Goal: Transaction & Acquisition: Book appointment/travel/reservation

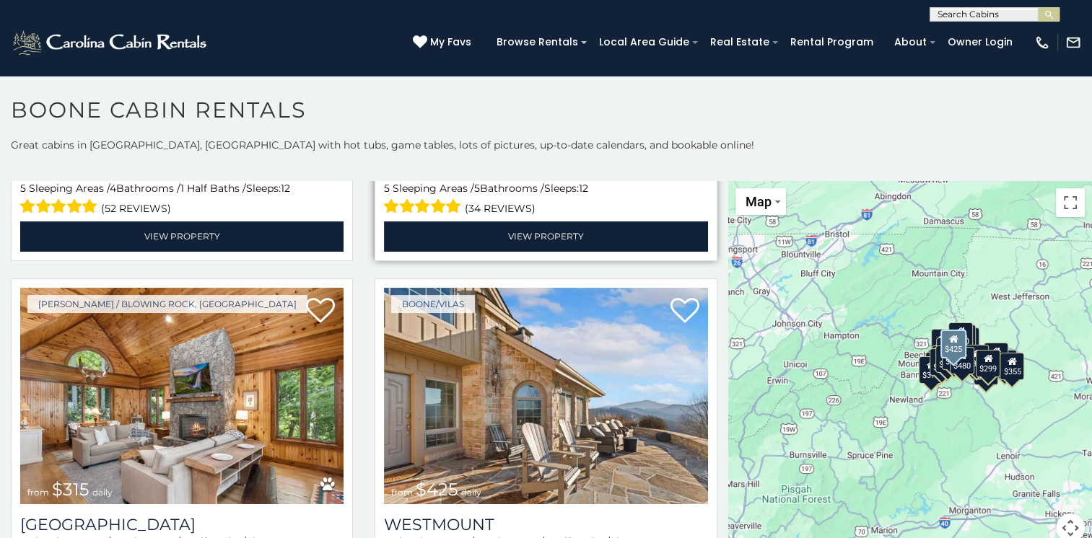
scroll to position [361, 0]
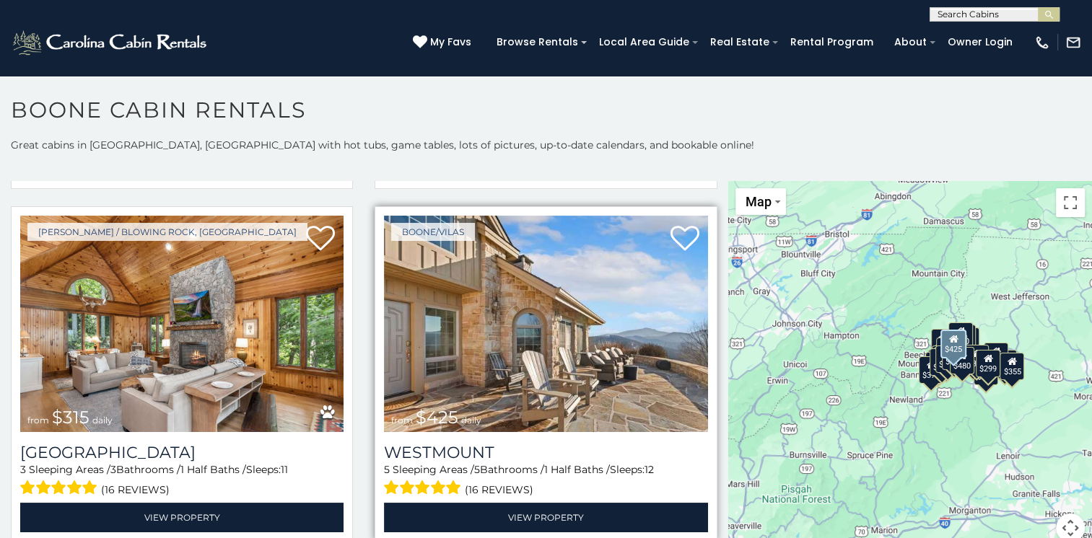
click at [629, 372] on img at bounding box center [545, 324] width 323 height 217
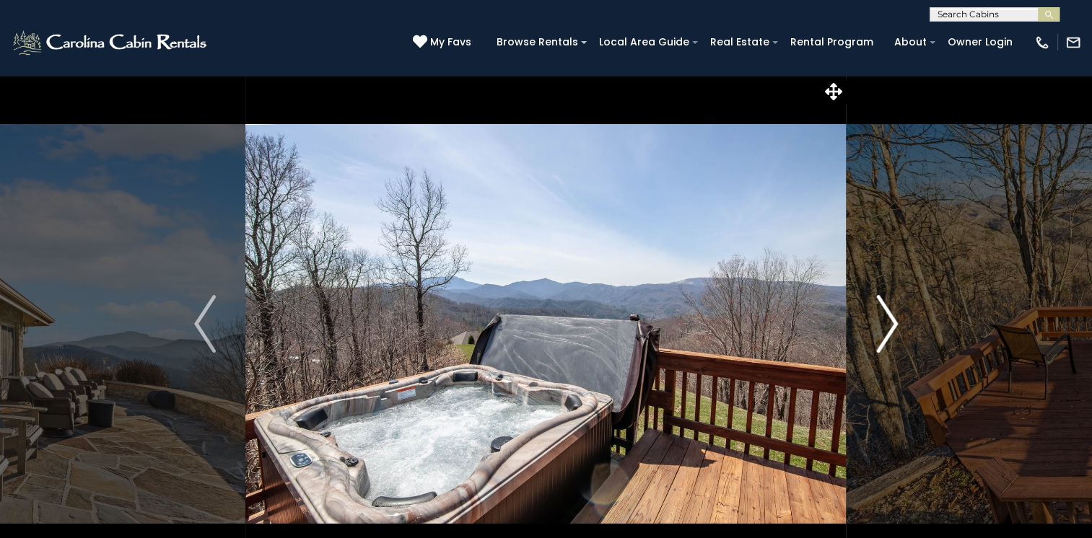
click at [882, 333] on img "Next" at bounding box center [887, 324] width 22 height 58
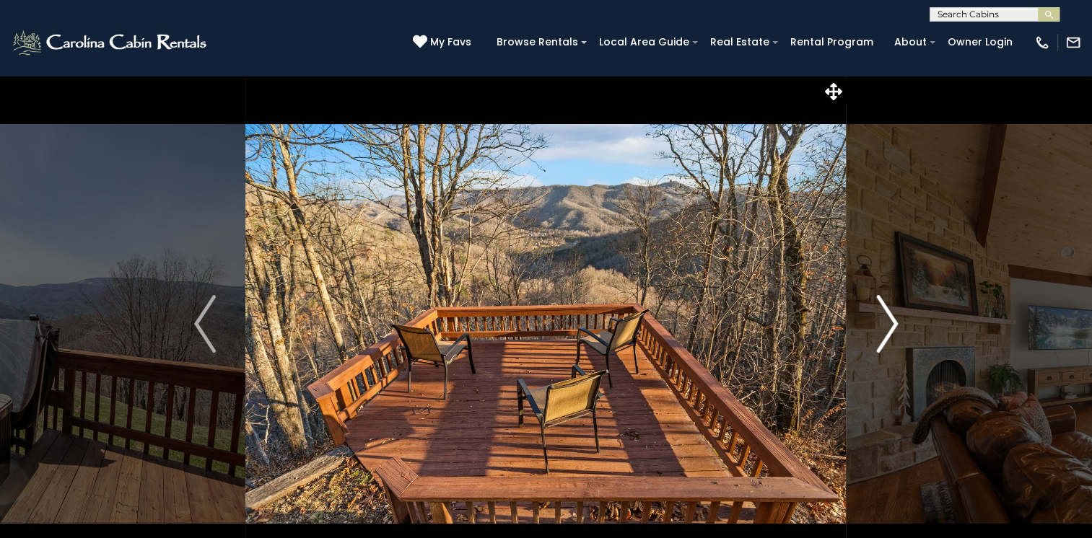
click at [882, 333] on img "Next" at bounding box center [887, 324] width 22 height 58
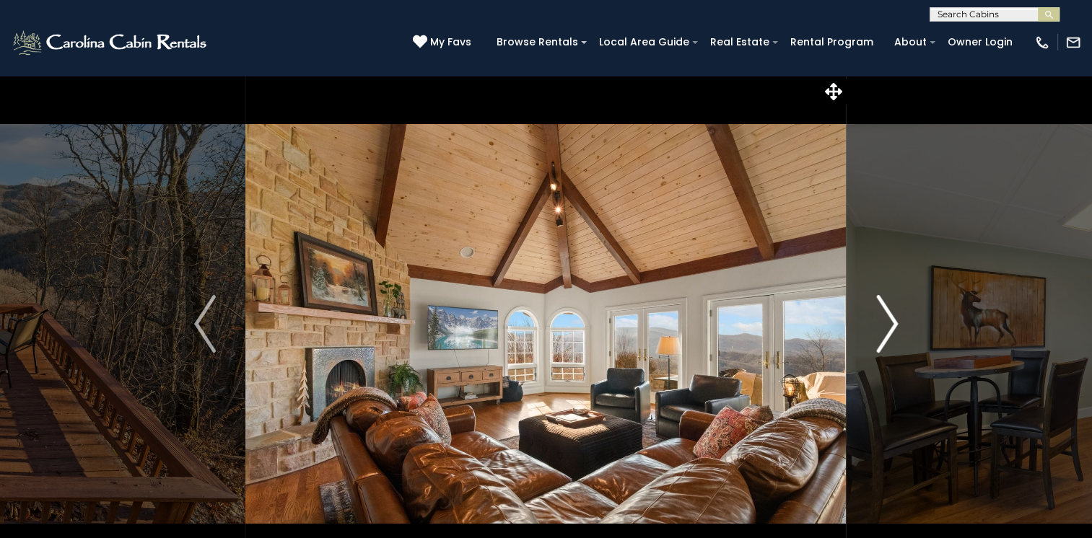
click at [882, 333] on img "Next" at bounding box center [887, 324] width 22 height 58
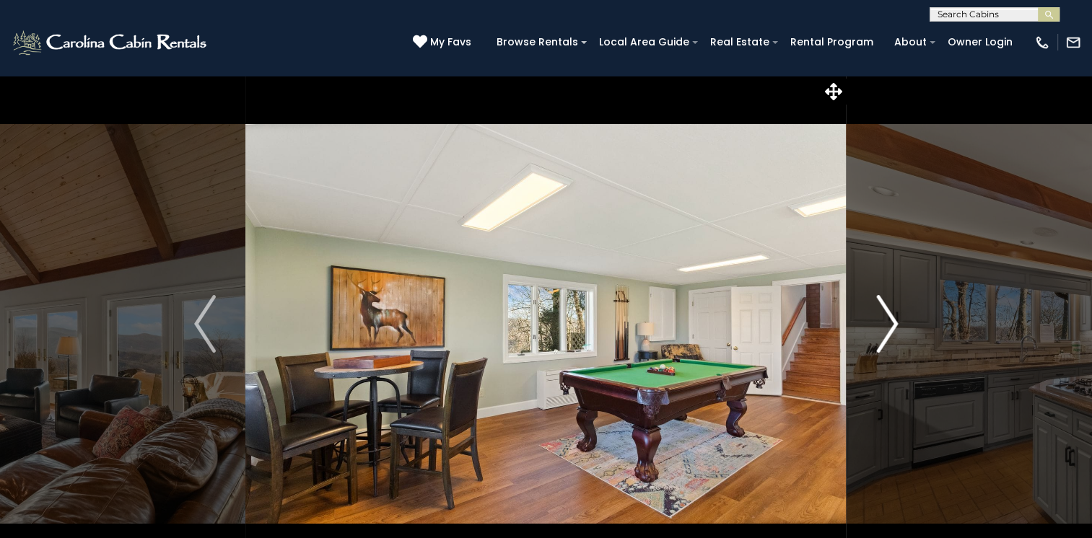
click at [882, 333] on img "Next" at bounding box center [887, 324] width 22 height 58
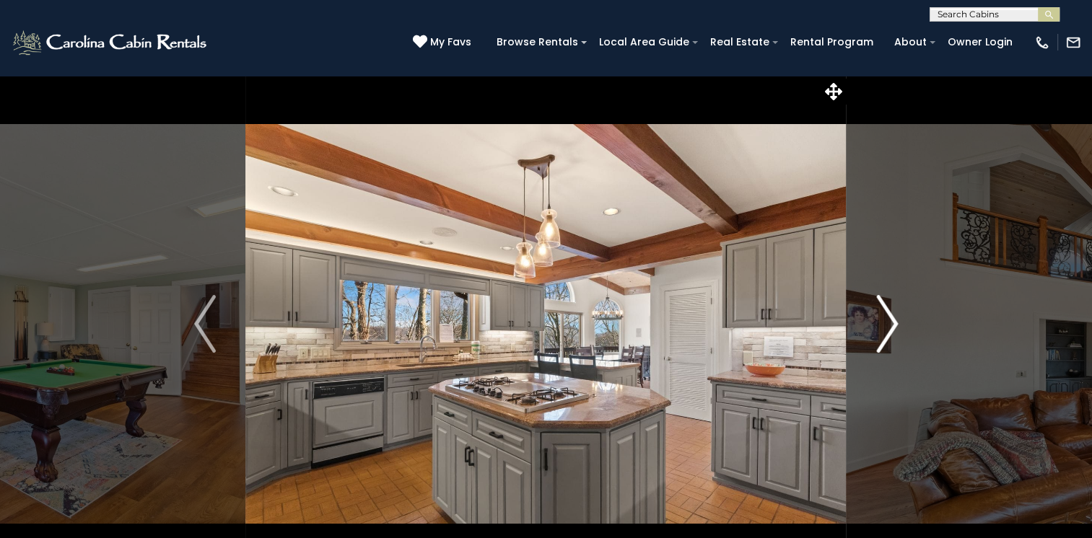
click at [882, 333] on img "Next" at bounding box center [887, 324] width 22 height 58
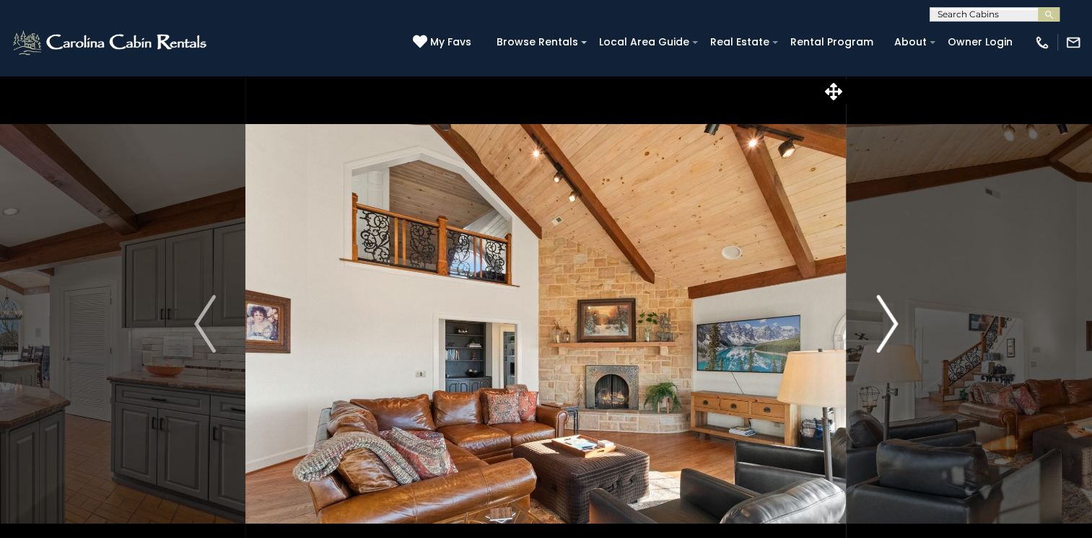
click at [882, 333] on img "Next" at bounding box center [887, 324] width 22 height 58
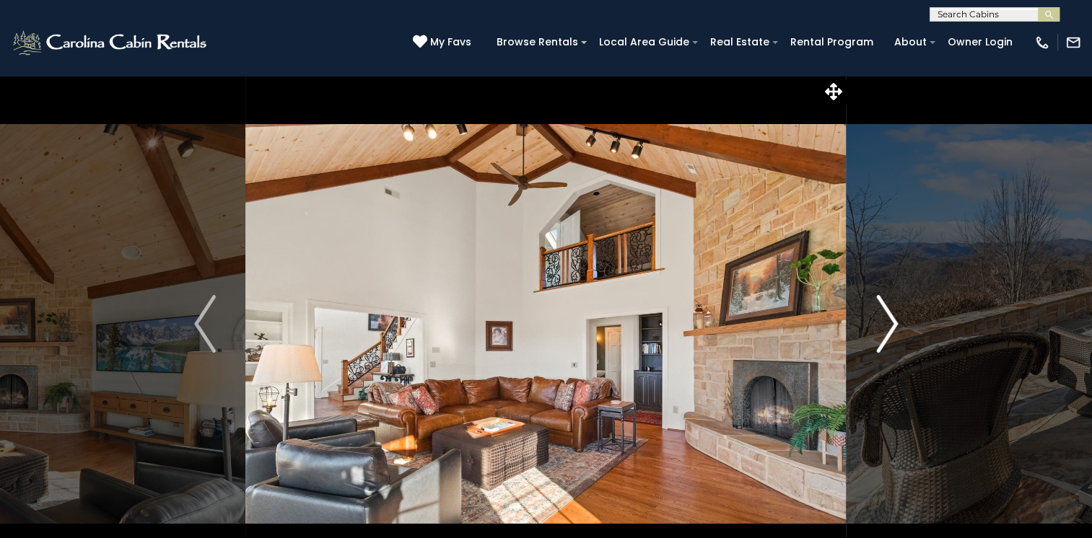
click at [882, 333] on img "Next" at bounding box center [887, 324] width 22 height 58
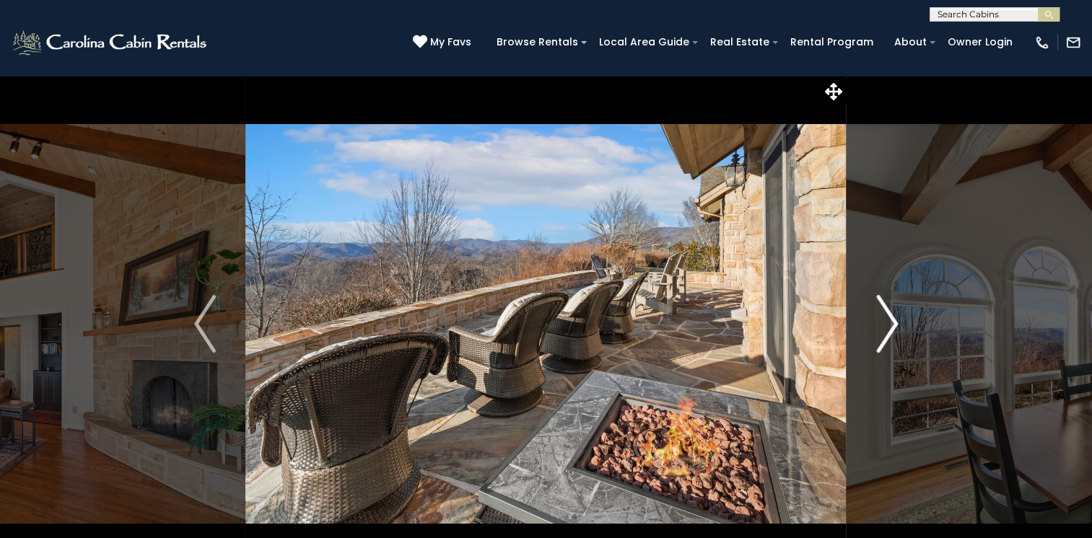
click at [882, 333] on img "Next" at bounding box center [887, 324] width 22 height 58
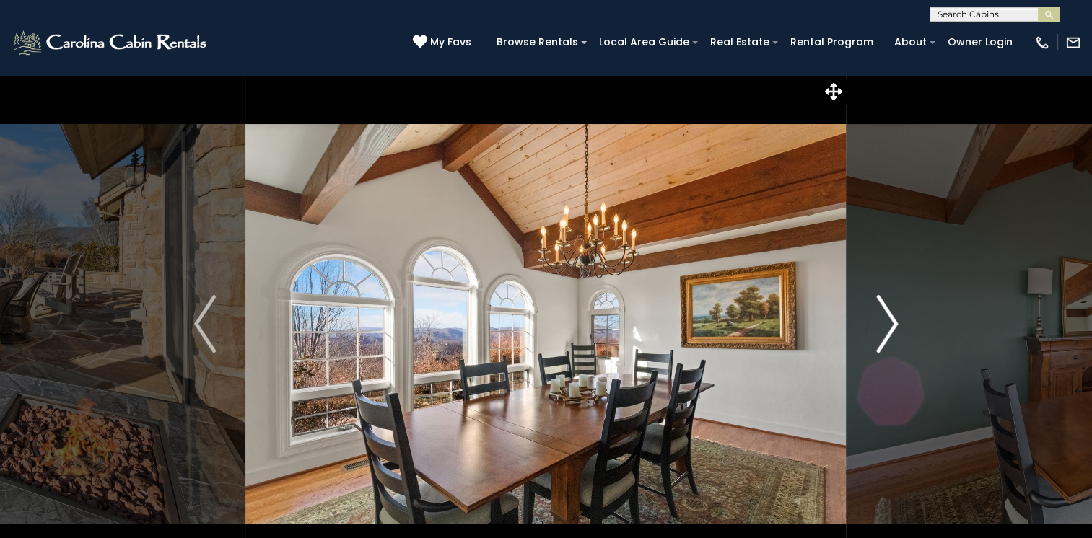
click at [882, 333] on img "Next" at bounding box center [887, 324] width 22 height 58
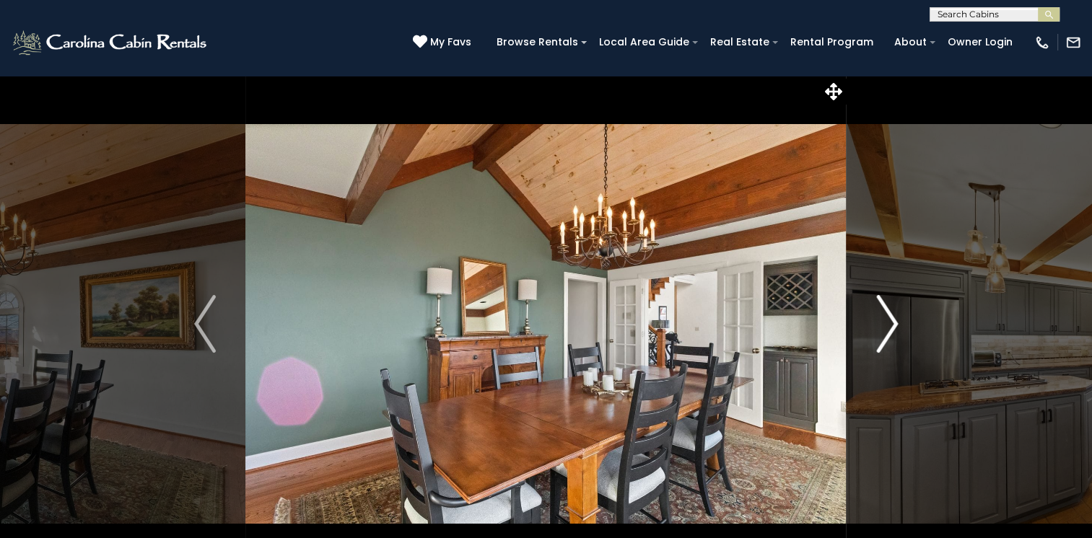
click at [882, 333] on img "Next" at bounding box center [887, 324] width 22 height 58
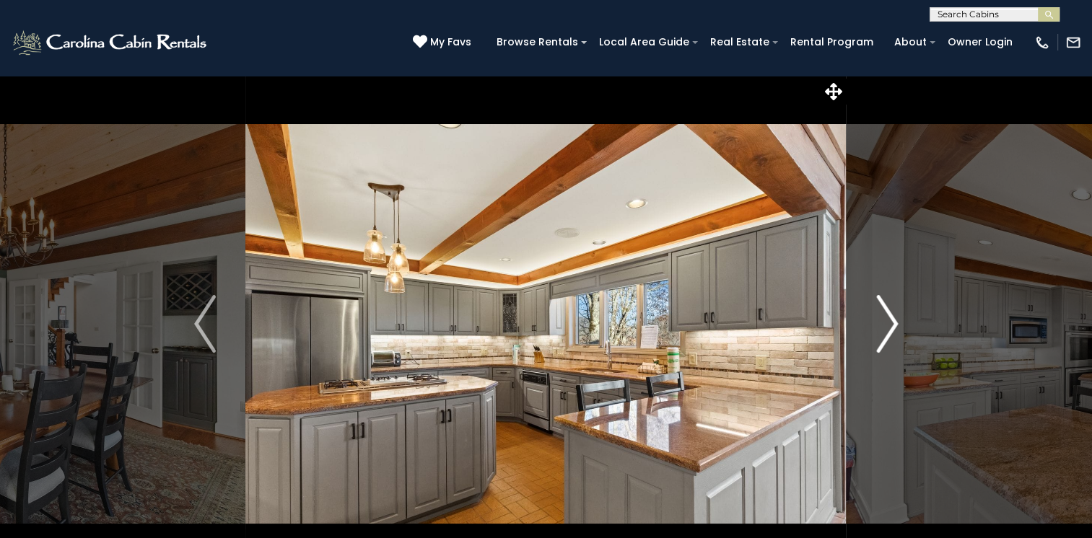
click at [882, 333] on img "Next" at bounding box center [887, 324] width 22 height 58
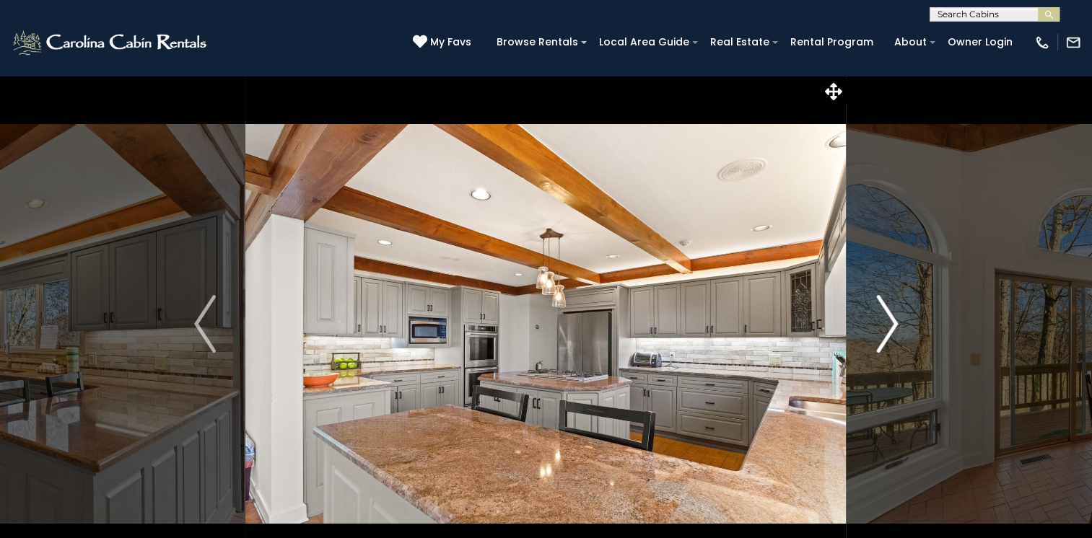
click at [882, 333] on img "Next" at bounding box center [887, 324] width 22 height 58
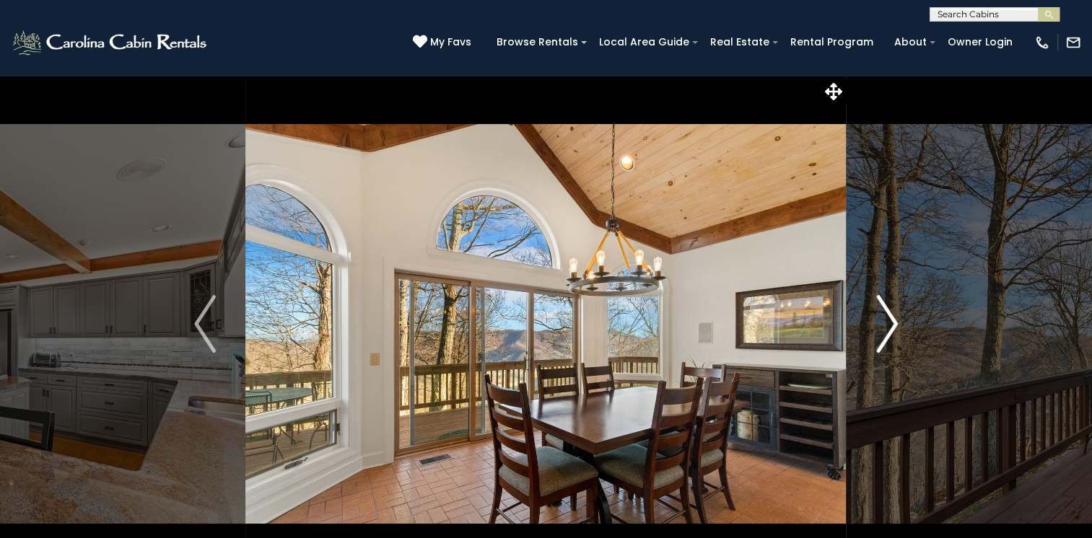
click at [882, 333] on img "Next" at bounding box center [887, 324] width 22 height 58
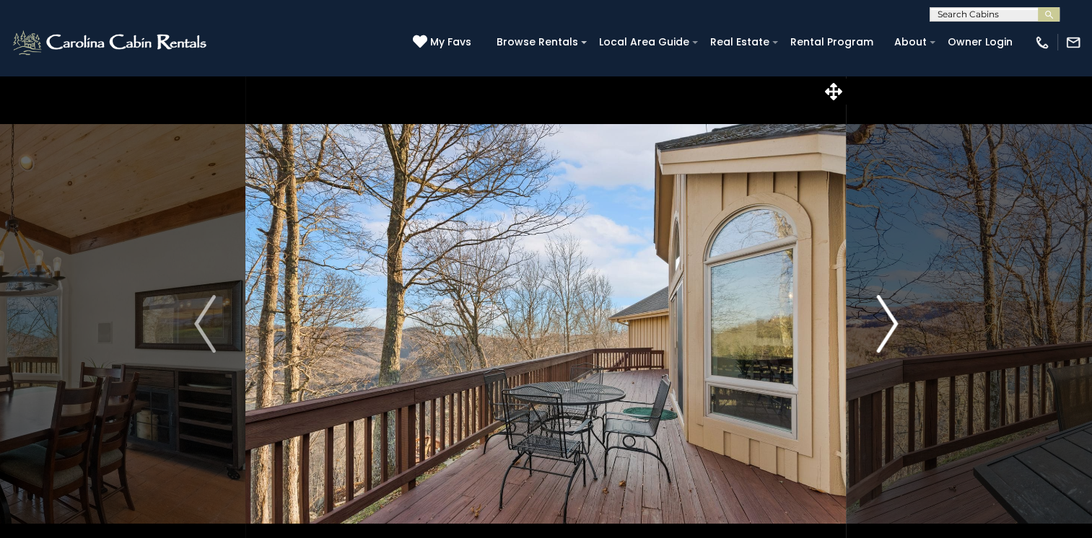
click at [882, 333] on img "Next" at bounding box center [887, 324] width 22 height 58
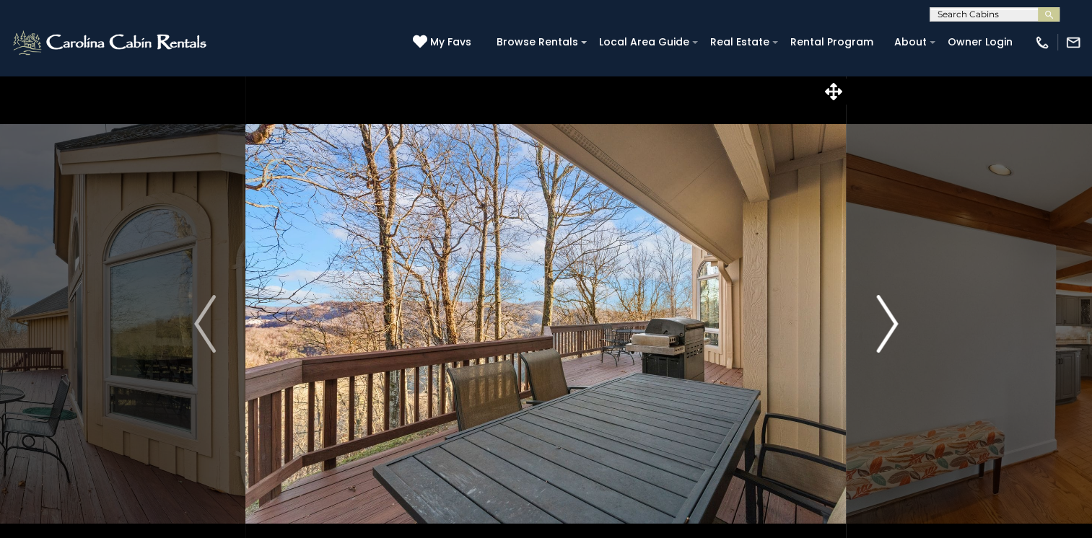
click at [882, 333] on img "Next" at bounding box center [887, 324] width 22 height 58
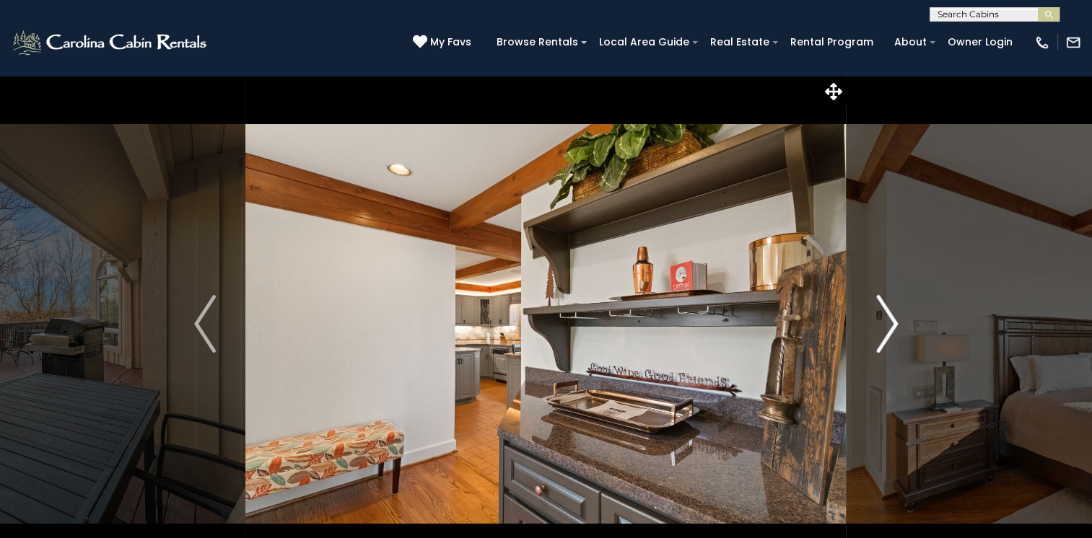
click at [882, 333] on img "Next" at bounding box center [887, 324] width 22 height 58
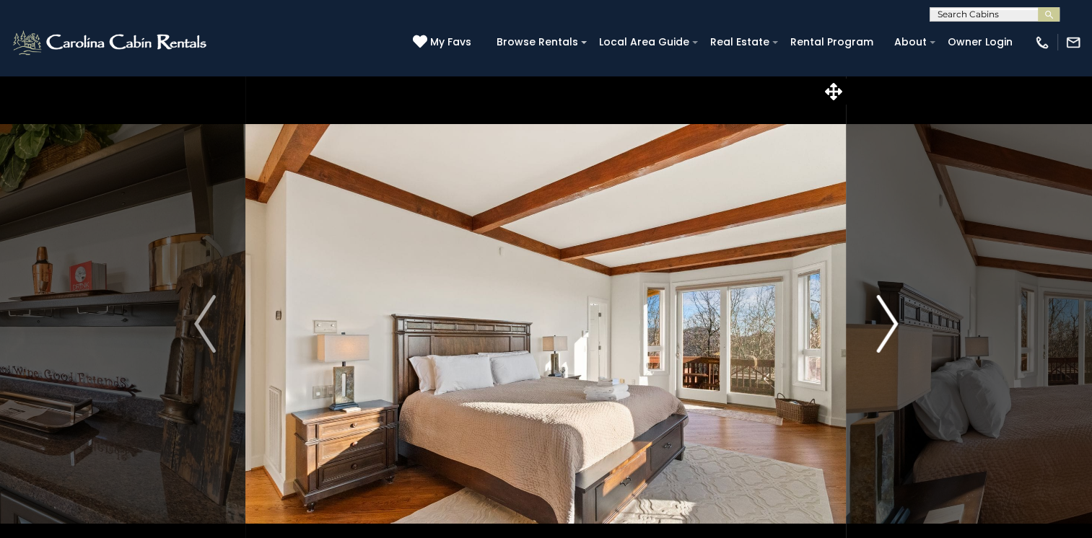
click at [882, 333] on img "Next" at bounding box center [887, 324] width 22 height 58
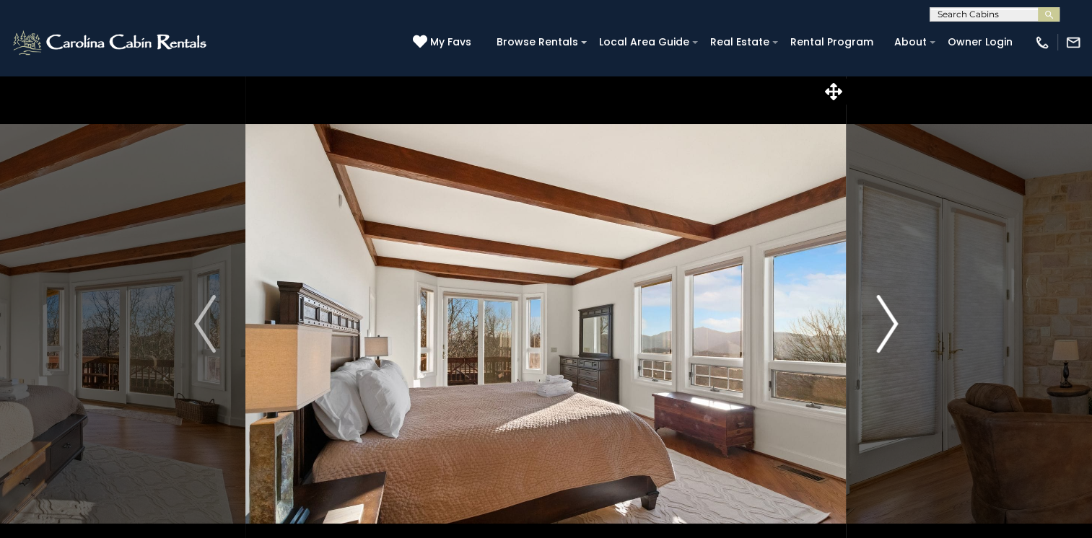
click at [882, 333] on img "Next" at bounding box center [887, 324] width 22 height 58
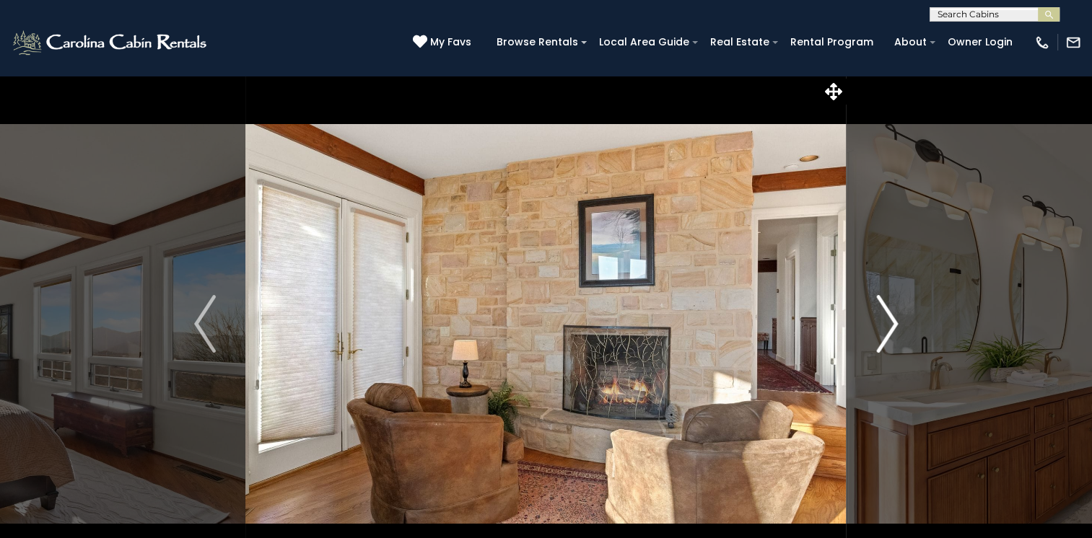
click at [882, 333] on img "Next" at bounding box center [887, 324] width 22 height 58
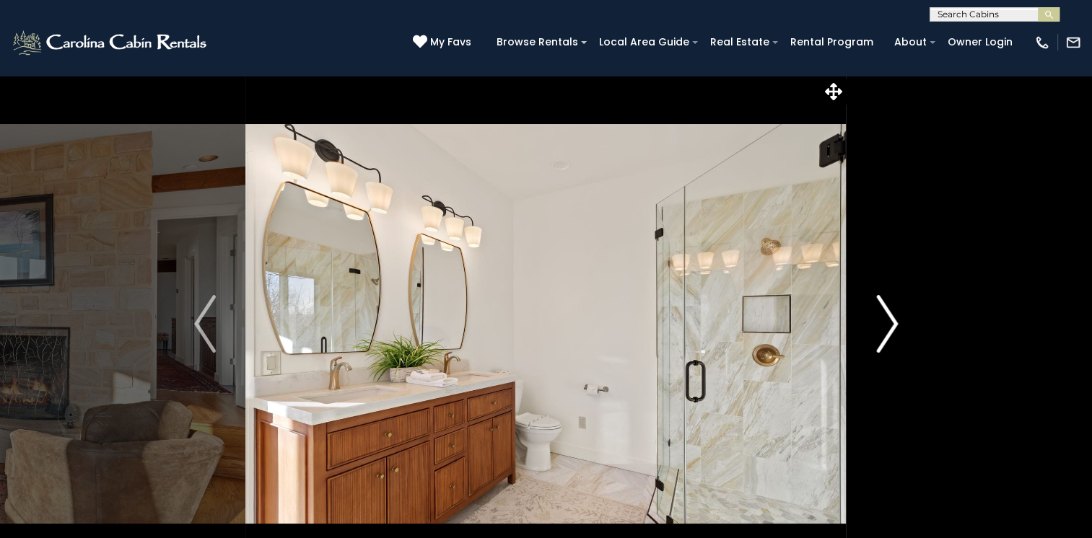
click at [882, 333] on img "Next" at bounding box center [887, 324] width 22 height 58
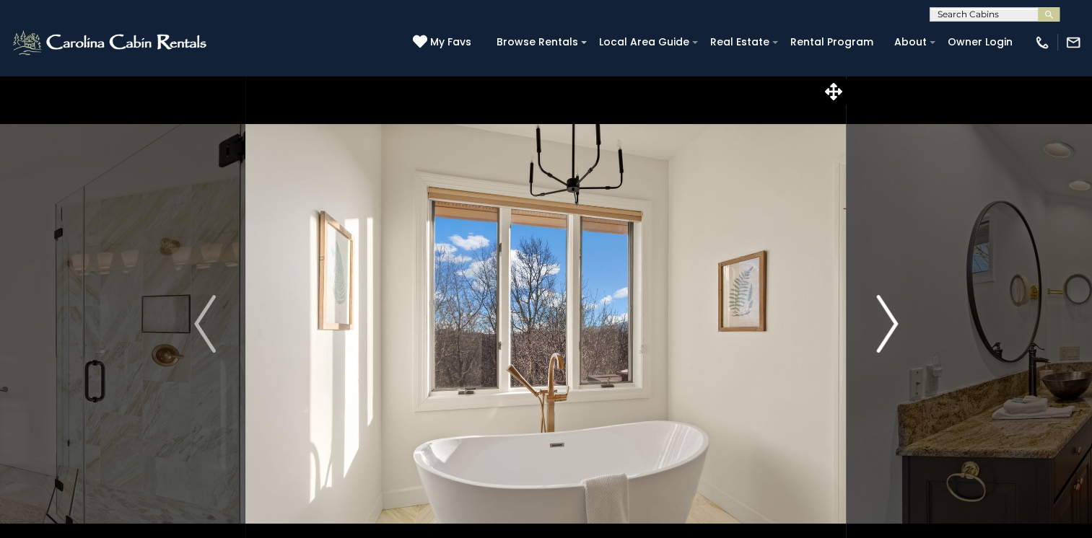
click at [882, 333] on img "Next" at bounding box center [887, 324] width 22 height 58
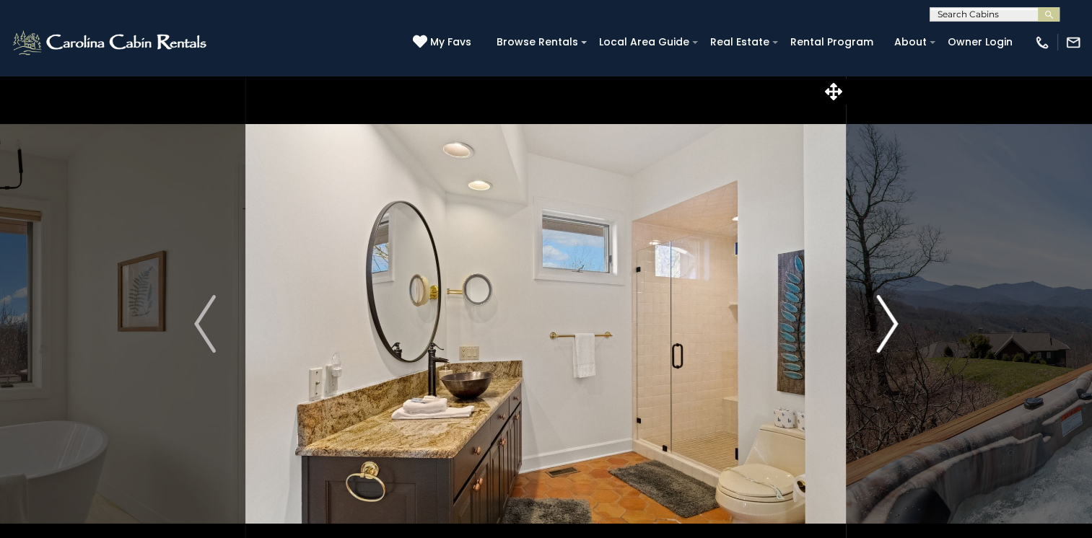
click at [882, 333] on img "Next" at bounding box center [887, 324] width 22 height 58
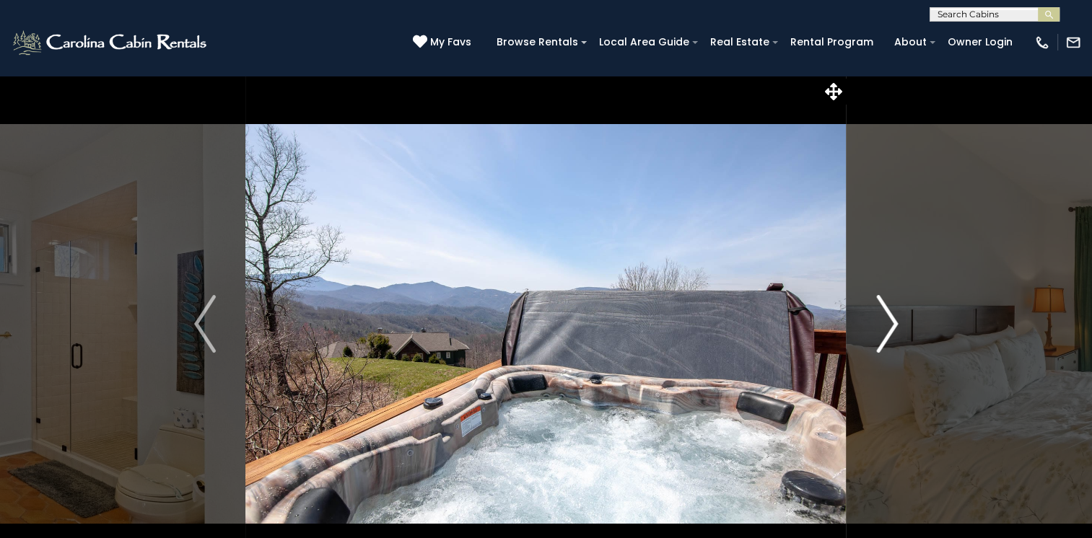
click at [882, 333] on img "Next" at bounding box center [887, 324] width 22 height 58
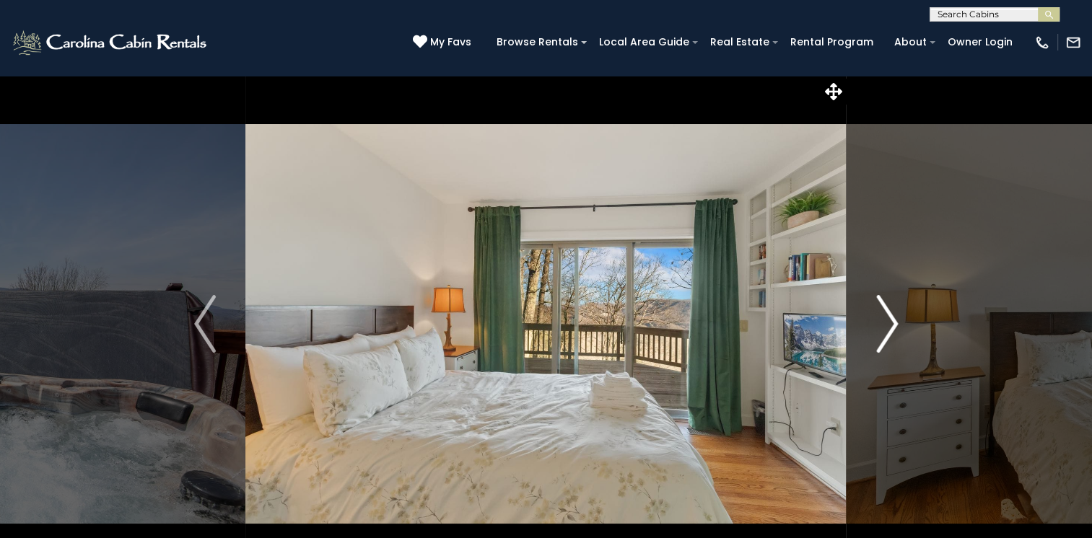
click at [882, 333] on img "Next" at bounding box center [887, 324] width 22 height 58
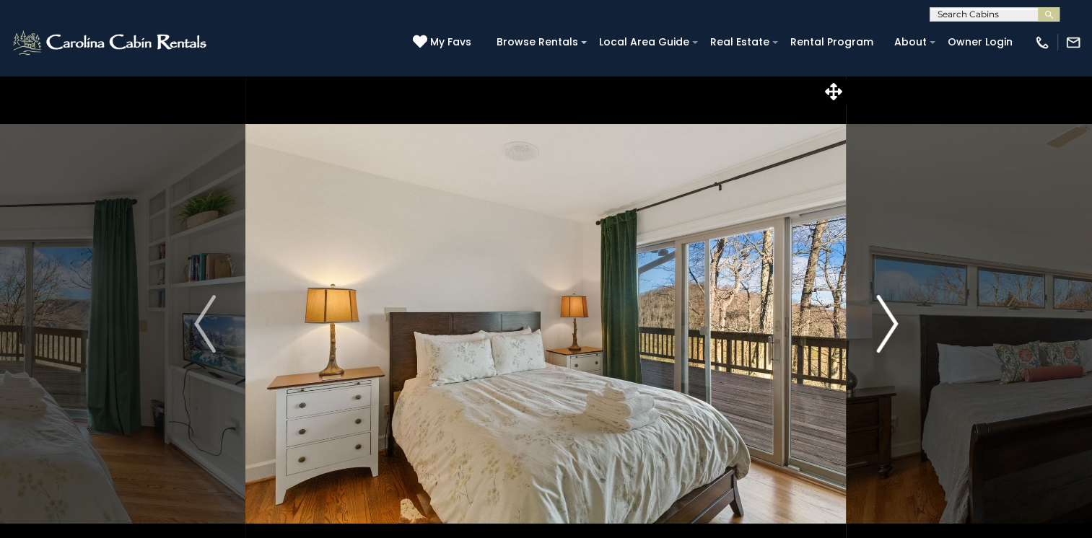
click at [882, 333] on img "Next" at bounding box center [887, 324] width 22 height 58
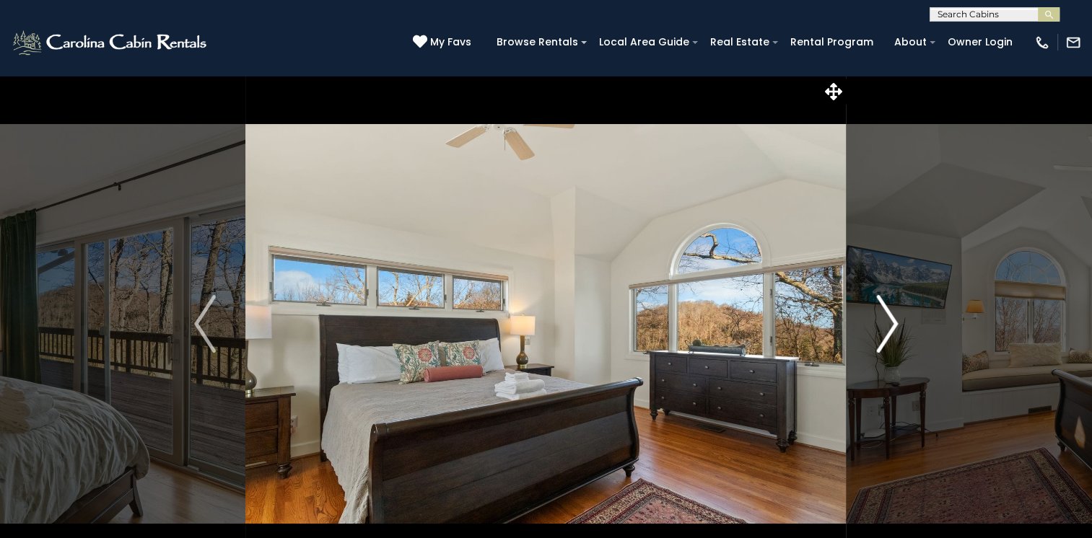
click at [882, 333] on img "Next" at bounding box center [887, 324] width 22 height 58
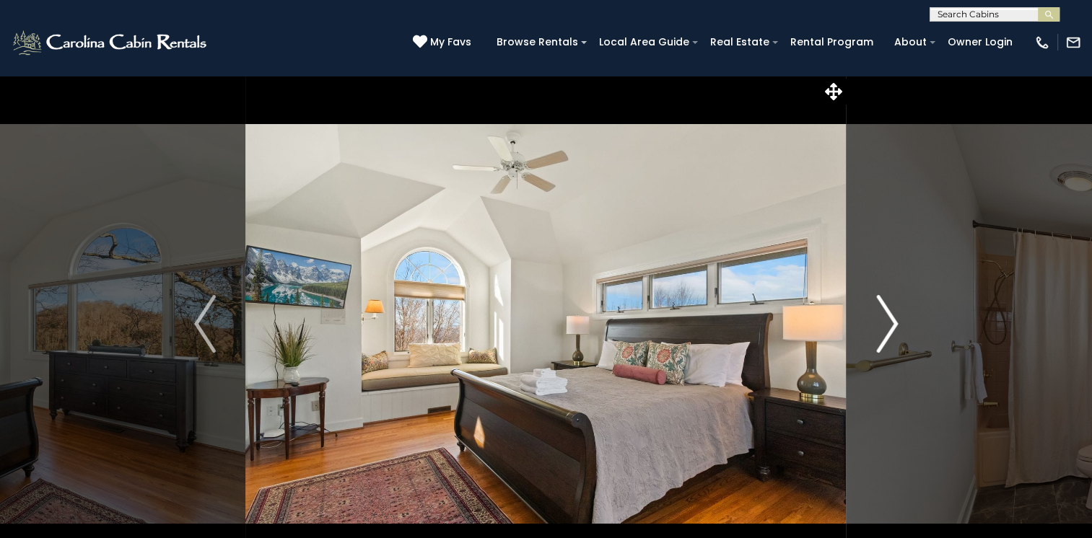
click at [882, 333] on img "Next" at bounding box center [887, 324] width 22 height 58
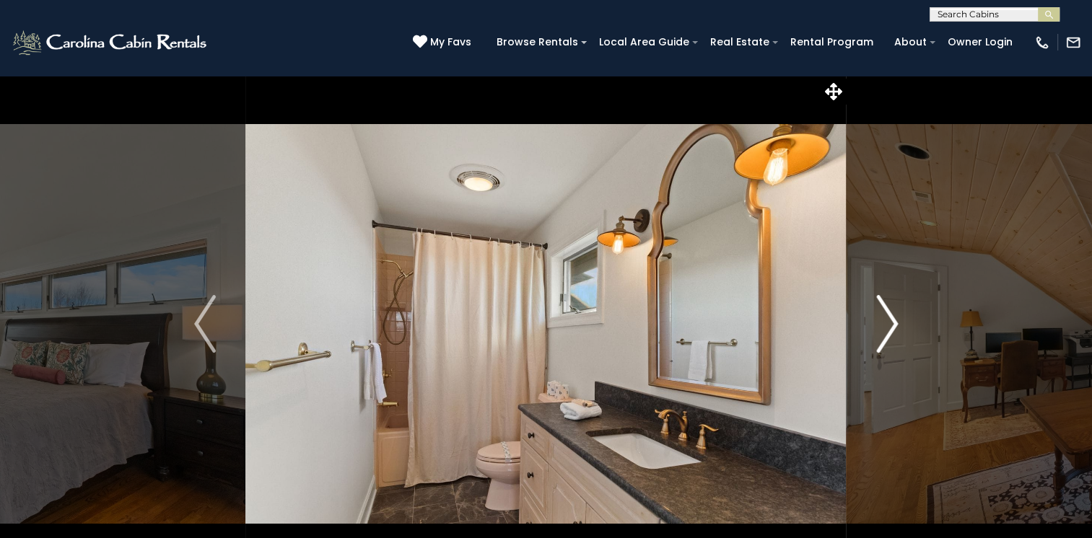
click at [882, 333] on img "Next" at bounding box center [887, 324] width 22 height 58
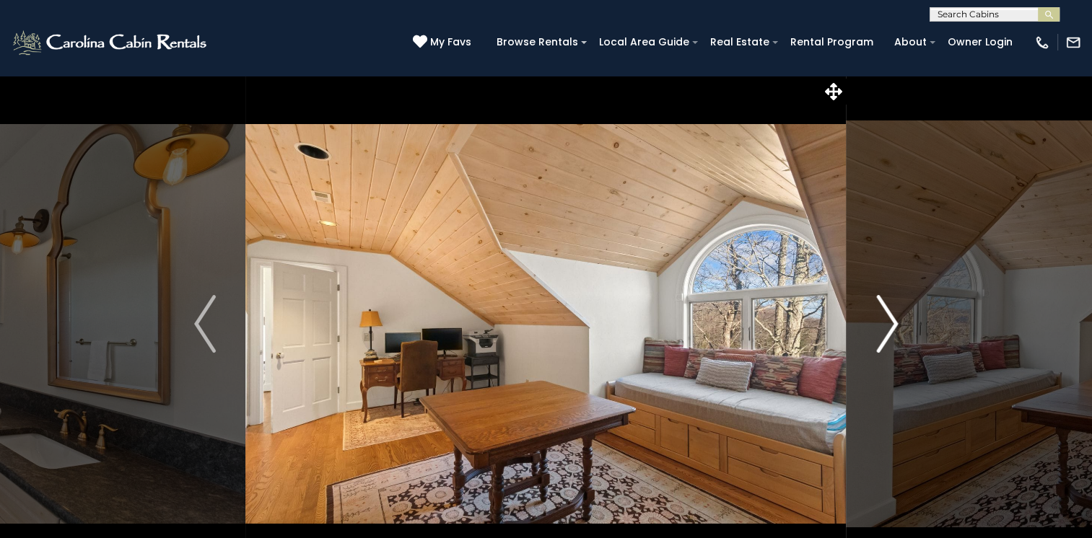
click at [882, 333] on img "Next" at bounding box center [887, 324] width 22 height 58
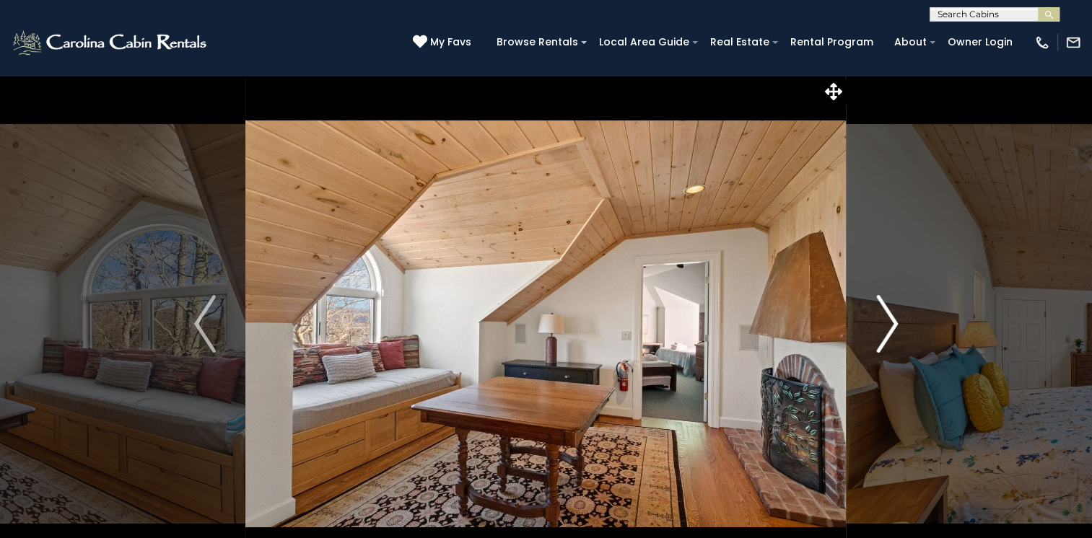
click at [882, 333] on img "Next" at bounding box center [887, 324] width 22 height 58
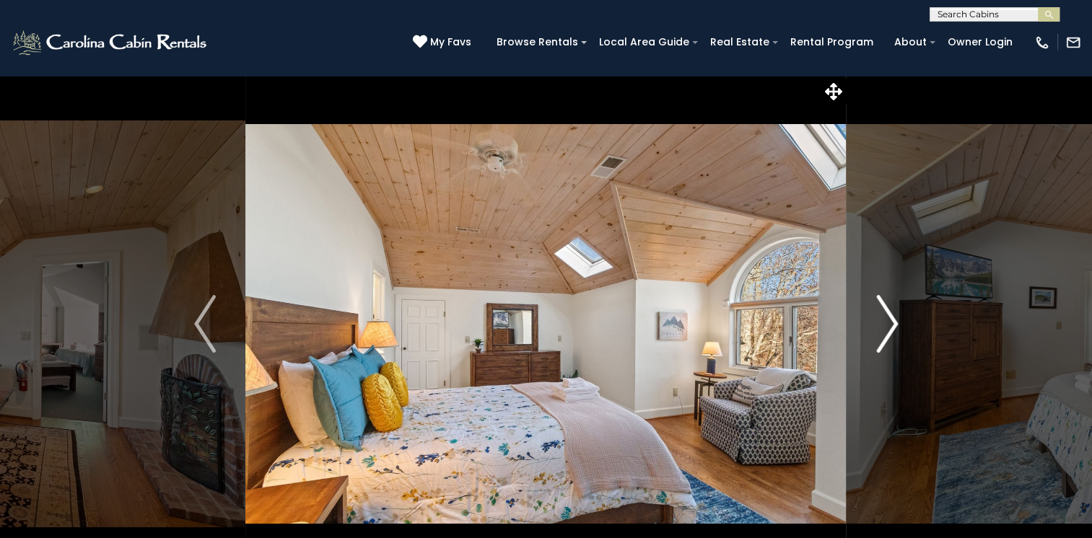
click at [882, 333] on img "Next" at bounding box center [887, 324] width 22 height 58
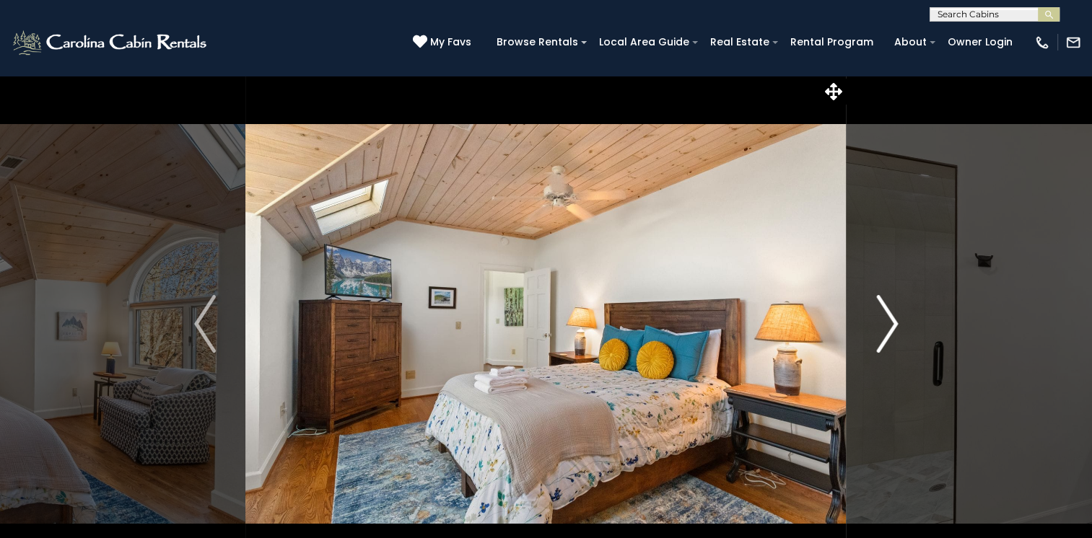
click at [882, 333] on img "Next" at bounding box center [887, 324] width 22 height 58
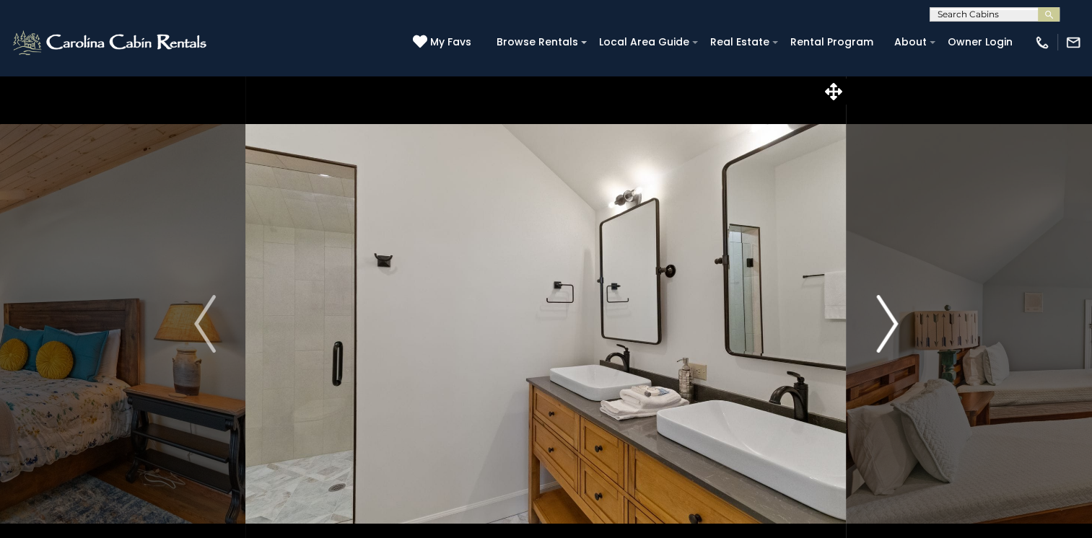
click at [882, 333] on img "Next" at bounding box center [887, 324] width 22 height 58
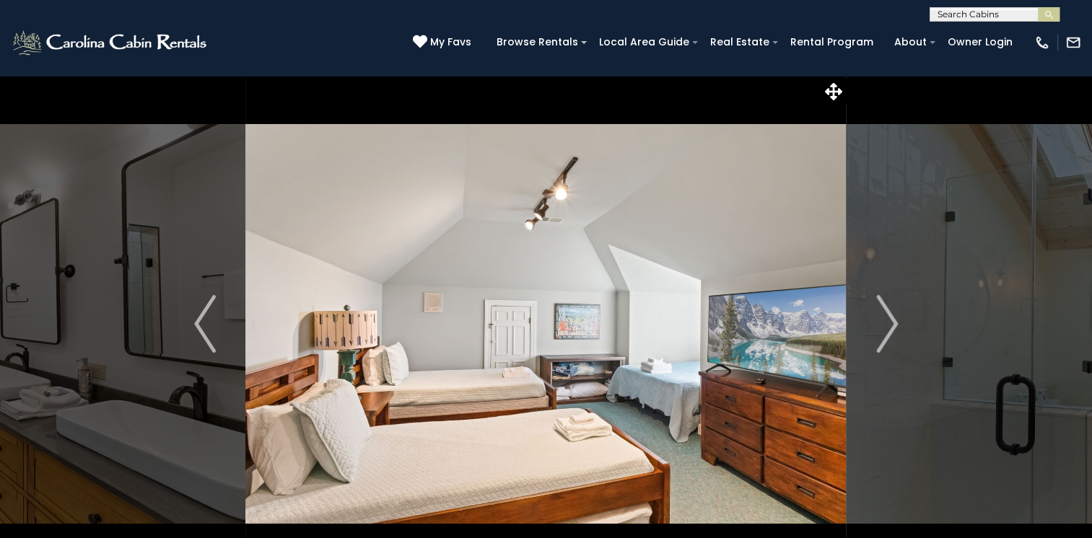
click at [270, 49] on div "(828) 295-6000 My Favs Browse Rentals Local Area Guide Activities & Attractions…" at bounding box center [546, 49] width 1092 height 54
click at [833, 84] on icon at bounding box center [833, 91] width 17 height 17
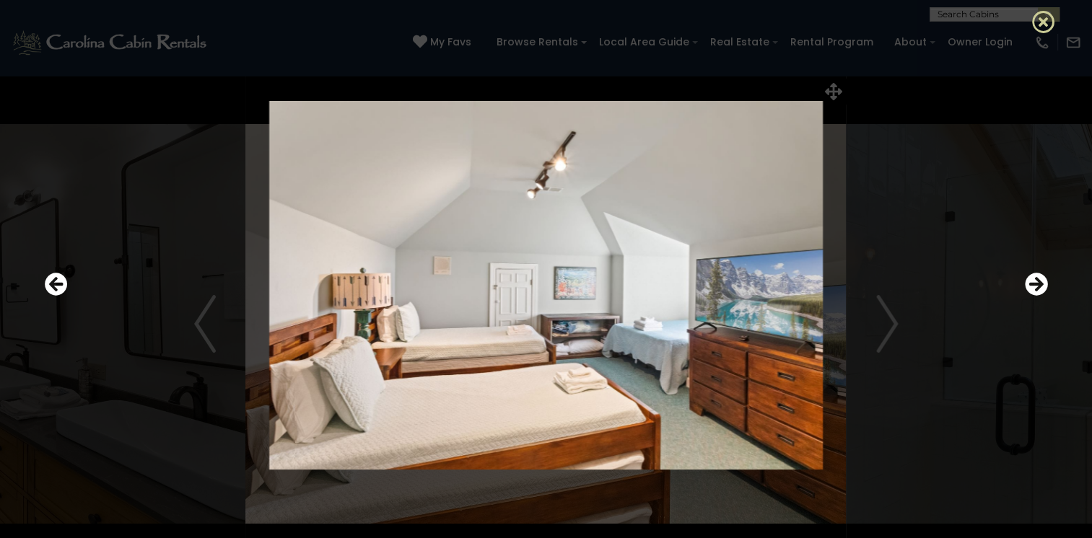
click at [1050, 16] on icon at bounding box center [1043, 21] width 23 height 23
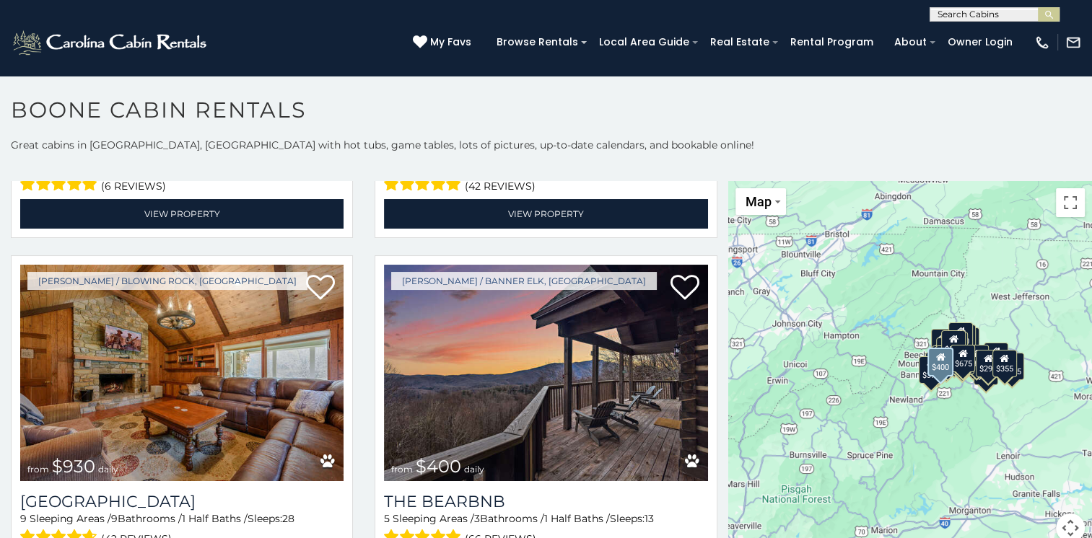
scroll to position [1444, 0]
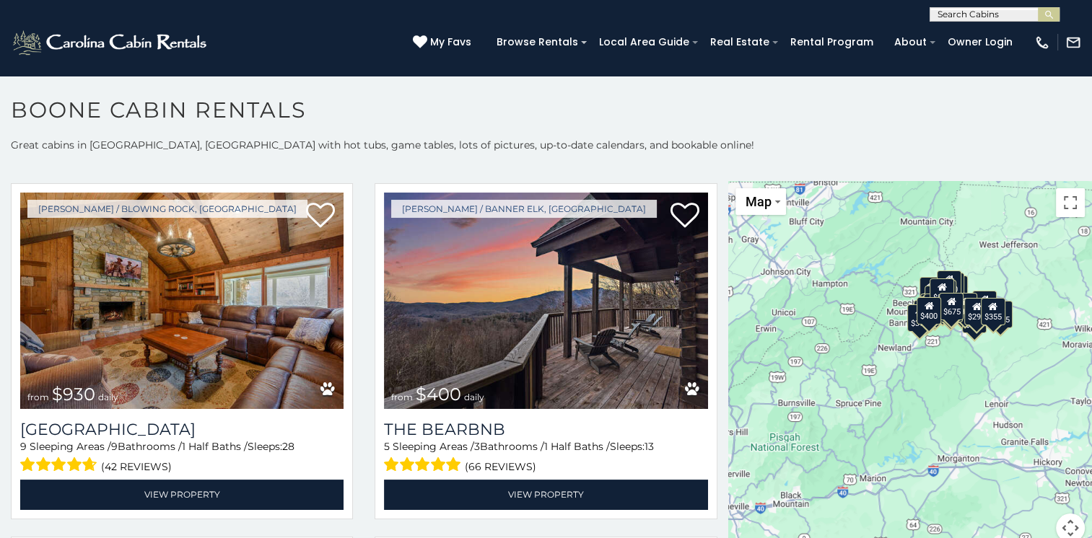
drag, startPoint x: 863, startPoint y: 411, endPoint x: 852, endPoint y: 357, distance: 55.9
click at [852, 357] on div "$349 $480 $315 $425 $565 $355 $635 $675 $930 $400 $451 $330 $400 $485 $460 $395…" at bounding box center [910, 370] width 364 height 379
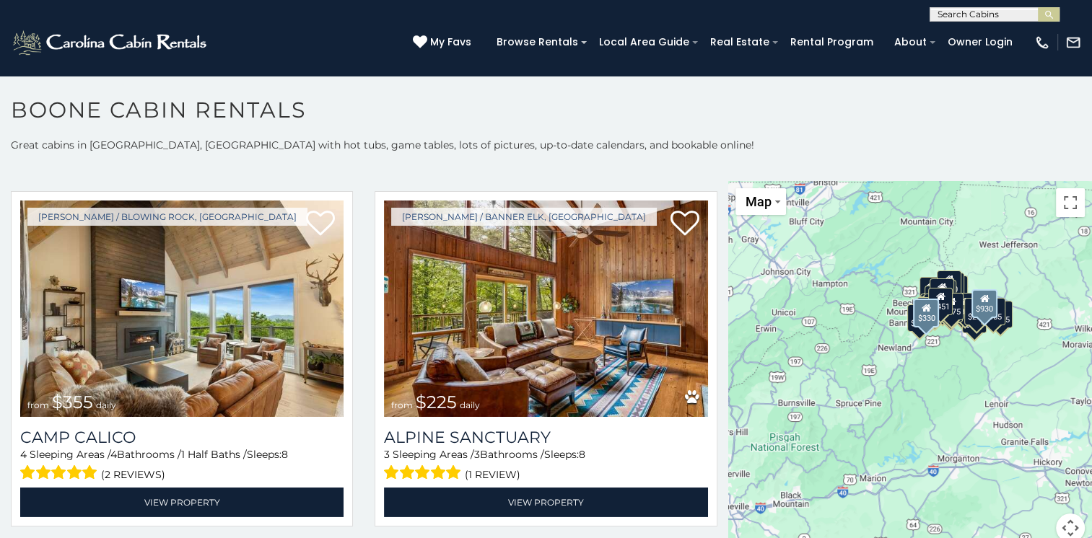
scroll to position [4619, 0]
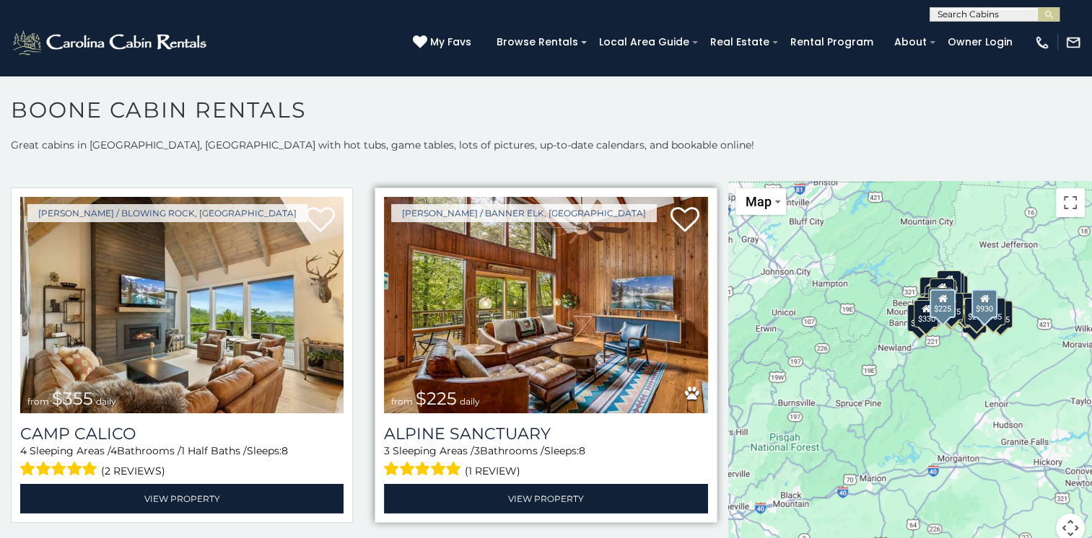
click at [518, 305] on img at bounding box center [545, 305] width 323 height 217
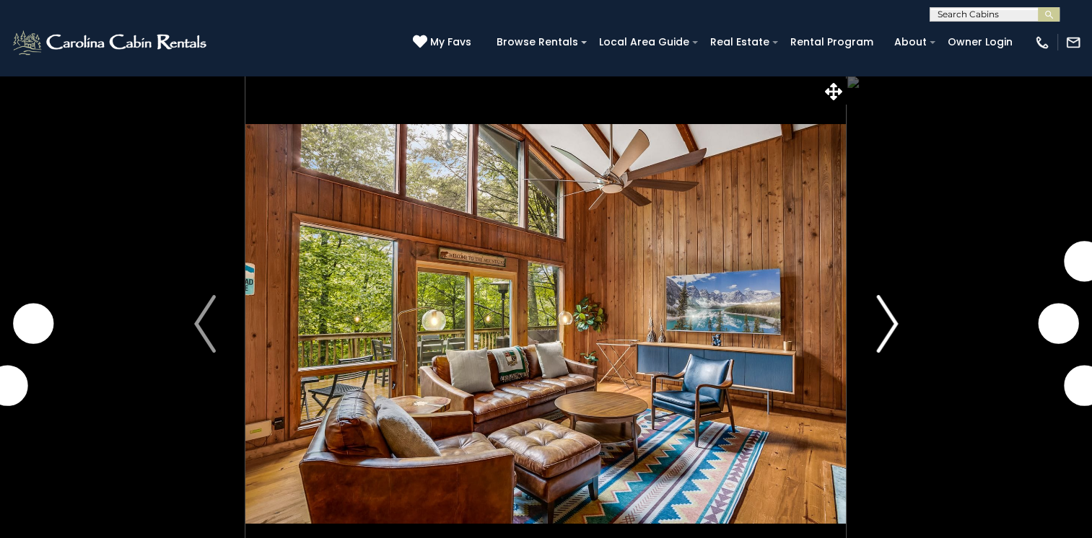
click at [884, 320] on img "Next" at bounding box center [887, 324] width 22 height 58
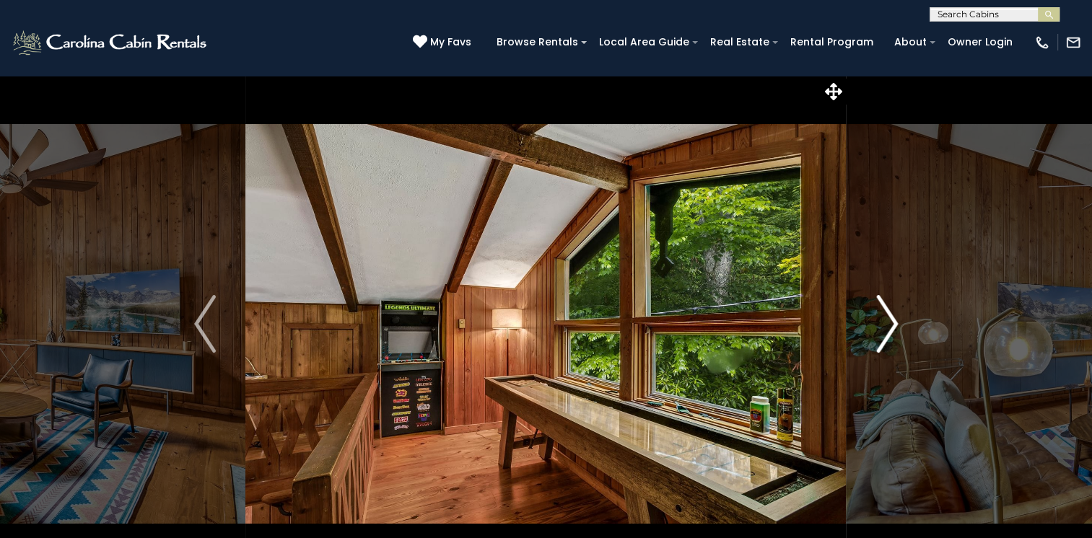
click at [884, 320] on img "Next" at bounding box center [887, 324] width 22 height 58
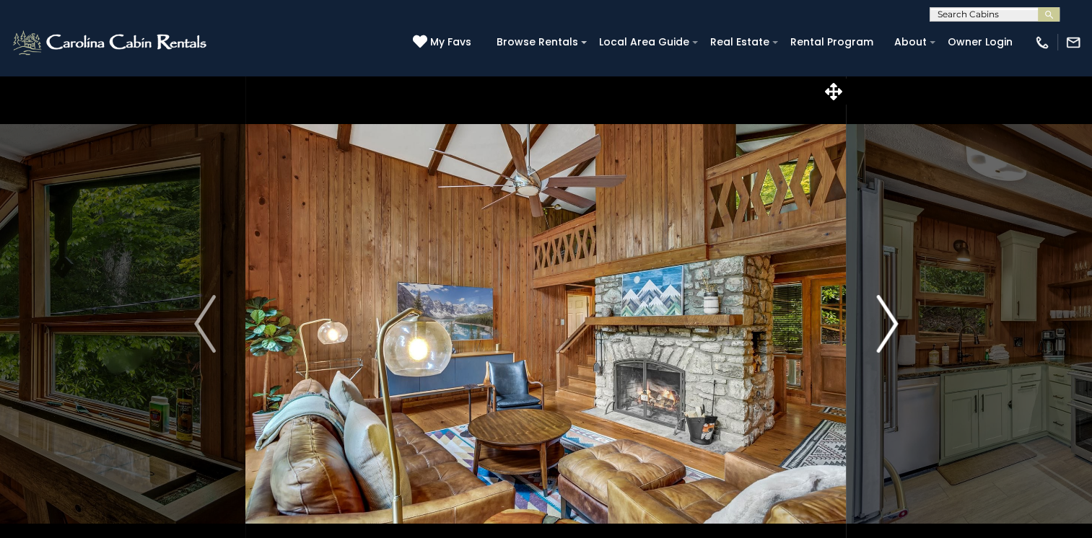
click at [884, 320] on img "Next" at bounding box center [887, 324] width 22 height 58
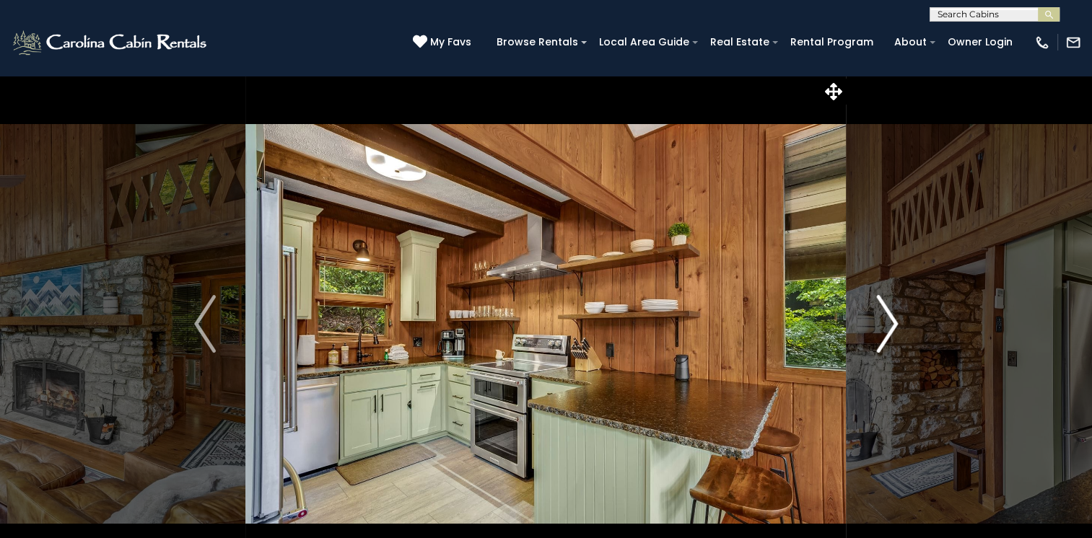
click at [884, 320] on img "Next" at bounding box center [887, 324] width 22 height 58
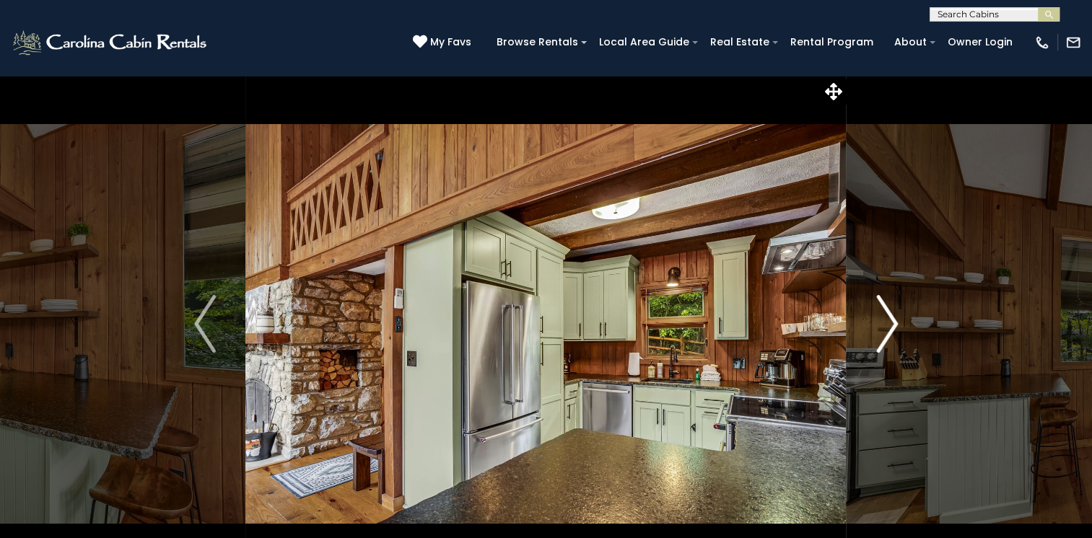
click at [884, 320] on img "Next" at bounding box center [887, 324] width 22 height 58
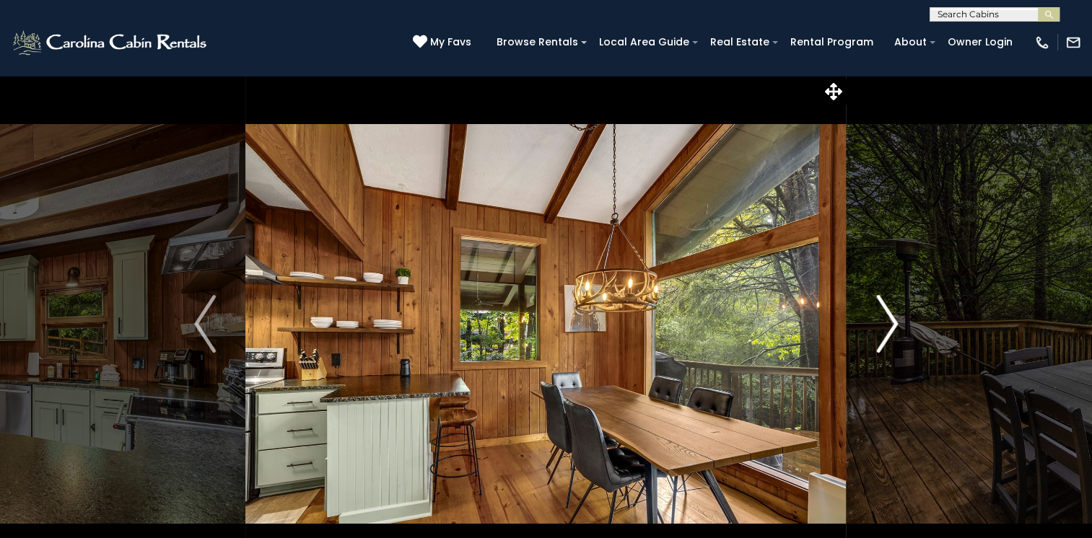
click at [884, 320] on img "Next" at bounding box center [887, 324] width 22 height 58
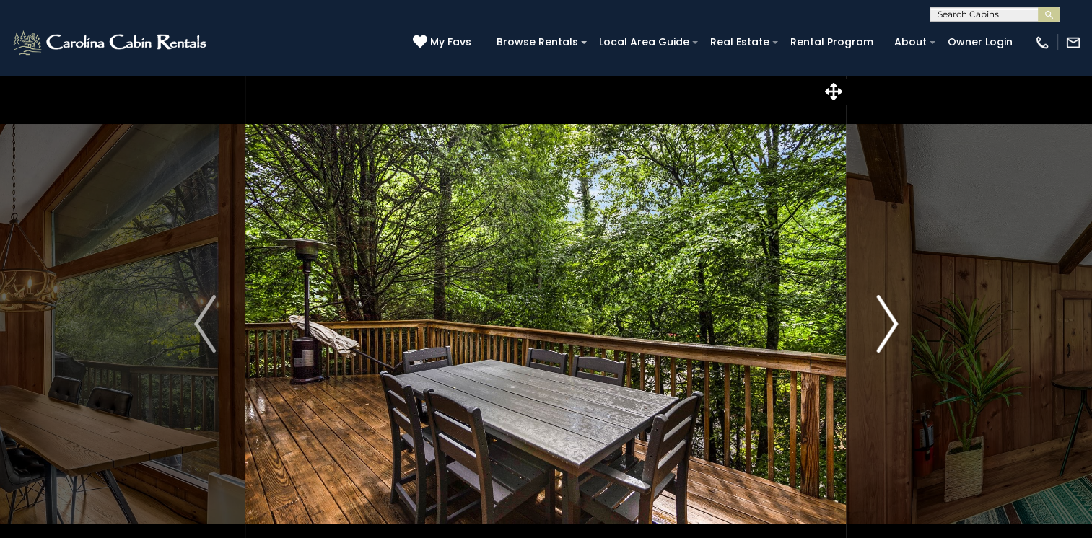
click at [884, 320] on img "Next" at bounding box center [887, 324] width 22 height 58
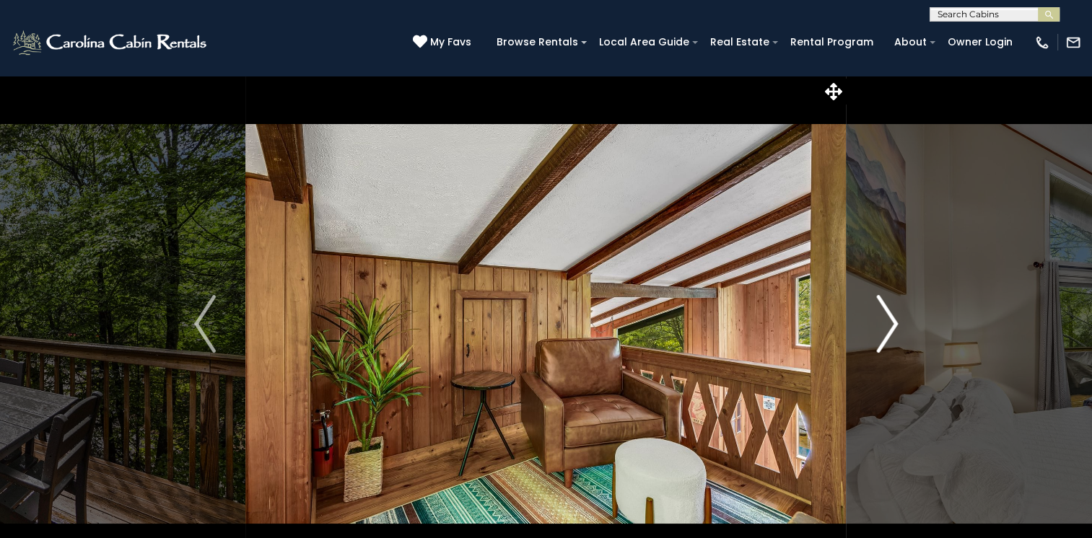
click at [884, 320] on img "Next" at bounding box center [887, 324] width 22 height 58
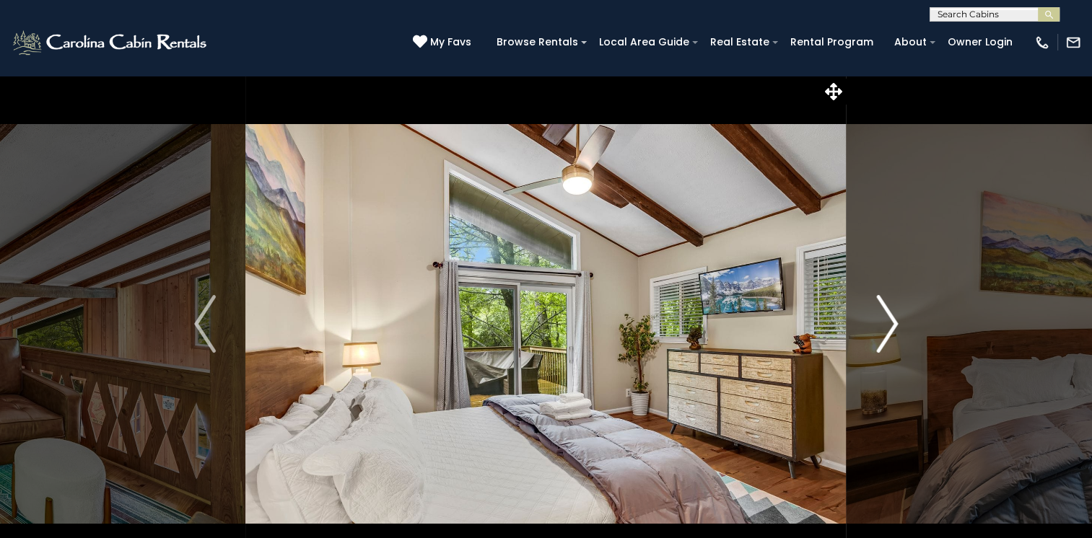
click at [884, 320] on img "Next" at bounding box center [887, 324] width 22 height 58
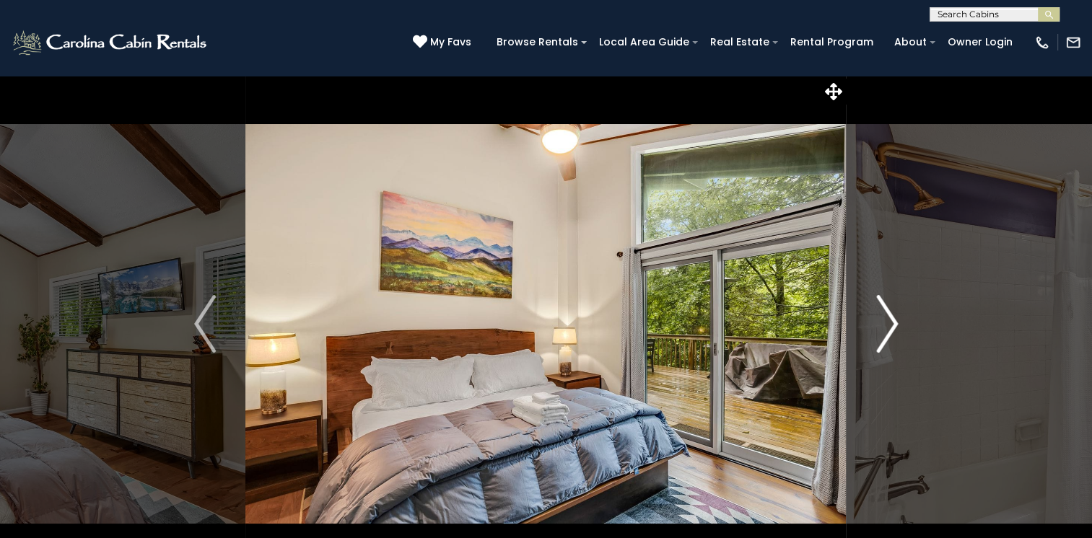
click at [884, 320] on img "Next" at bounding box center [887, 324] width 22 height 58
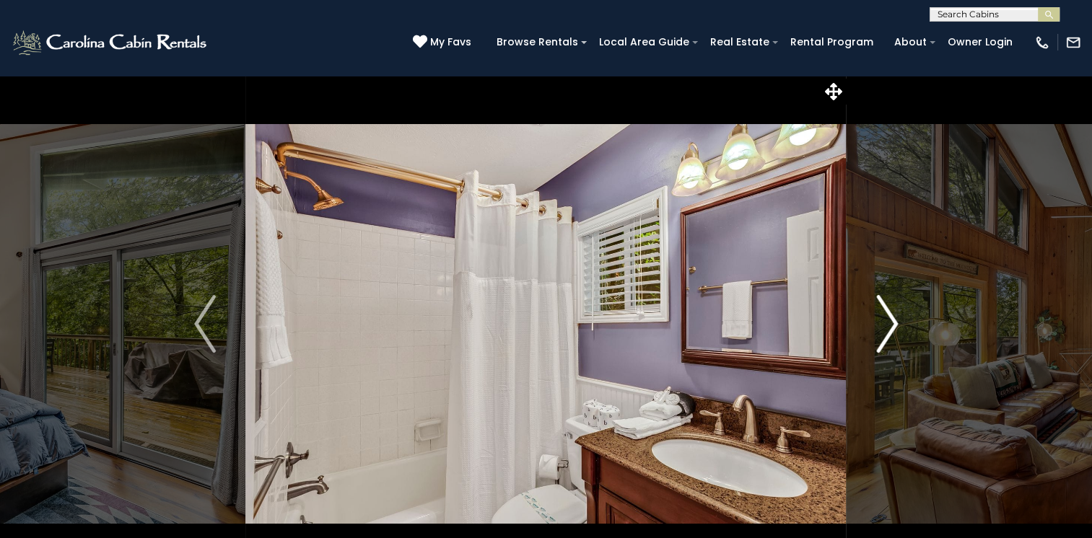
click at [884, 320] on img "Next" at bounding box center [887, 324] width 22 height 58
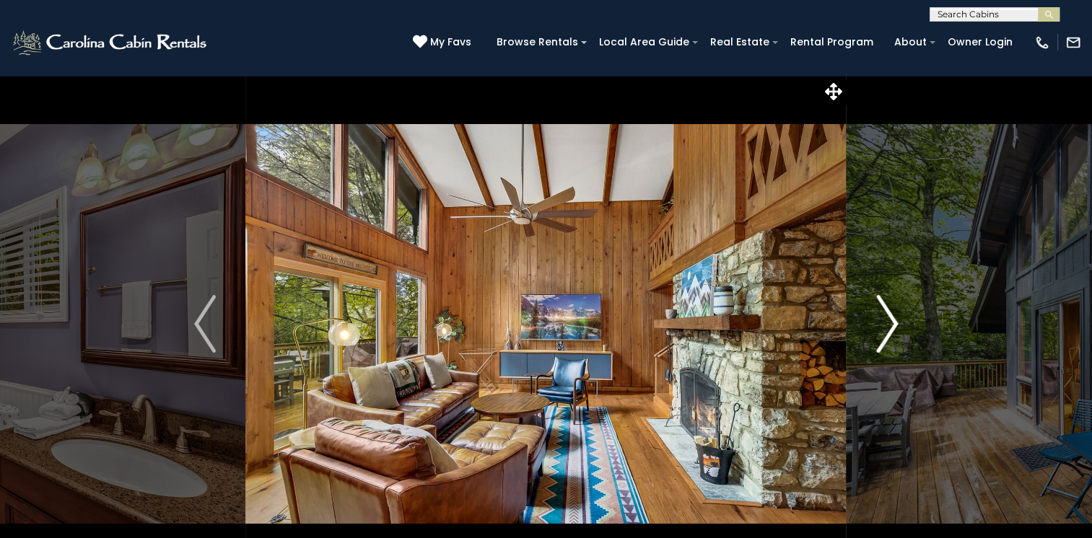
click at [884, 320] on img "Next" at bounding box center [887, 324] width 22 height 58
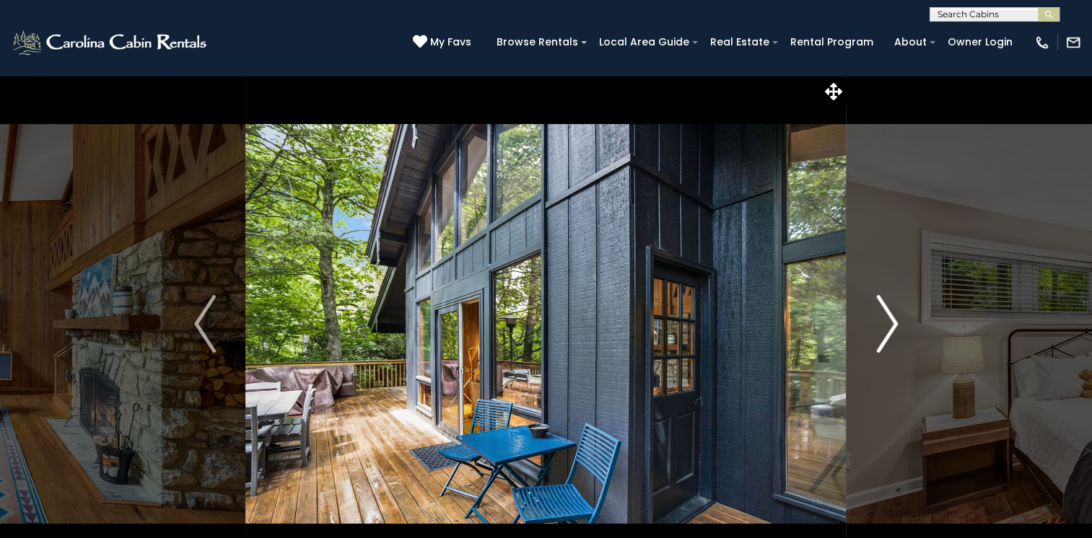
click at [884, 320] on img "Next" at bounding box center [887, 324] width 22 height 58
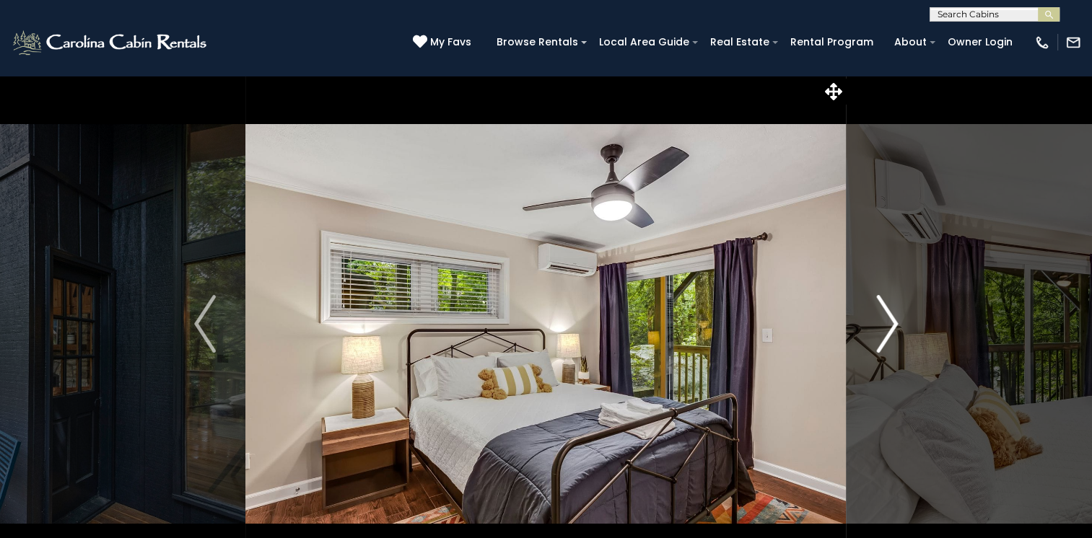
click at [884, 320] on img "Next" at bounding box center [887, 324] width 22 height 58
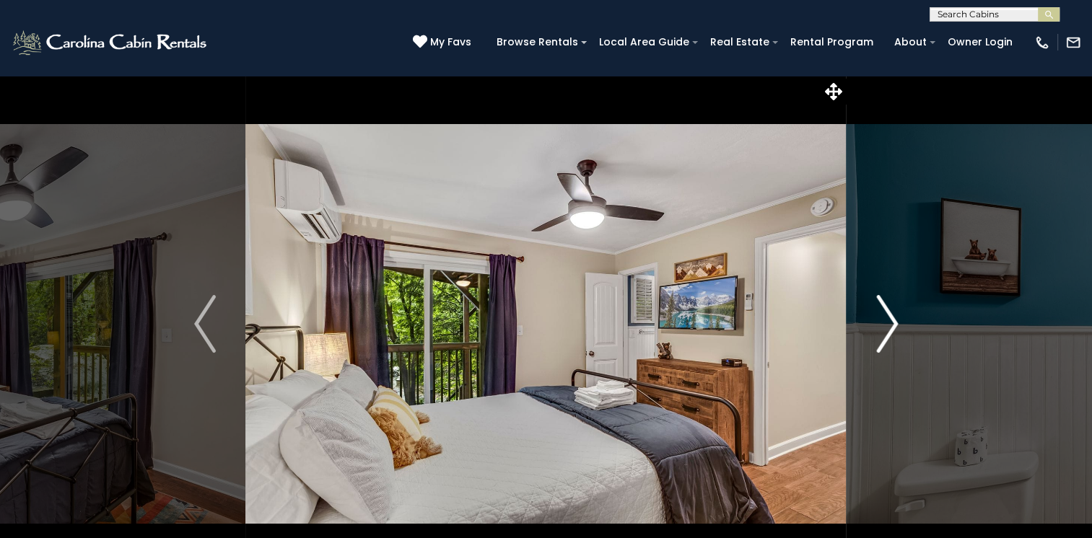
click at [884, 320] on img "Next" at bounding box center [887, 324] width 22 height 58
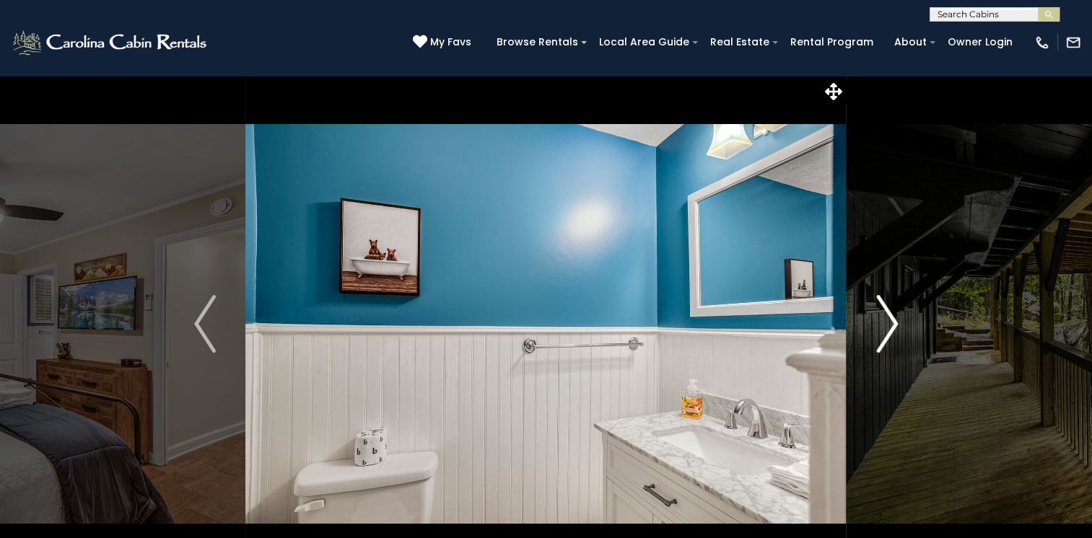
click at [884, 320] on img "Next" at bounding box center [887, 324] width 22 height 58
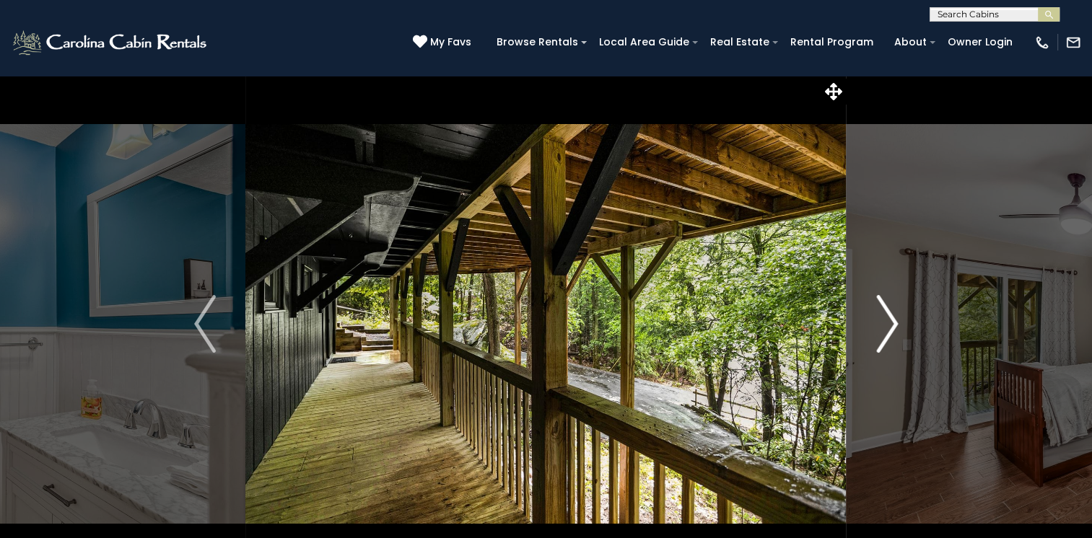
click at [884, 320] on img "Next" at bounding box center [887, 324] width 22 height 58
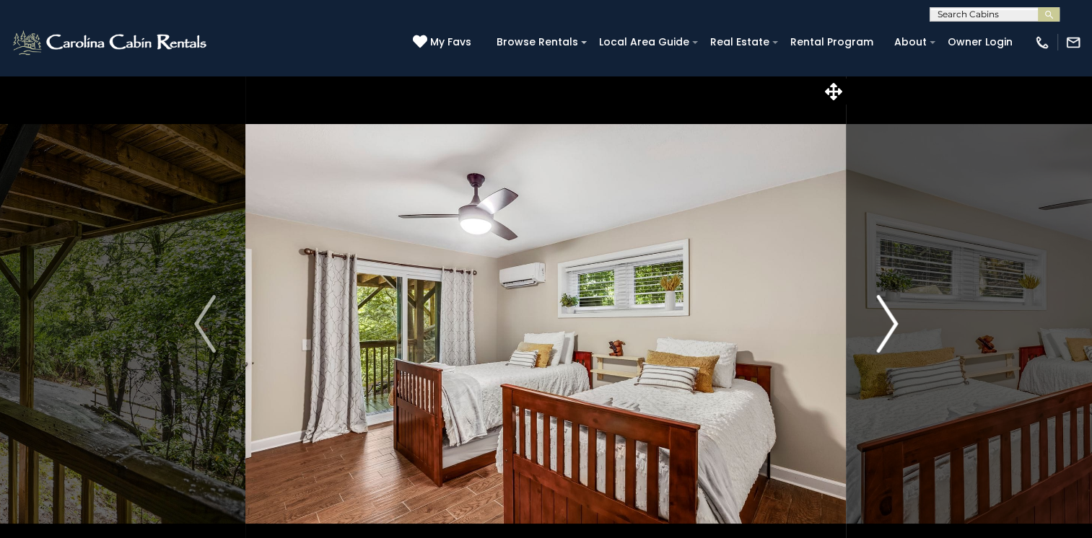
click at [884, 320] on img "Next" at bounding box center [887, 324] width 22 height 58
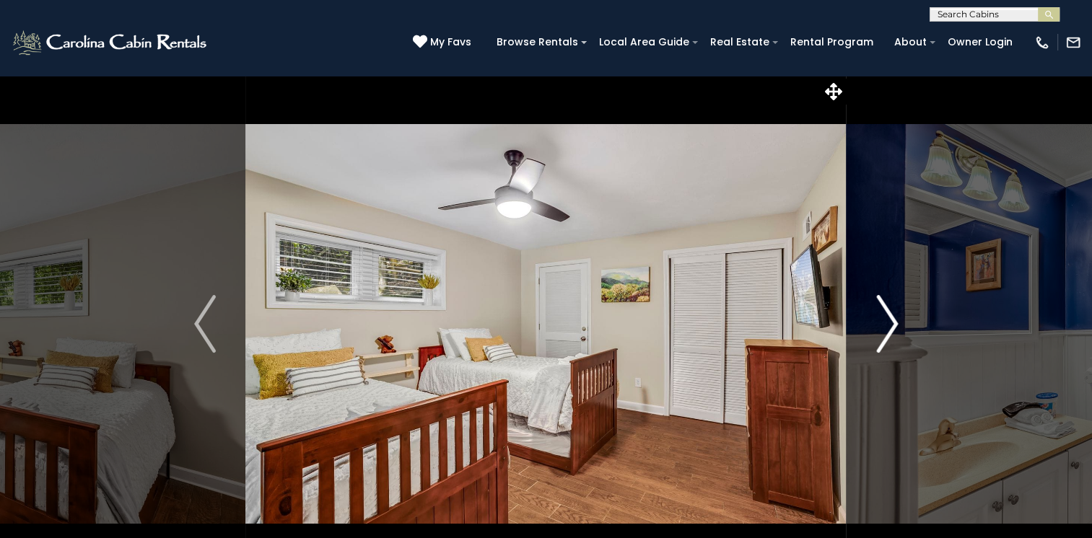
click at [884, 320] on img "Next" at bounding box center [887, 324] width 22 height 58
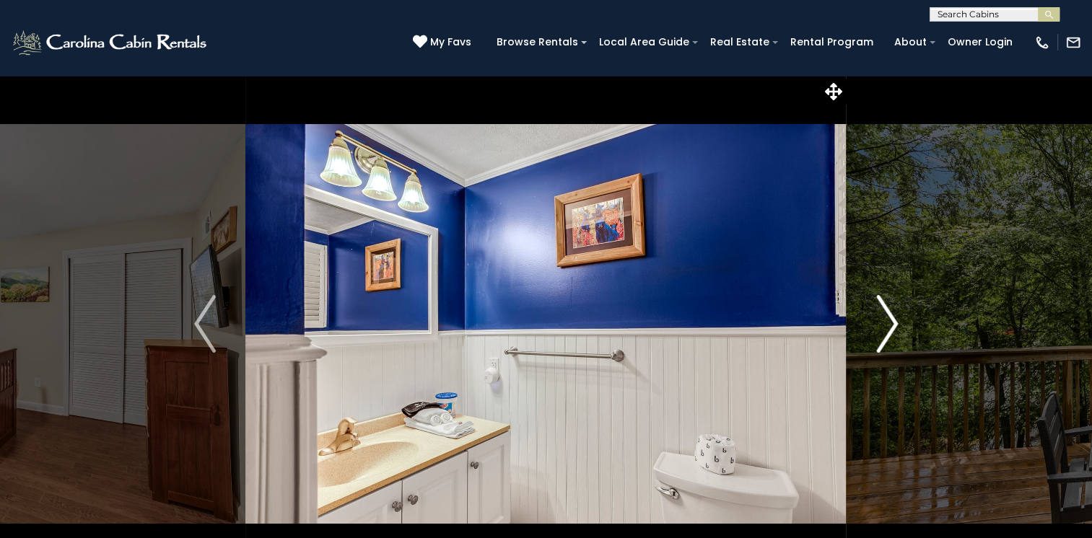
click at [884, 320] on img "Next" at bounding box center [887, 324] width 22 height 58
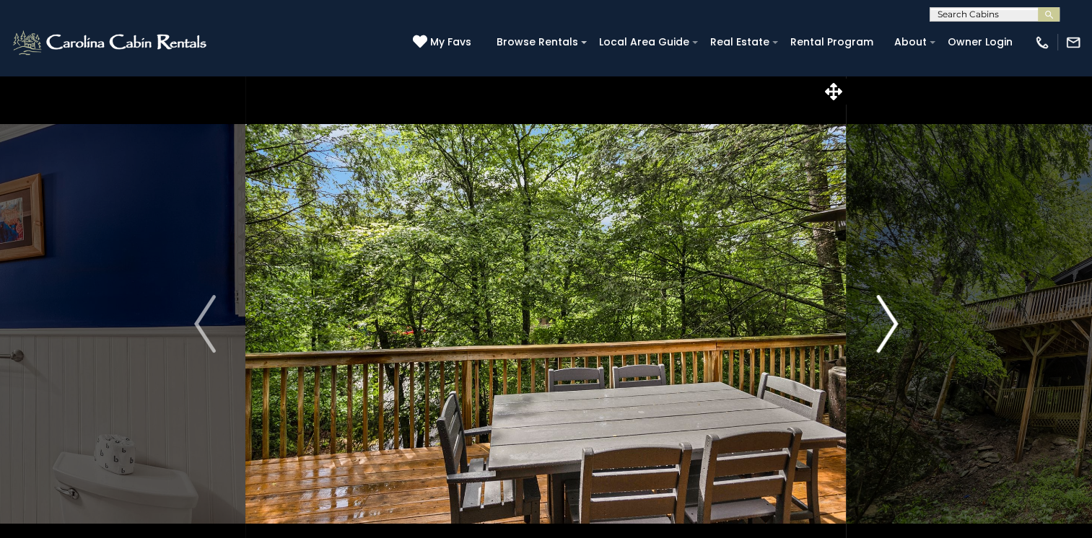
click at [884, 320] on img "Next" at bounding box center [887, 324] width 22 height 58
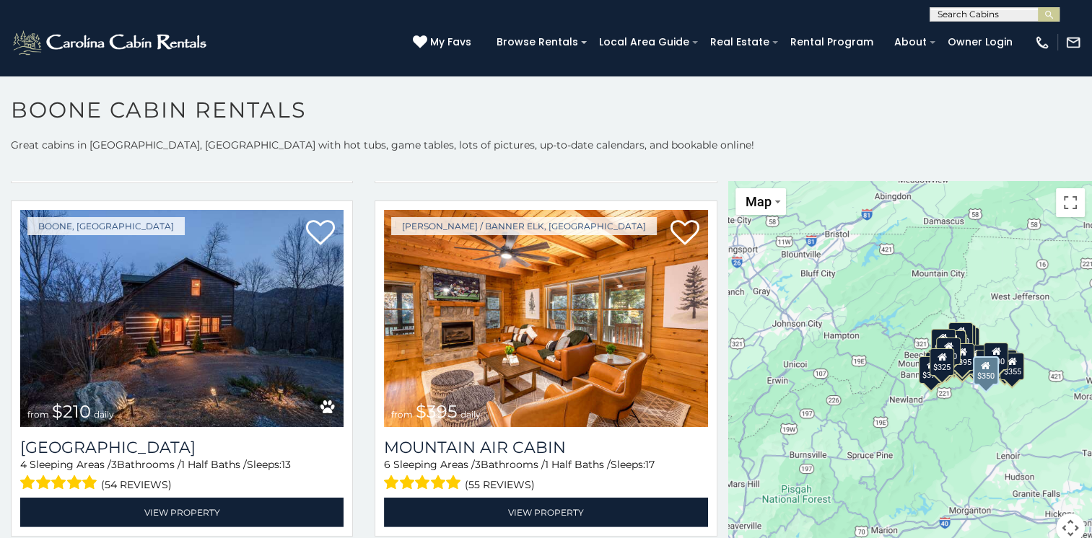
scroll to position [4259, 0]
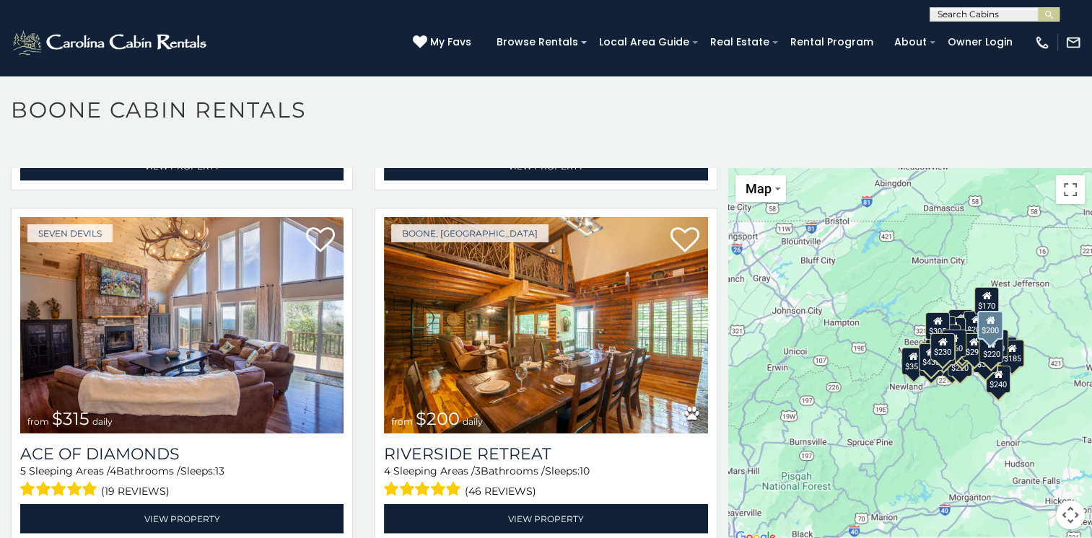
scroll to position [8861, 0]
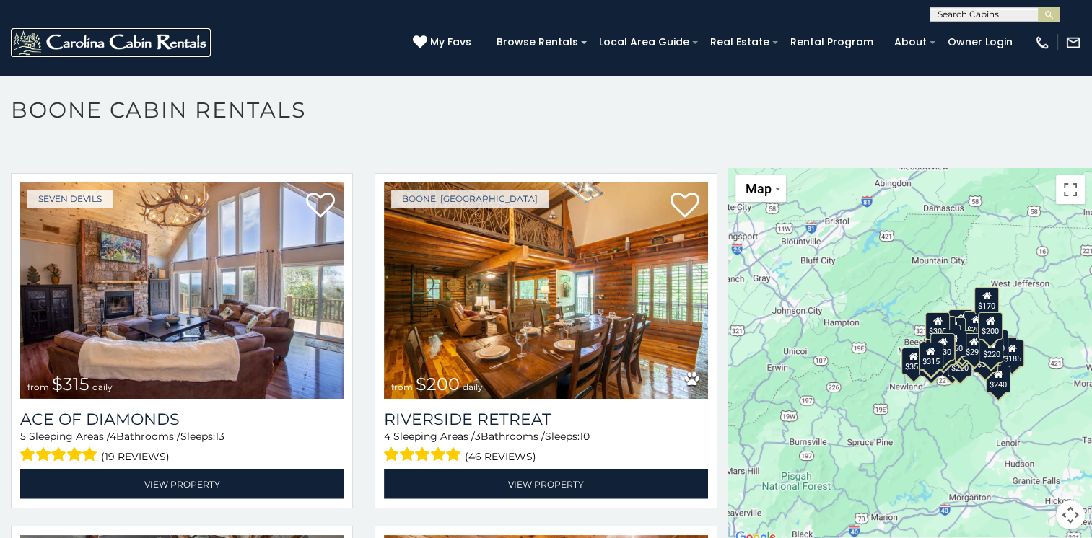
click at [123, 38] on img at bounding box center [111, 42] width 200 height 29
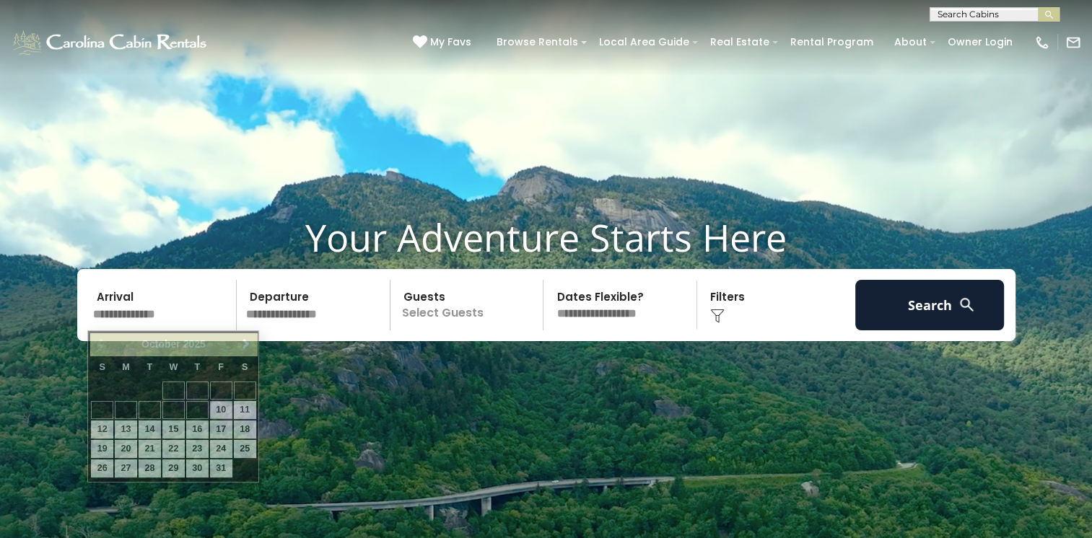
click at [144, 313] on input "text" at bounding box center [162, 305] width 149 height 51
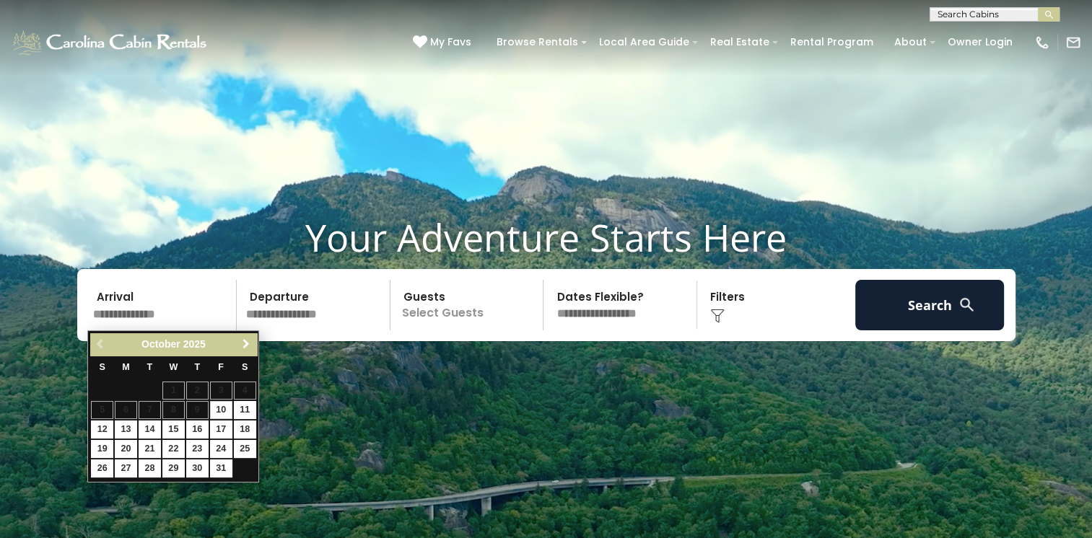
click at [246, 348] on span "Next" at bounding box center [246, 345] width 12 height 12
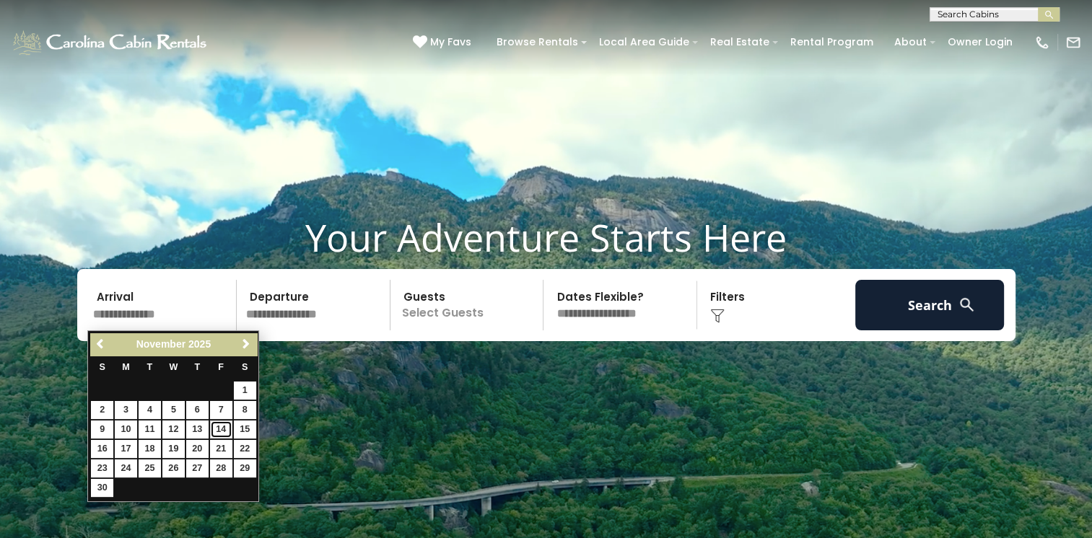
click at [214, 430] on link "14" at bounding box center [221, 430] width 22 height 18
type input "********"
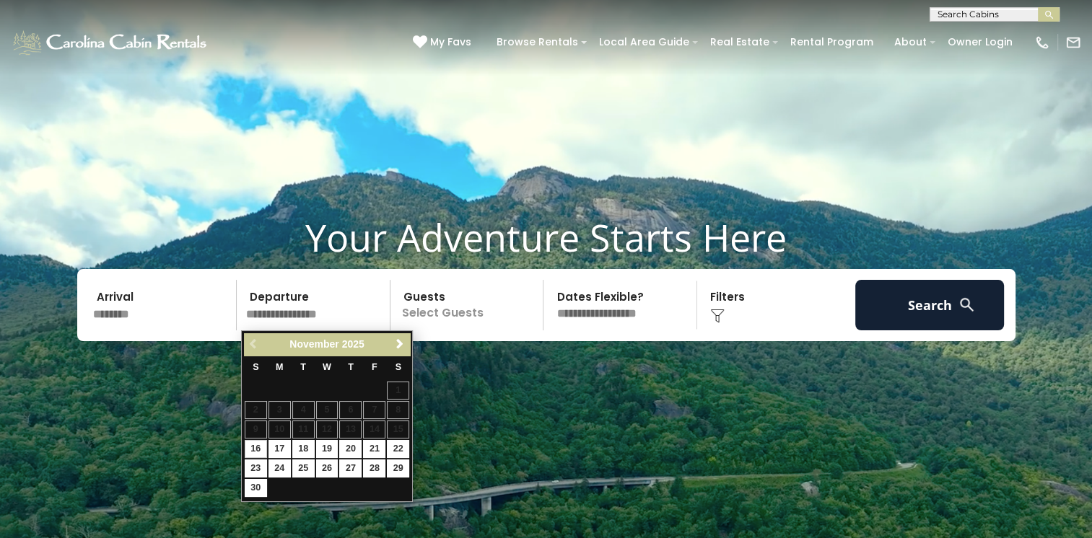
click at [407, 409] on table "S M T W T F S 1 2 3 4 5 6 7 8 9 10 11 12 13 14 15 16 17 18 19 20 21 22 23 24 25…" at bounding box center [327, 427] width 166 height 143
click at [400, 409] on table "S M T W T F S 1 2 3 4 5 6 7 8 9 10 11 12 13 14 15 16 17 18 19 20 21 22 23 24 25…" at bounding box center [327, 427] width 166 height 143
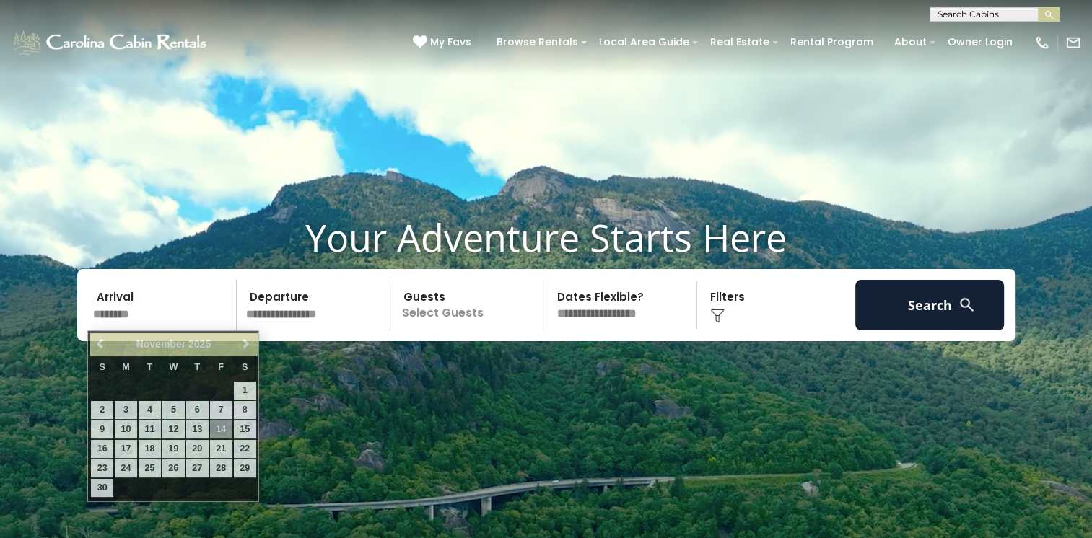
click at [123, 313] on input "********" at bounding box center [162, 305] width 149 height 51
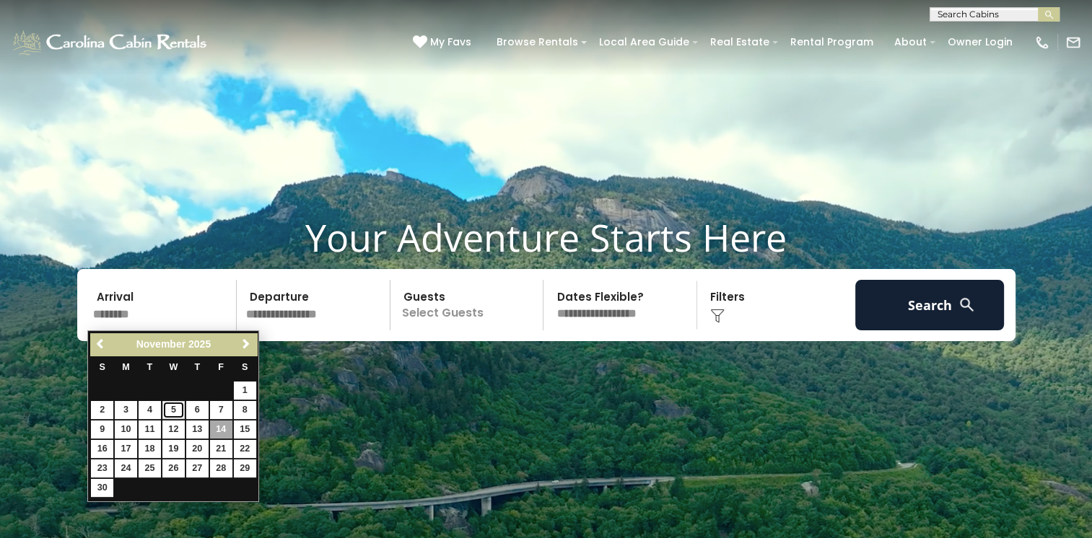
click at [170, 408] on link "5" at bounding box center [173, 410] width 22 height 18
type input "*******"
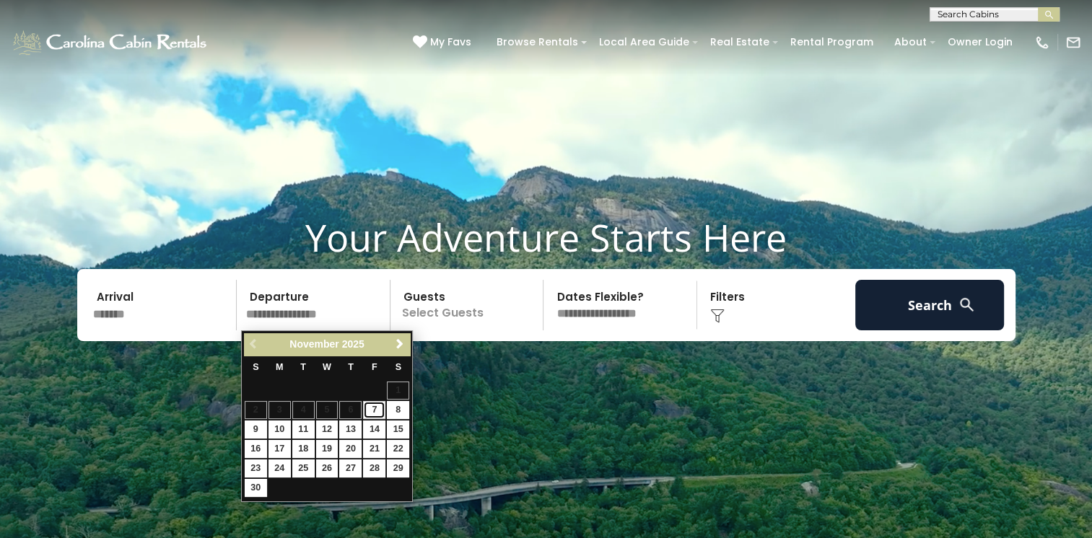
click at [372, 409] on link "7" at bounding box center [374, 410] width 22 height 18
type input "*******"
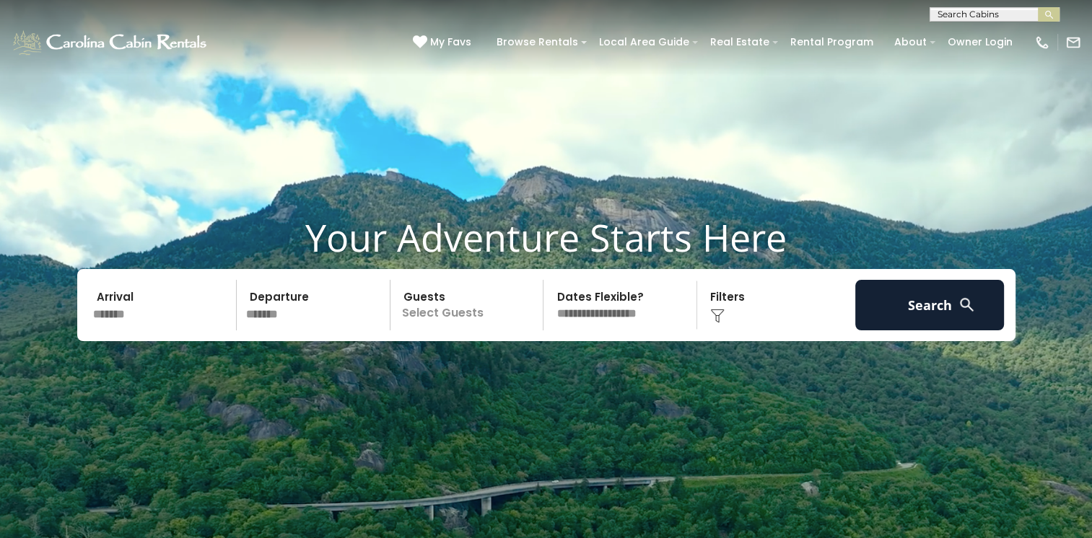
click at [481, 322] on p "Select Guests" at bounding box center [469, 305] width 149 height 51
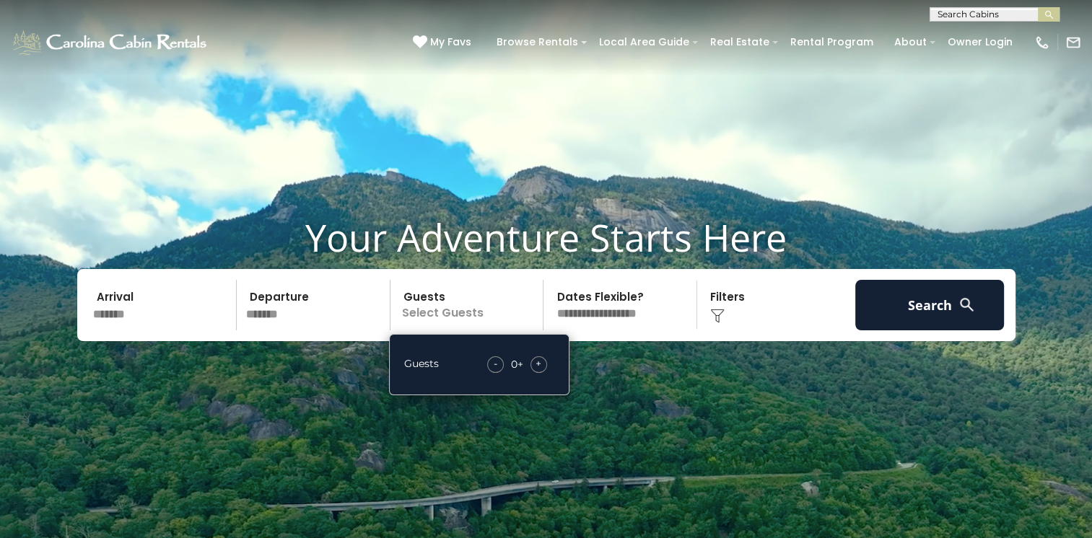
click at [540, 362] on span "+" at bounding box center [539, 364] width 6 height 14
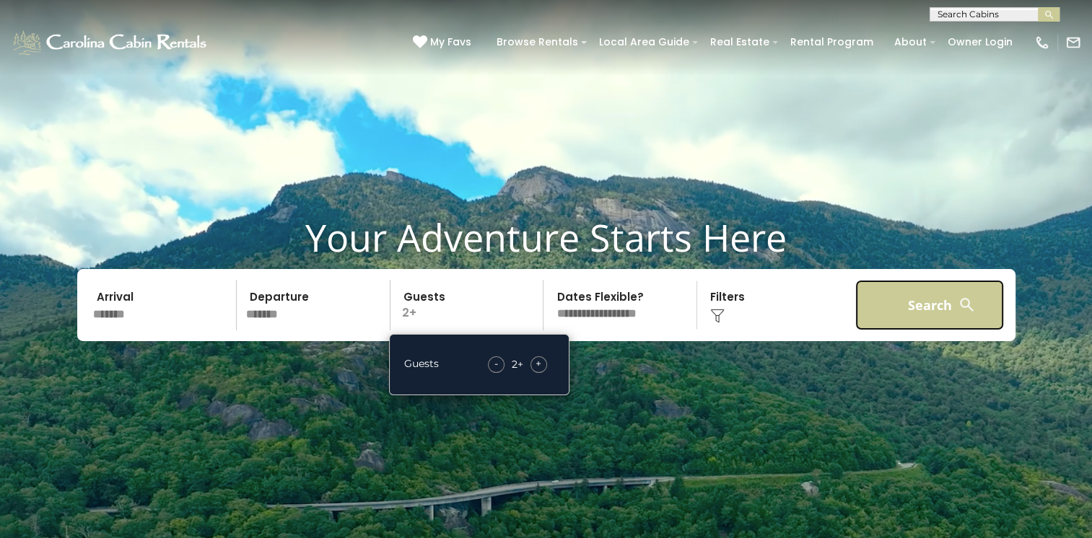
click at [919, 307] on button "Search" at bounding box center [929, 305] width 149 height 51
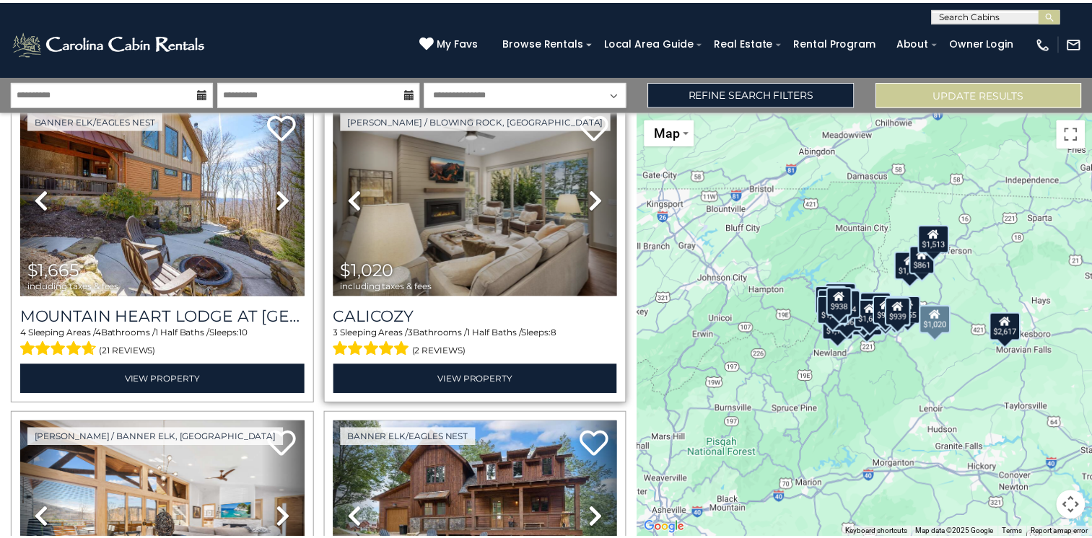
scroll to position [361, 0]
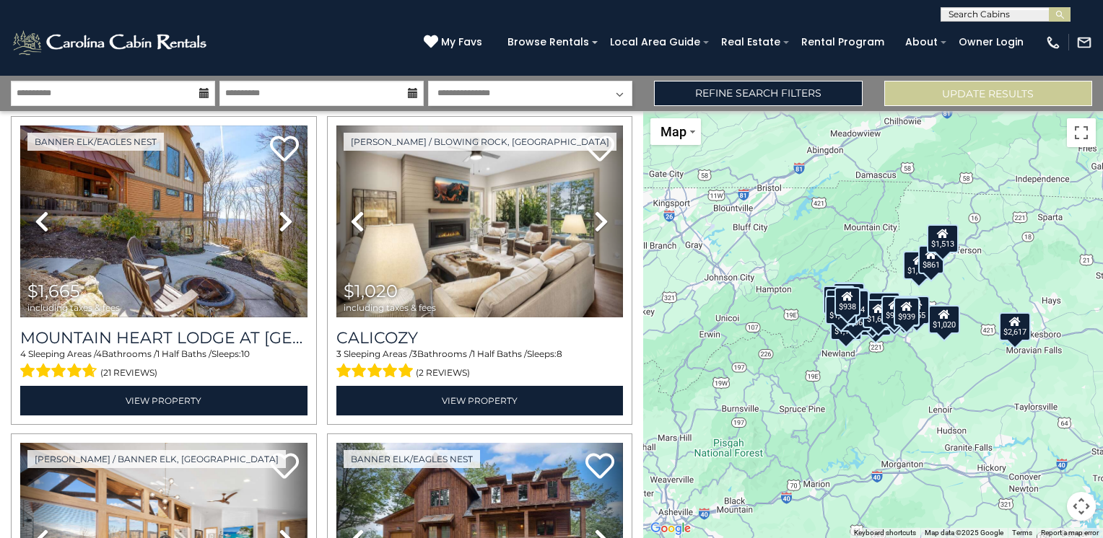
click at [627, 99] on select "**********" at bounding box center [530, 93] width 204 height 25
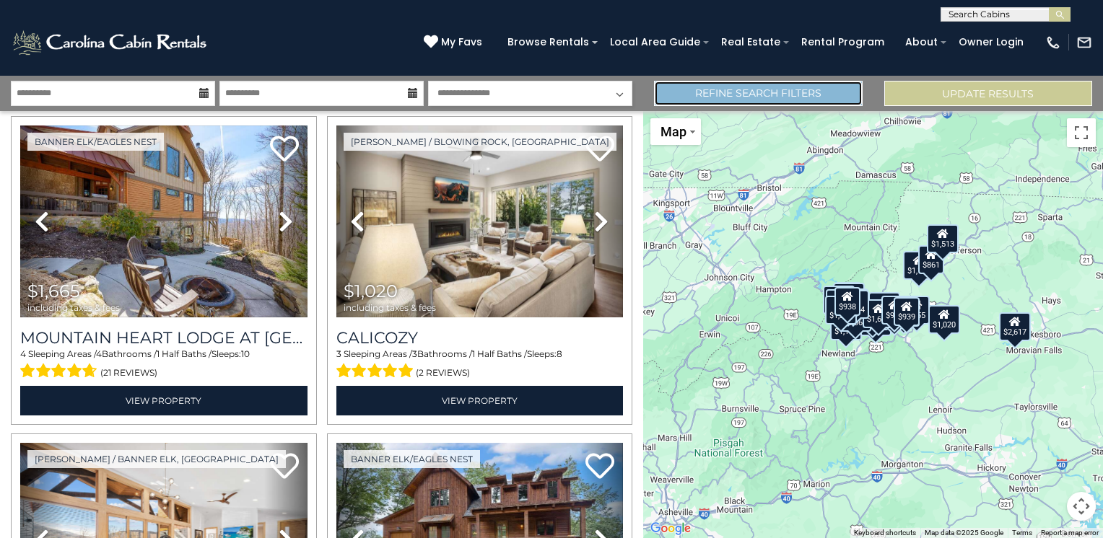
click at [782, 89] on link "Refine Search Filters" at bounding box center [758, 93] width 208 height 25
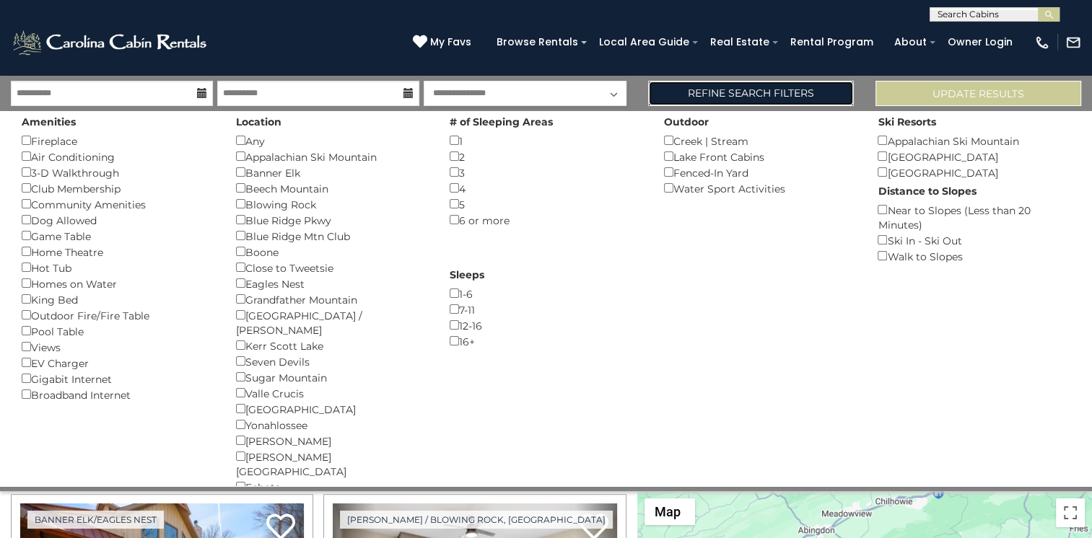
scroll to position [358, 0]
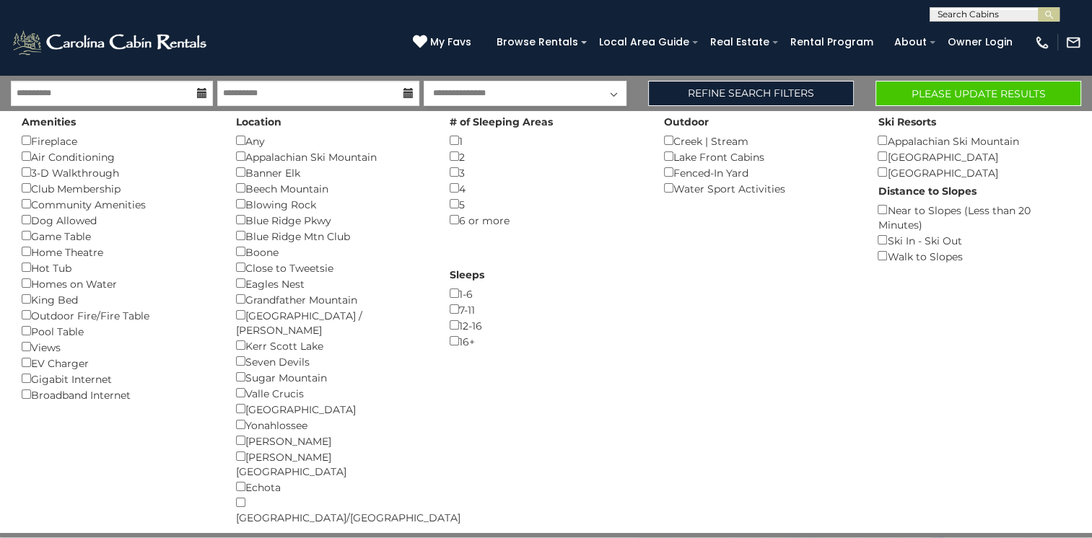
click at [26, 351] on div "Views ()" at bounding box center [118, 347] width 193 height 16
click at [989, 92] on button "Please Update Results" at bounding box center [979, 93] width 206 height 25
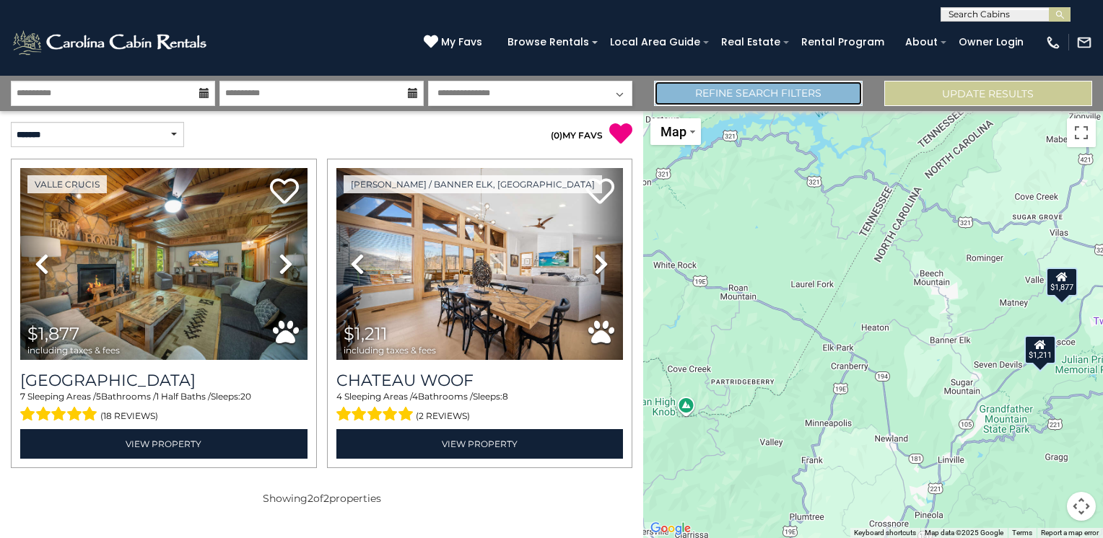
click at [820, 92] on link "Refine Search Filters" at bounding box center [758, 93] width 208 height 25
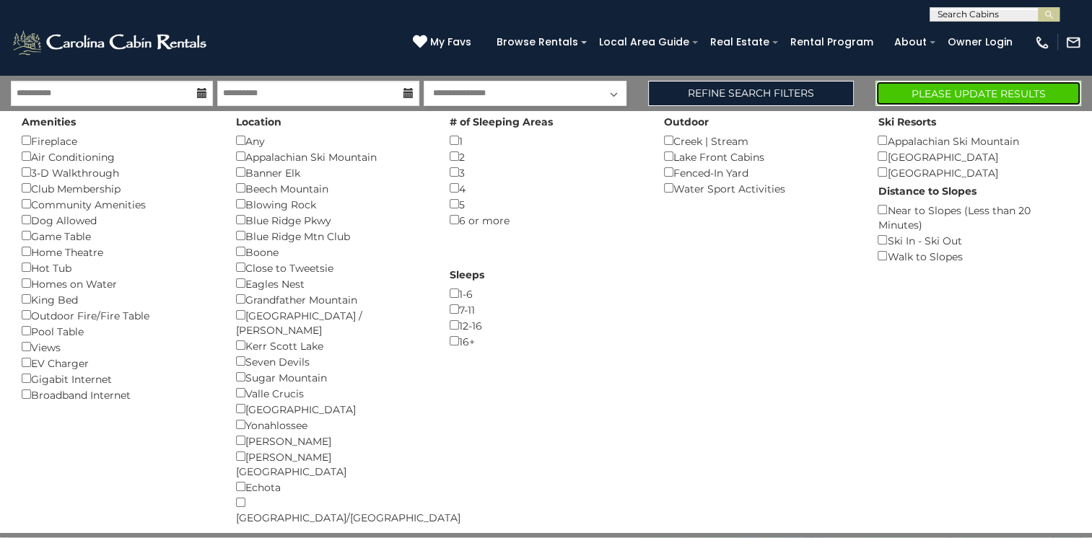
click at [935, 93] on button "Please Update Results" at bounding box center [979, 93] width 206 height 25
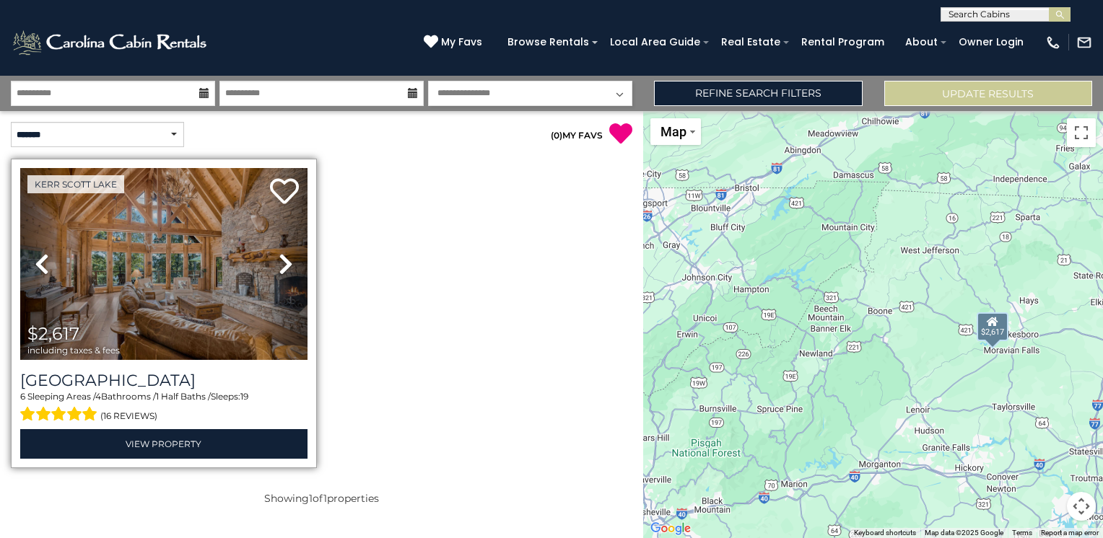
click at [280, 258] on icon at bounding box center [286, 264] width 14 height 23
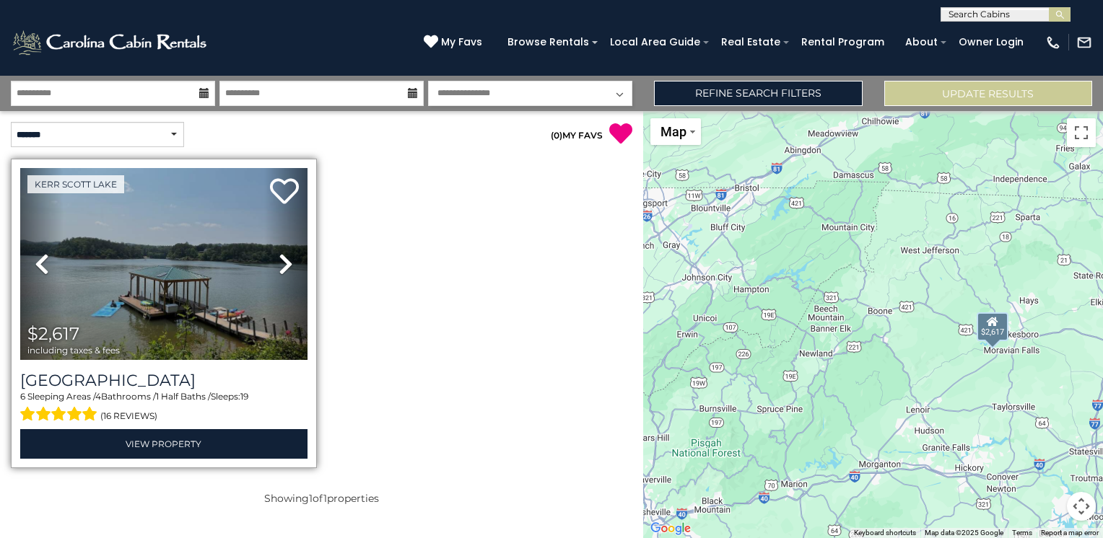
click at [280, 258] on icon at bounding box center [286, 264] width 14 height 23
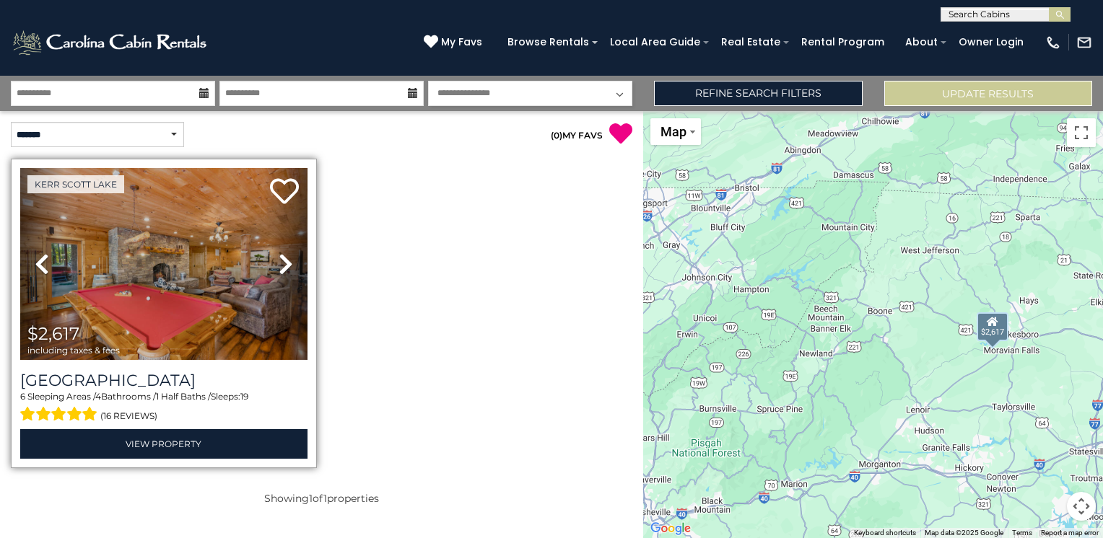
click at [280, 258] on icon at bounding box center [286, 264] width 14 height 23
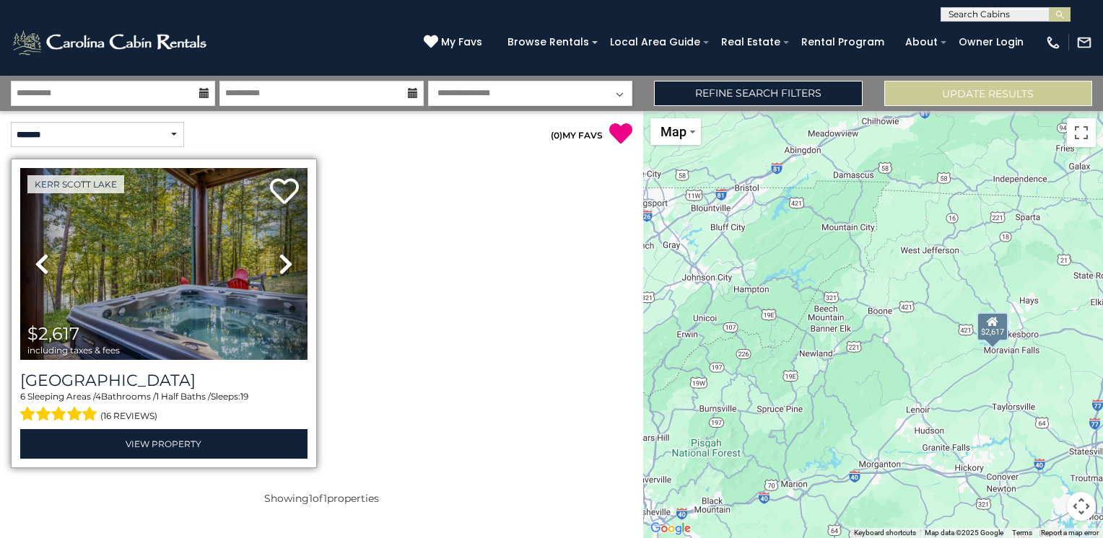
click at [280, 258] on icon at bounding box center [286, 264] width 14 height 23
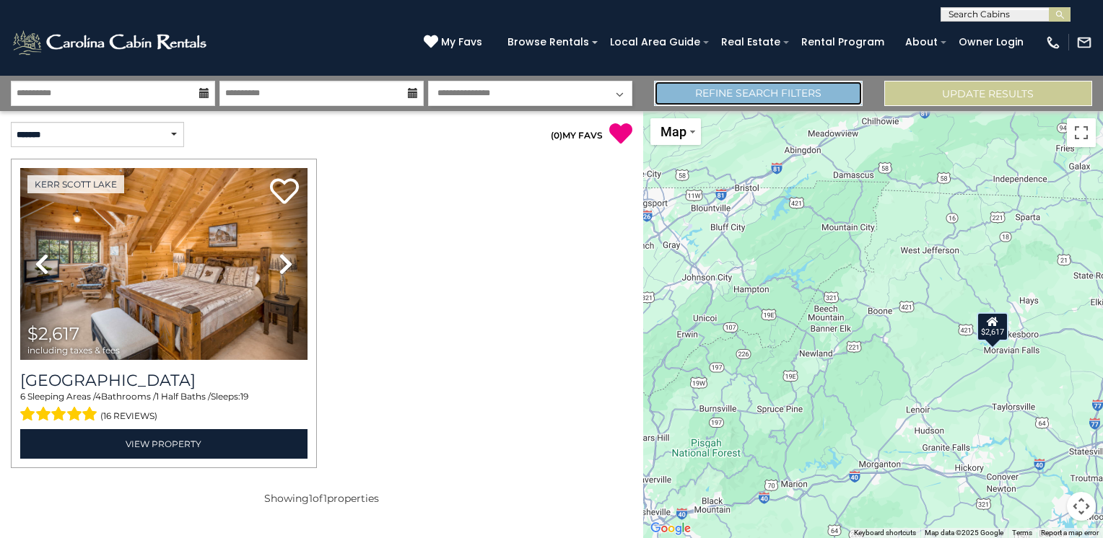
click at [793, 97] on link "Refine Search Filters" at bounding box center [758, 93] width 208 height 25
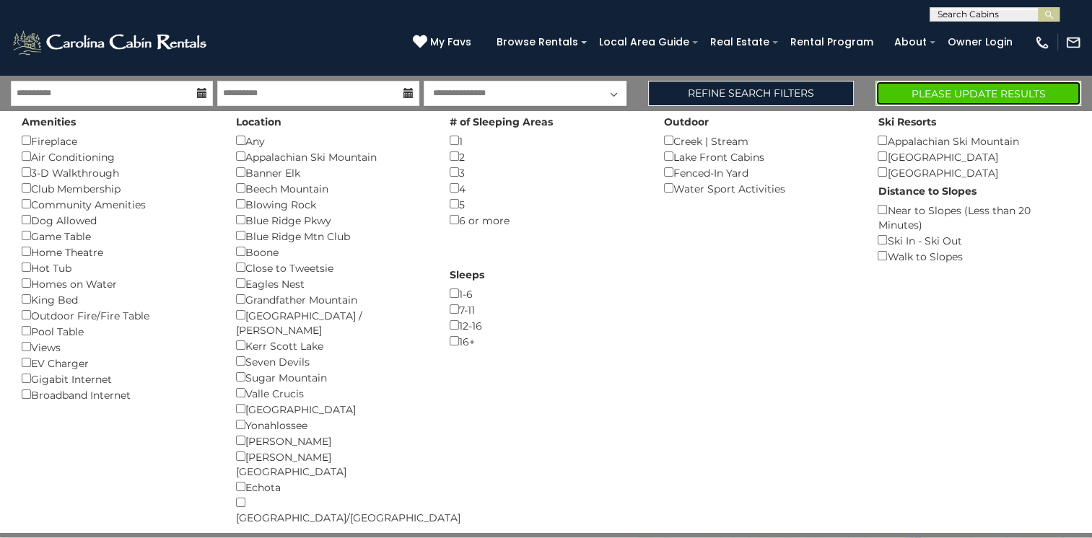
click at [933, 99] on button "Please Update Results" at bounding box center [979, 93] width 206 height 25
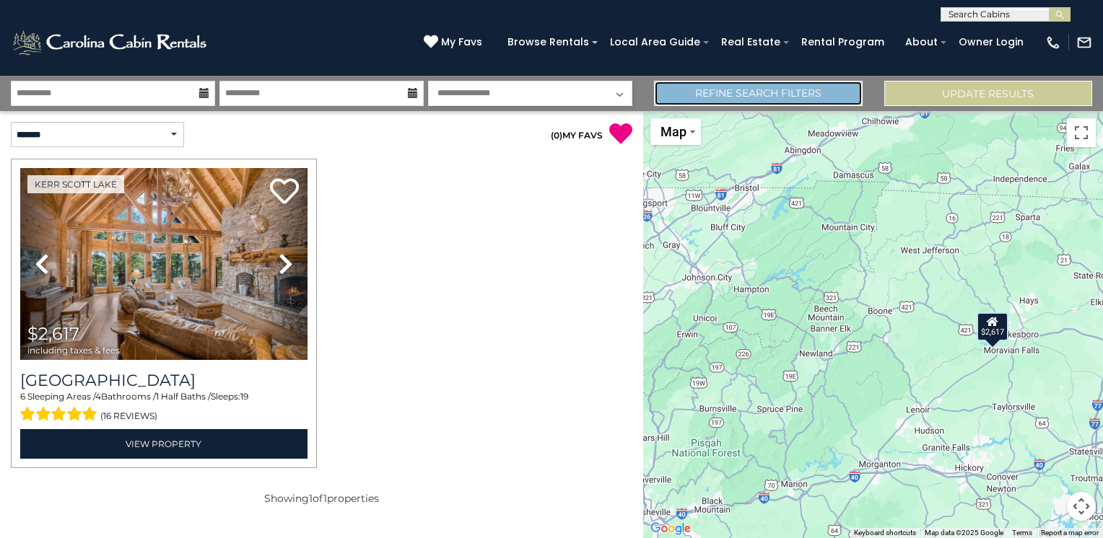
click at [839, 100] on link "Refine Search Filters" at bounding box center [758, 93] width 208 height 25
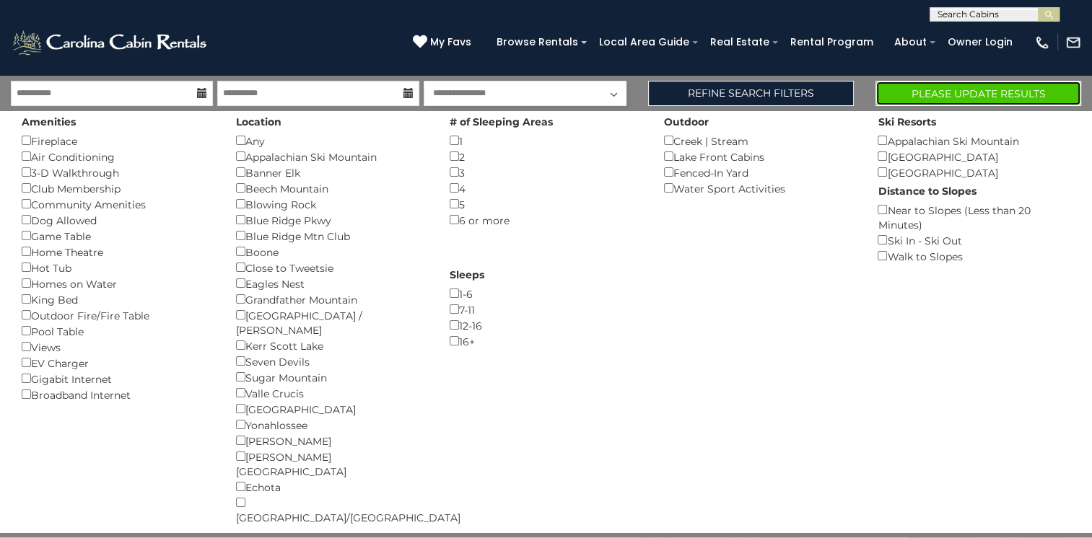
click at [966, 93] on button "Please Update Results" at bounding box center [979, 93] width 206 height 25
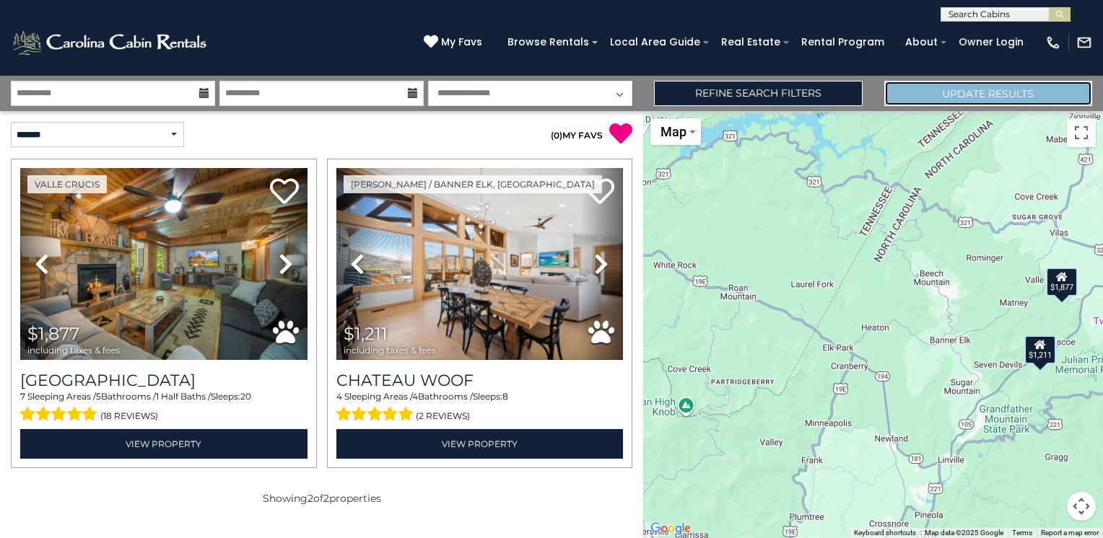
click at [938, 101] on button "Update Results" at bounding box center [988, 93] width 208 height 25
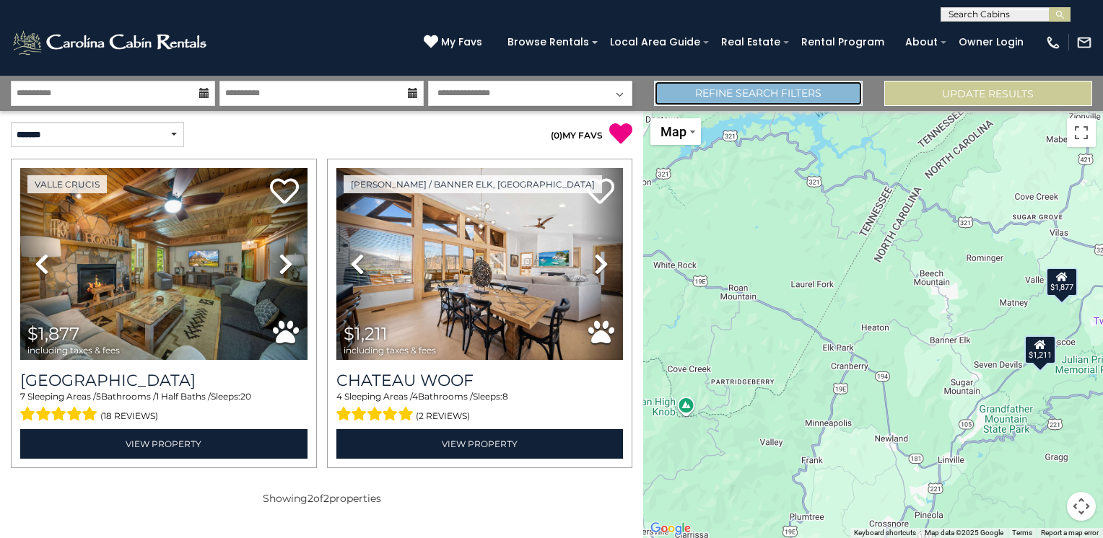
click at [821, 91] on link "Refine Search Filters" at bounding box center [758, 93] width 208 height 25
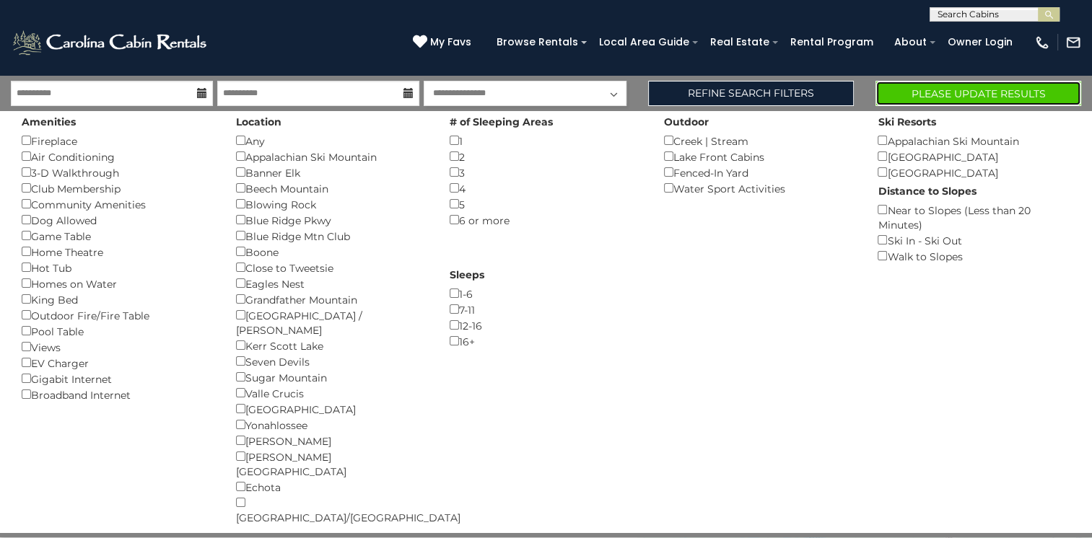
click at [932, 86] on button "Please Update Results" at bounding box center [979, 93] width 206 height 25
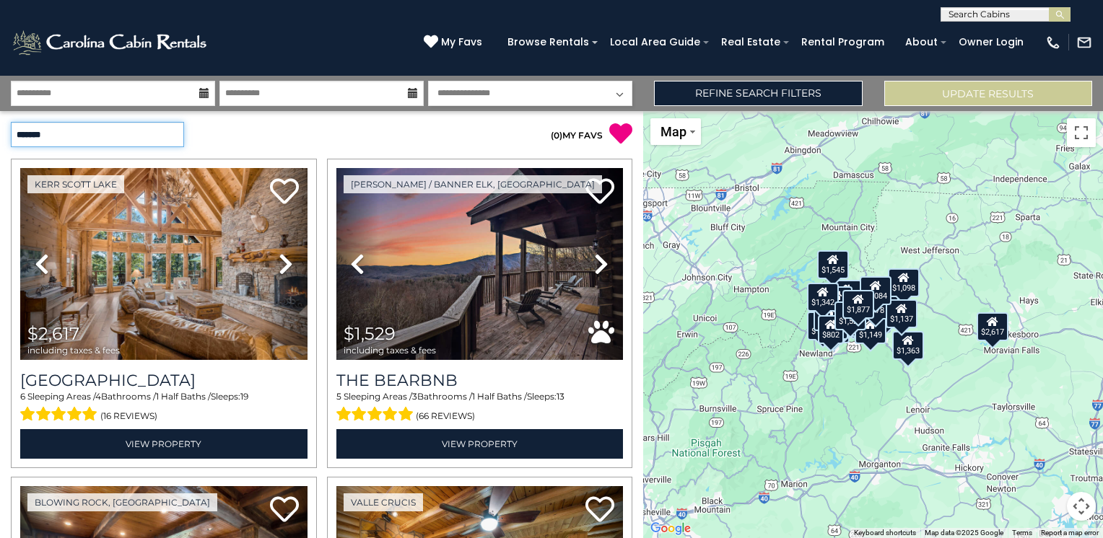
click at [147, 131] on select "**********" at bounding box center [97, 134] width 173 height 25
select select "*****"
click at [11, 122] on select "**********" at bounding box center [97, 134] width 173 height 25
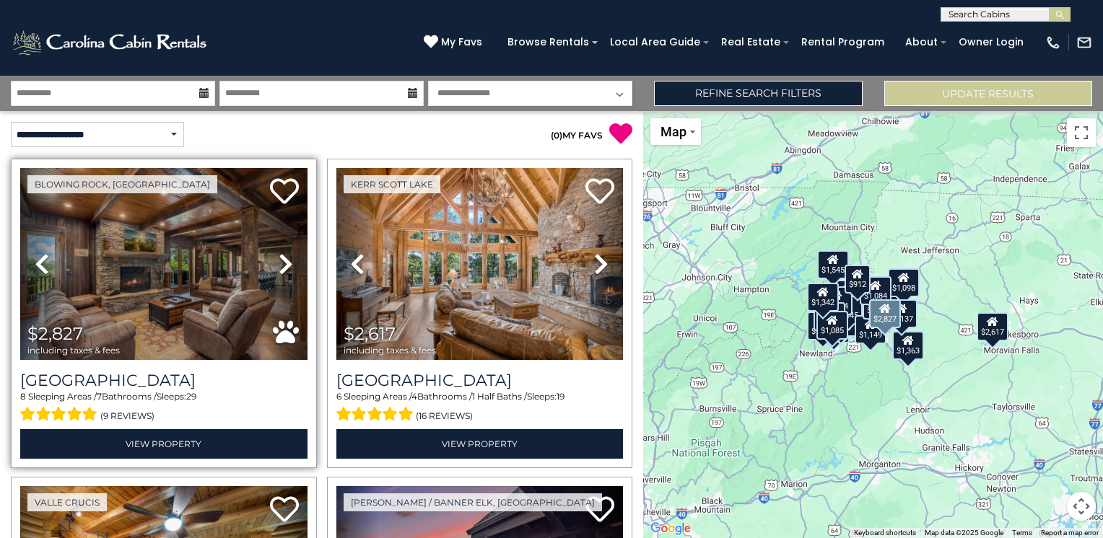
click at [284, 263] on icon at bounding box center [286, 264] width 14 height 23
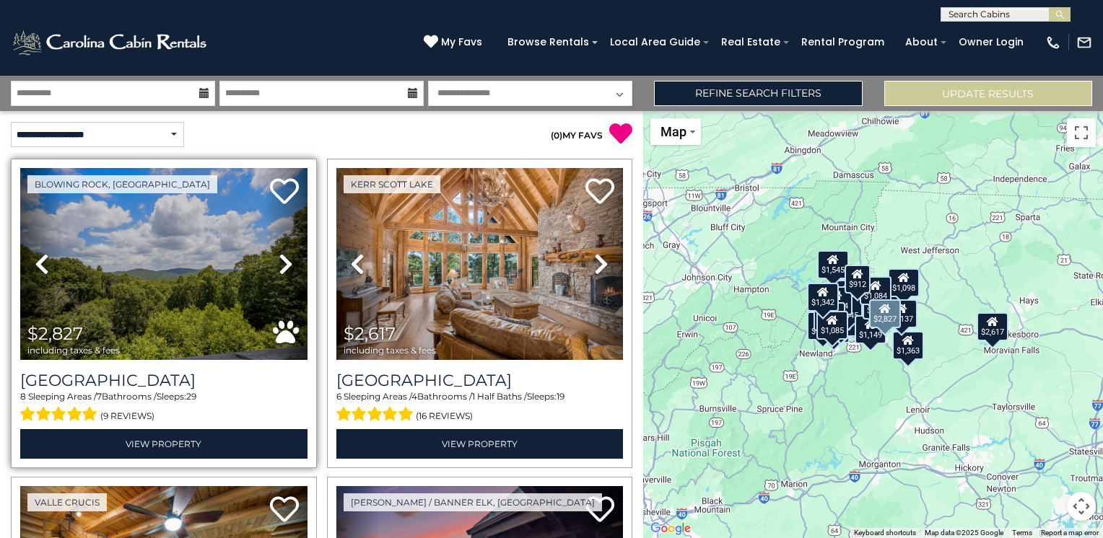
click at [284, 263] on icon at bounding box center [286, 264] width 14 height 23
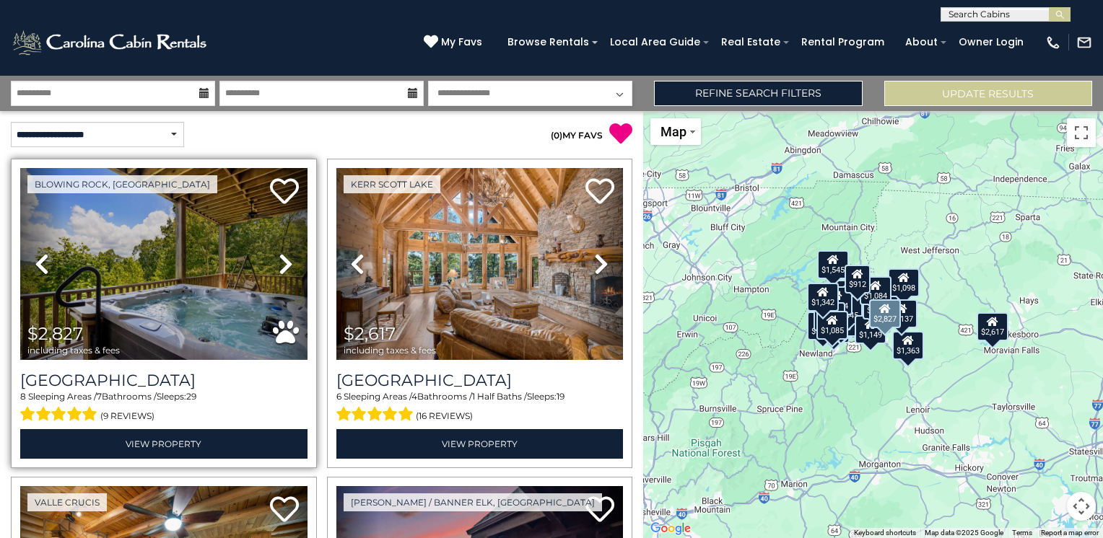
click at [284, 263] on icon at bounding box center [286, 264] width 14 height 23
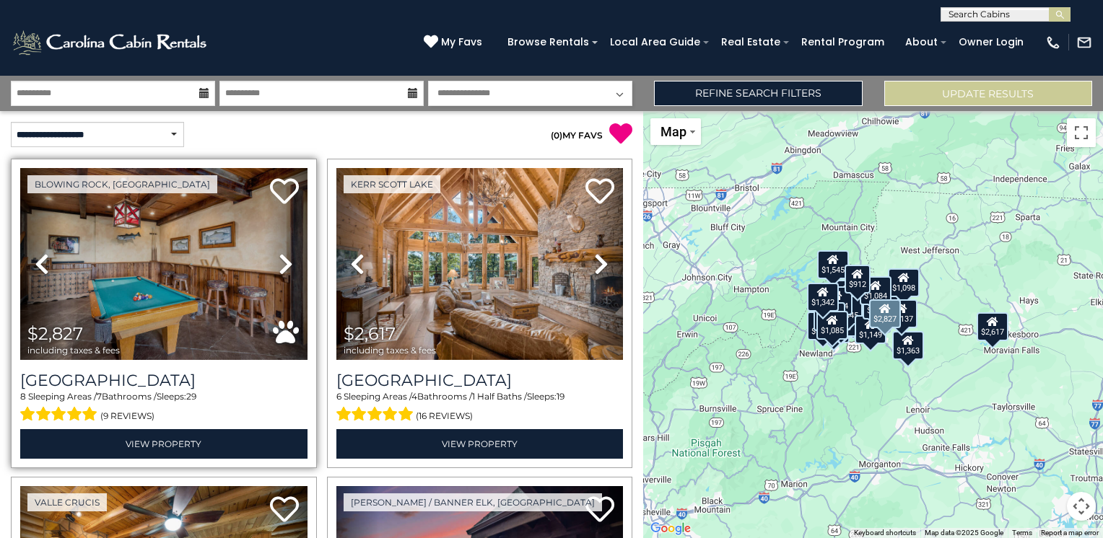
click at [284, 263] on icon at bounding box center [286, 264] width 14 height 23
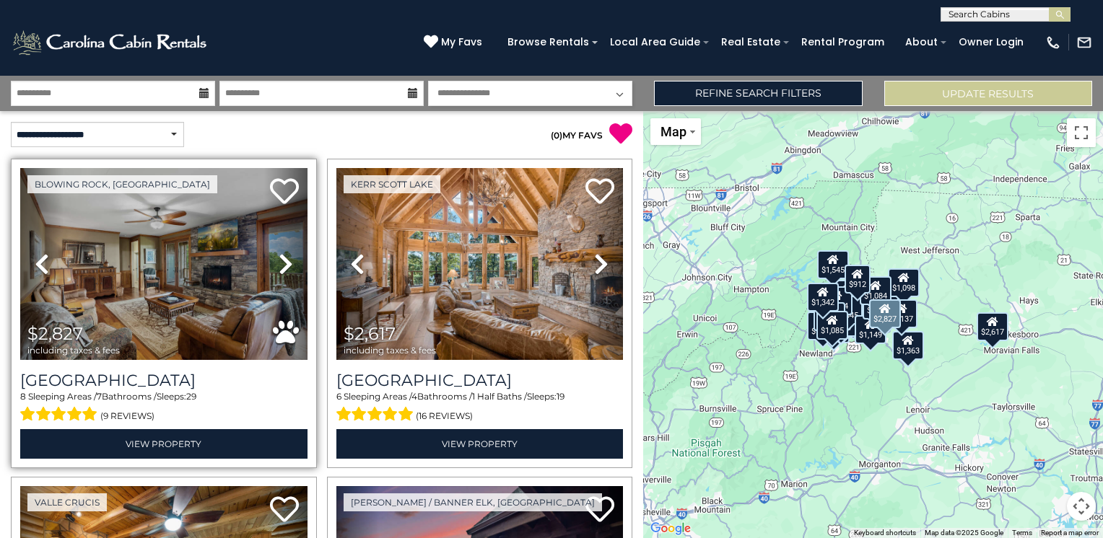
click at [284, 263] on icon at bounding box center [286, 264] width 14 height 23
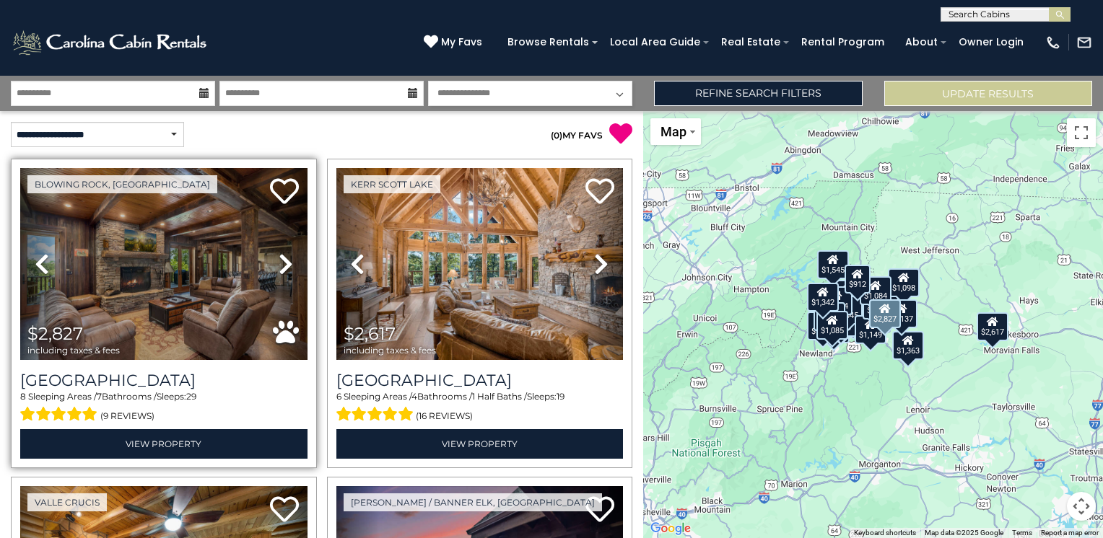
click at [284, 263] on icon at bounding box center [286, 264] width 14 height 23
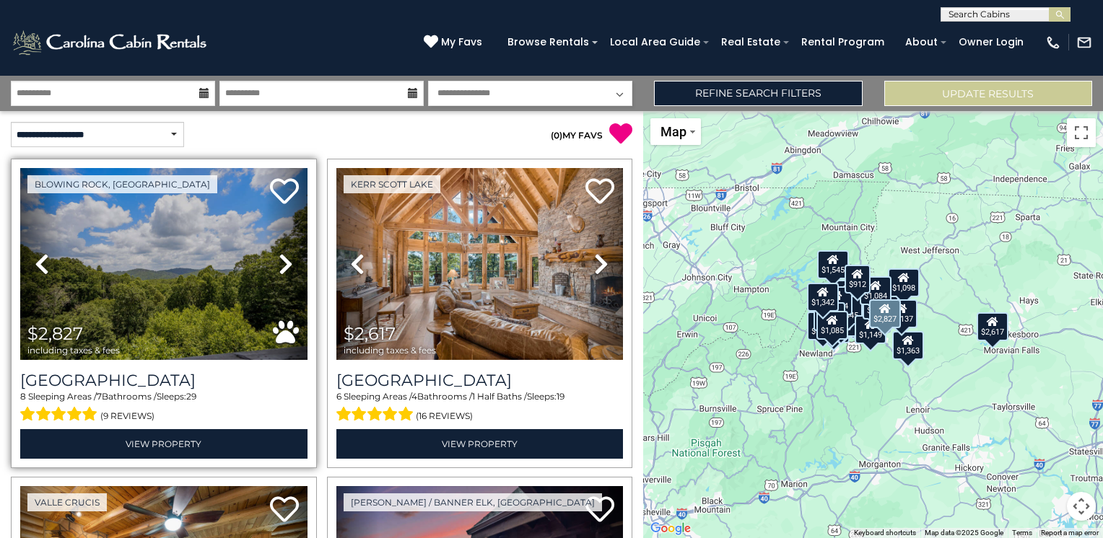
click at [284, 263] on icon at bounding box center [286, 264] width 14 height 23
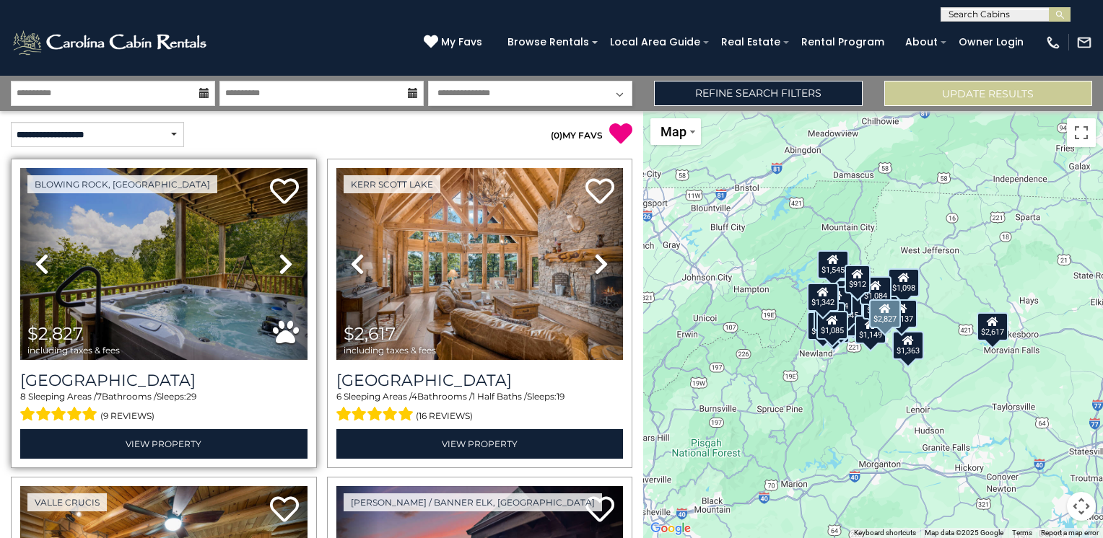
click at [284, 263] on icon at bounding box center [286, 264] width 14 height 23
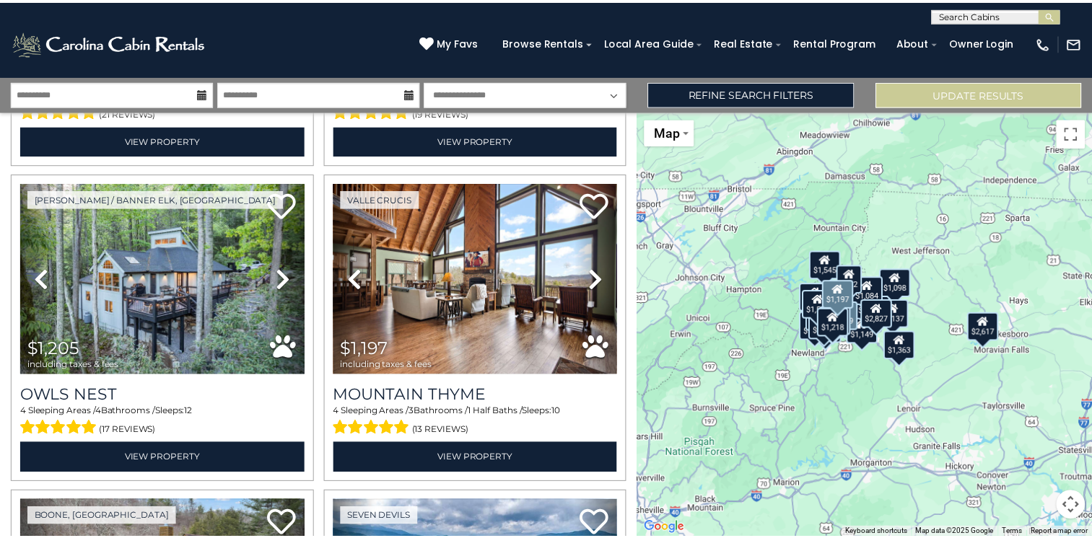
scroll to position [2238, 0]
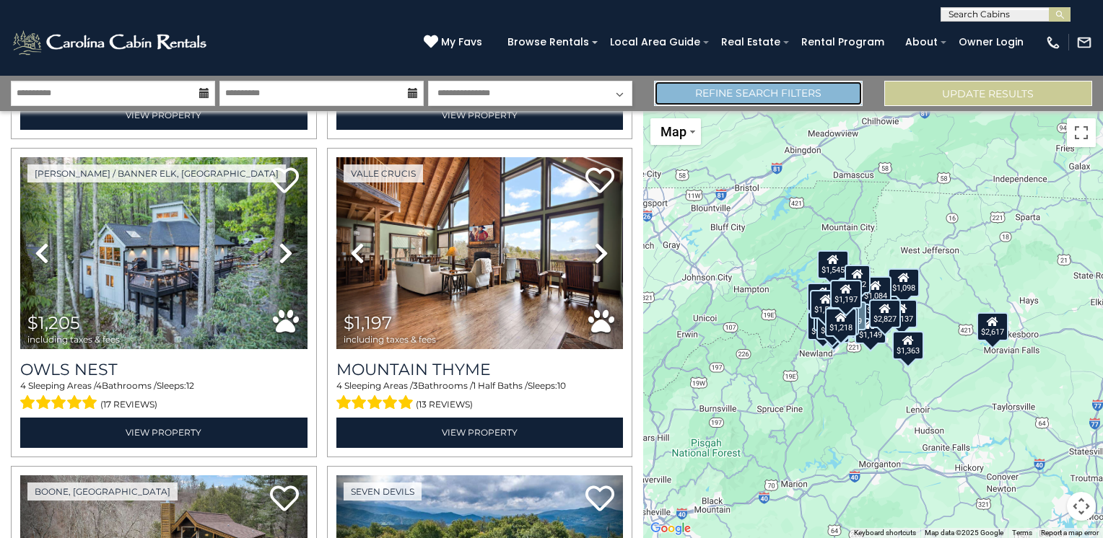
click at [751, 100] on link "Refine Search Filters" at bounding box center [758, 93] width 208 height 25
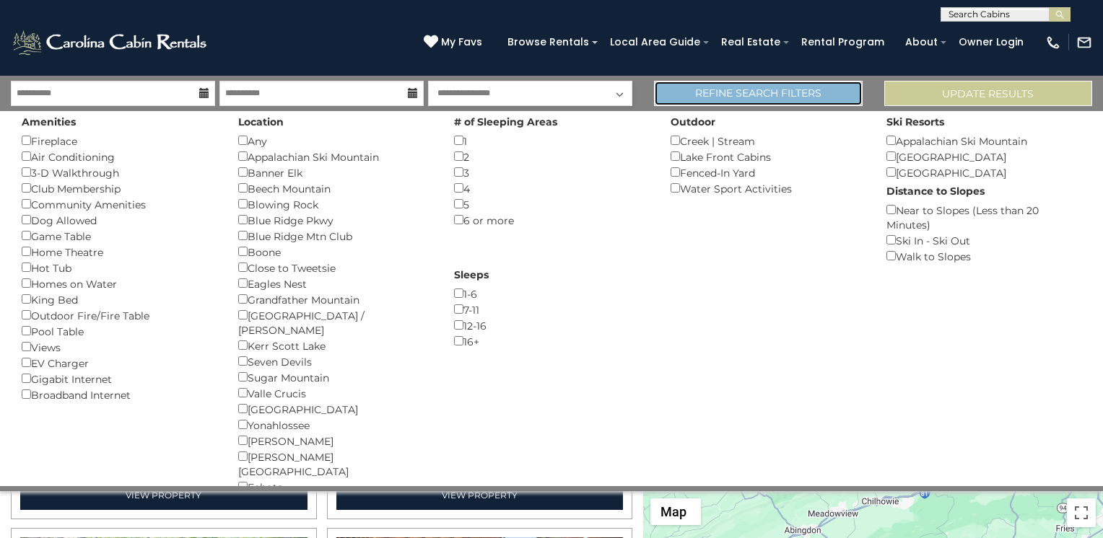
scroll to position [2222, 0]
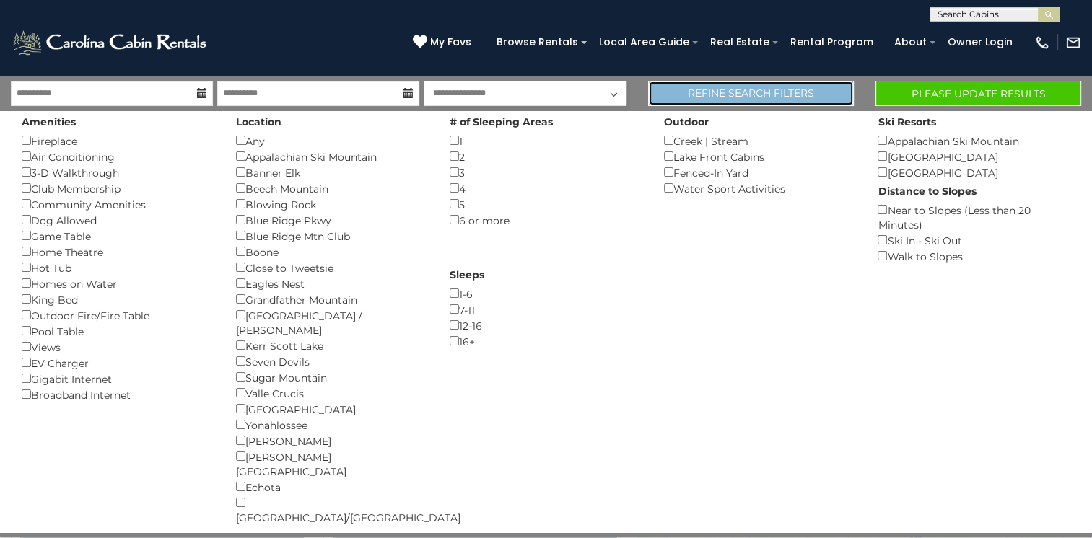
click at [829, 90] on link "Refine Search Filters" at bounding box center [751, 93] width 206 height 25
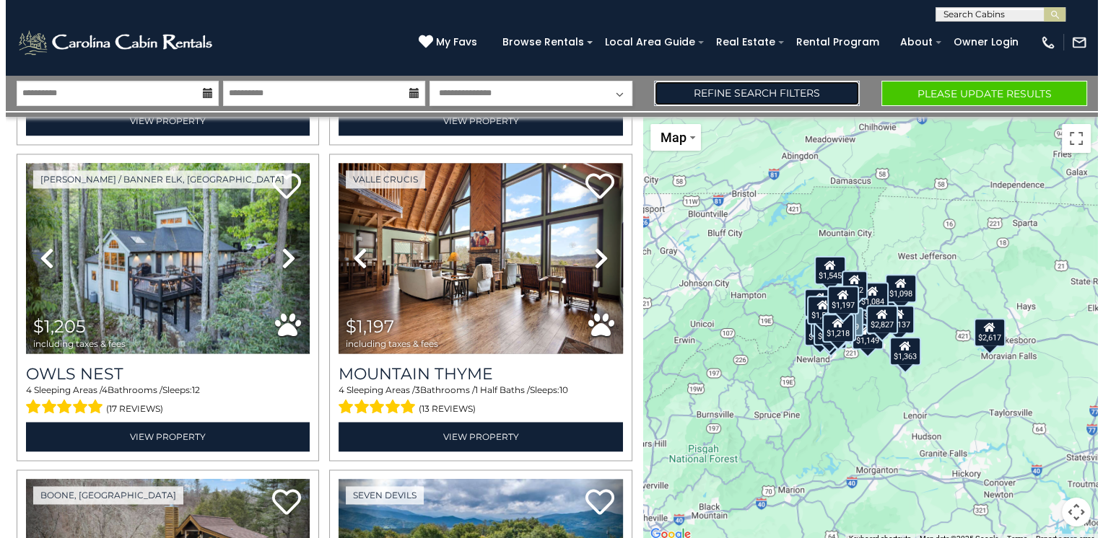
scroll to position [2238, 0]
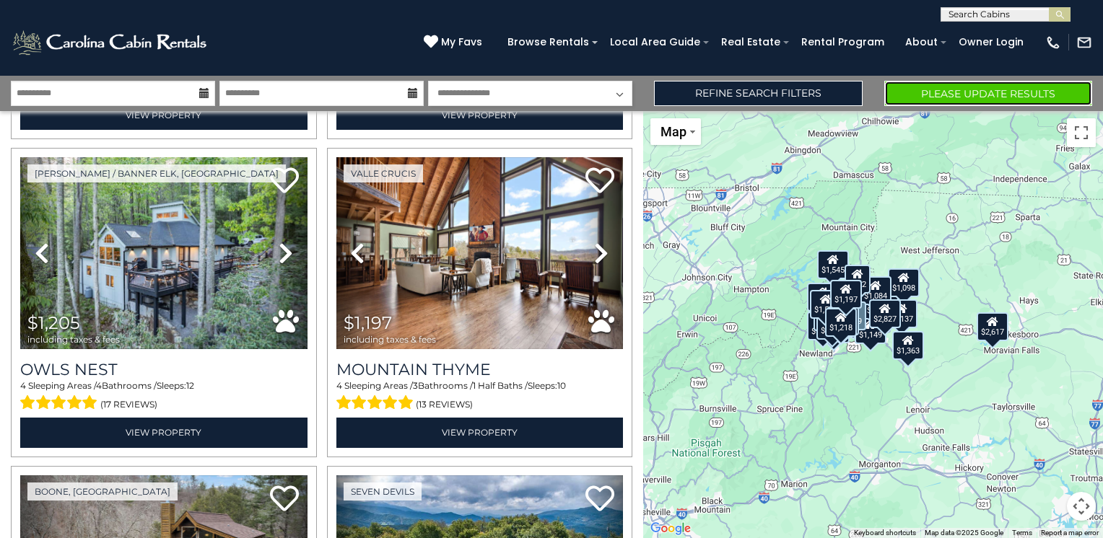
click at [959, 90] on button "Please Update Results" at bounding box center [988, 93] width 208 height 25
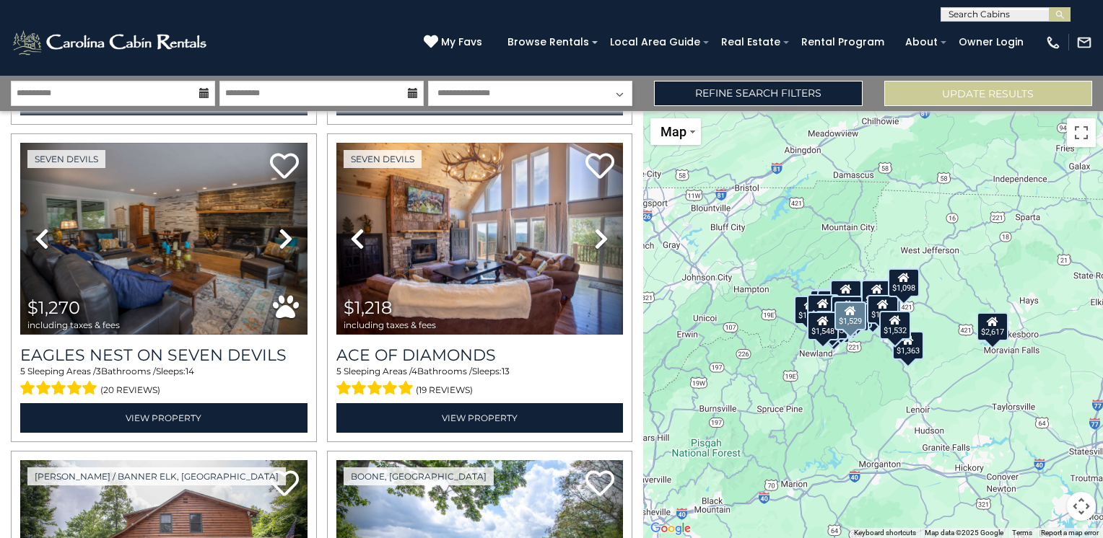
scroll to position [2743, 0]
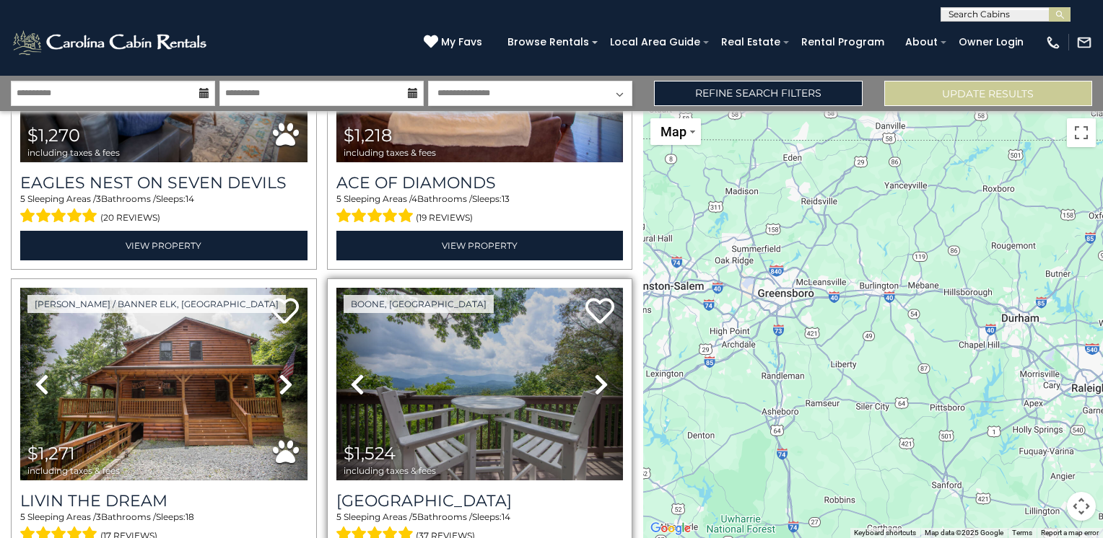
drag, startPoint x: 1053, startPoint y: 352, endPoint x: 460, endPoint y: 287, distance: 596.9
click at [460, 287] on div "**********" at bounding box center [551, 307] width 1103 height 463
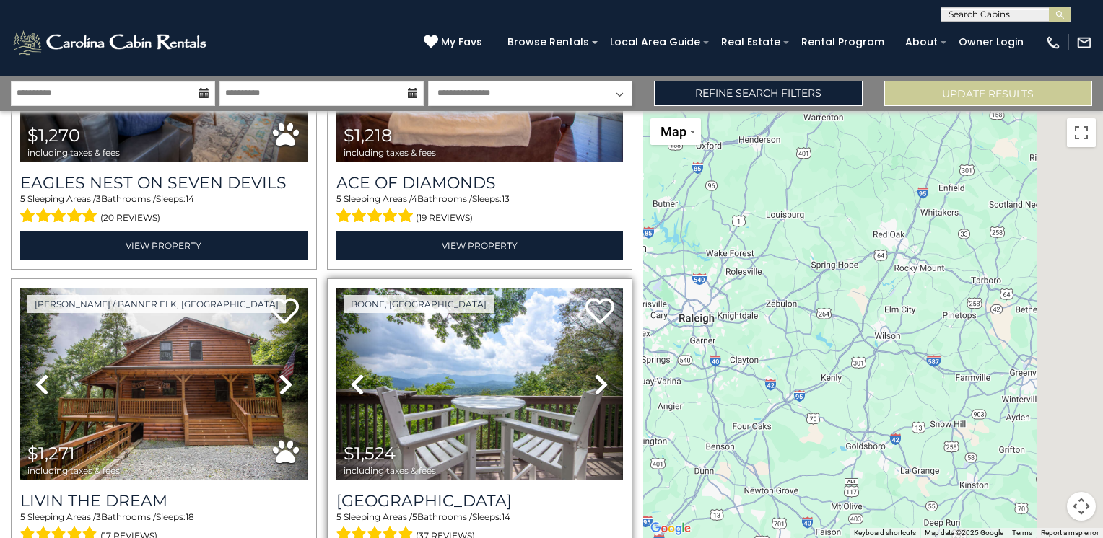
drag, startPoint x: 1010, startPoint y: 335, endPoint x: 603, endPoint y: 262, distance: 414.3
click at [603, 262] on div "**********" at bounding box center [551, 307] width 1103 height 463
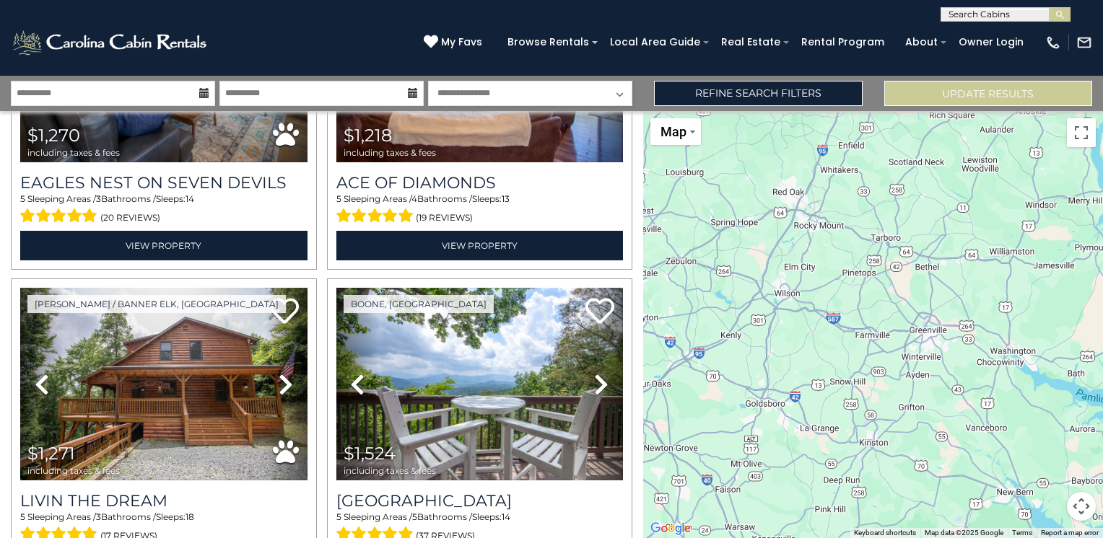
drag, startPoint x: 1008, startPoint y: 388, endPoint x: 910, endPoint y: 341, distance: 109.1
click at [910, 341] on div "$2,617 $1,529 $1,860 $1,245 $1,547 $2,827 $1,877 $1,962 $1,179 $1,501 $1,684 $1…" at bounding box center [873, 324] width 460 height 427
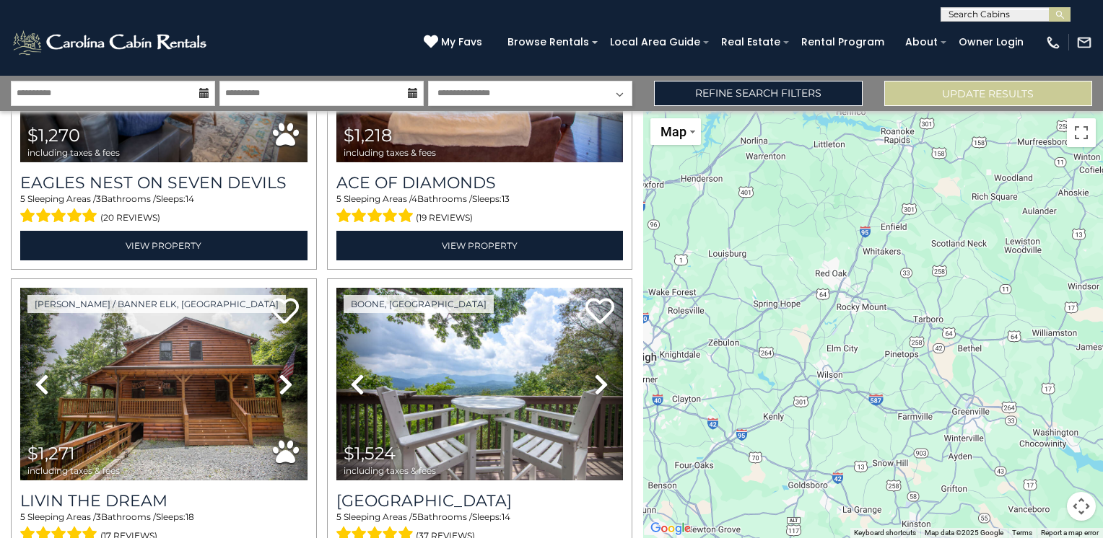
drag, startPoint x: 803, startPoint y: 343, endPoint x: 849, endPoint y: 427, distance: 95.3
click at [849, 427] on div "$2,617 $1,529 $1,860 $1,245 $1,547 $2,827 $1,877 $1,962 $1,179 $1,501 $1,684 $1…" at bounding box center [873, 324] width 460 height 427
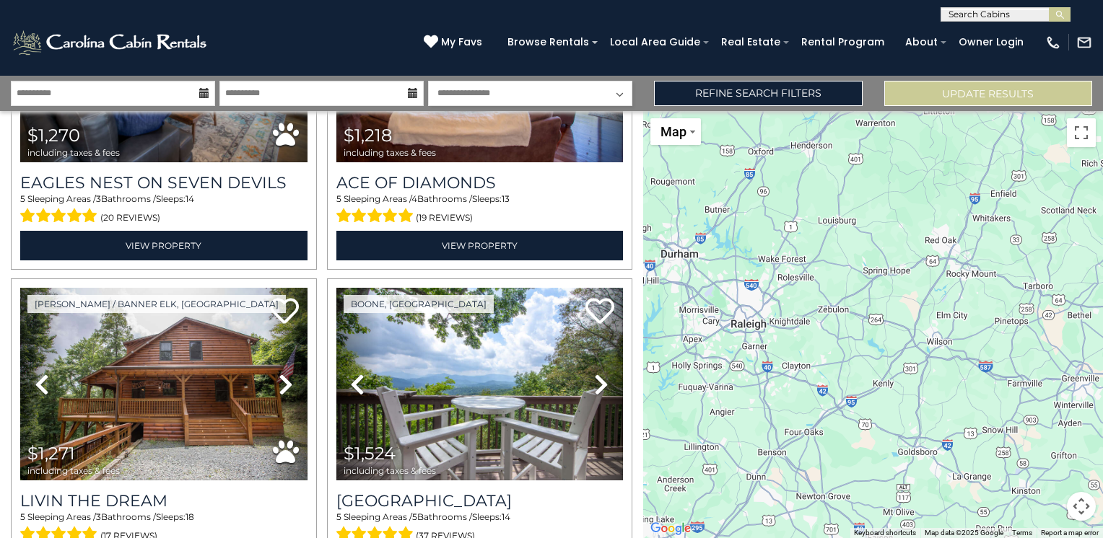
drag, startPoint x: 809, startPoint y: 400, endPoint x: 925, endPoint y: 365, distance: 121.3
click at [925, 365] on div "$2,617 $1,529 $1,860 $1,245 $1,547 $2,827 $1,877 $1,962 $1,179 $1,501 $1,684 $1…" at bounding box center [873, 324] width 460 height 427
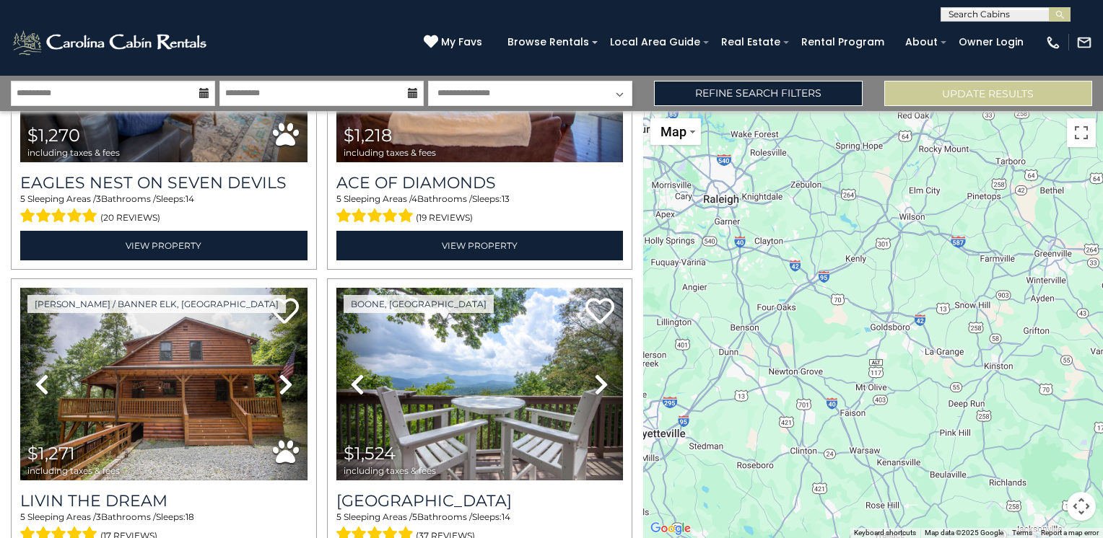
drag, startPoint x: 883, startPoint y: 411, endPoint x: 851, endPoint y: 286, distance: 129.7
click at [851, 286] on div "$2,617 $1,529 $1,860 $1,245 $1,547 $2,827 $1,877 $1,962 $1,179 $1,501 $1,684 $1…" at bounding box center [873, 324] width 460 height 427
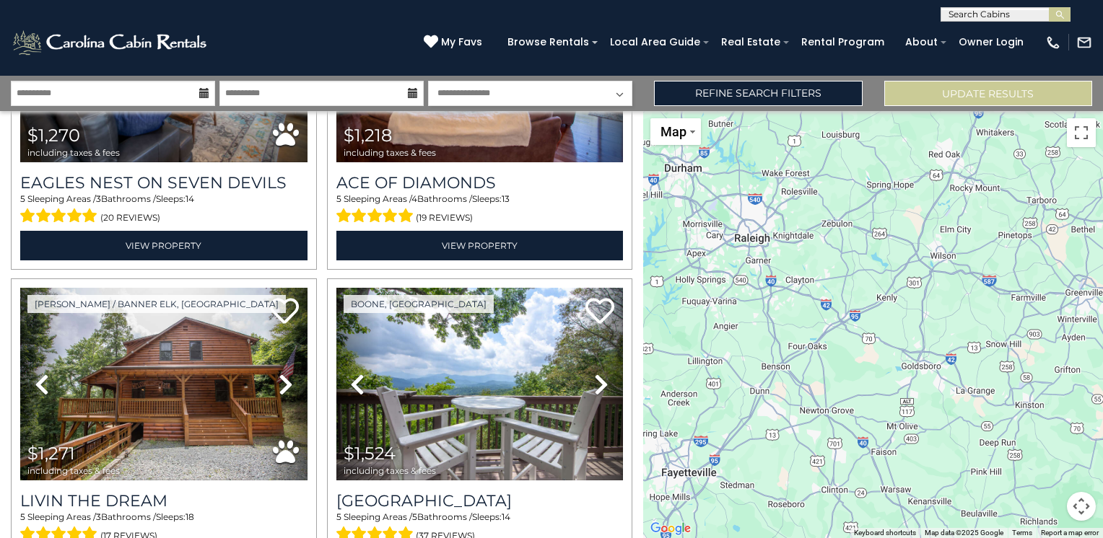
drag, startPoint x: 819, startPoint y: 290, endPoint x: 855, endPoint y: 330, distance: 53.2
click at [855, 330] on div "$2,617 $1,529 $1,860 $1,245 $1,547 $2,827 $1,877 $1,962 $1,179 $1,501 $1,684 $1…" at bounding box center [873, 324] width 460 height 427
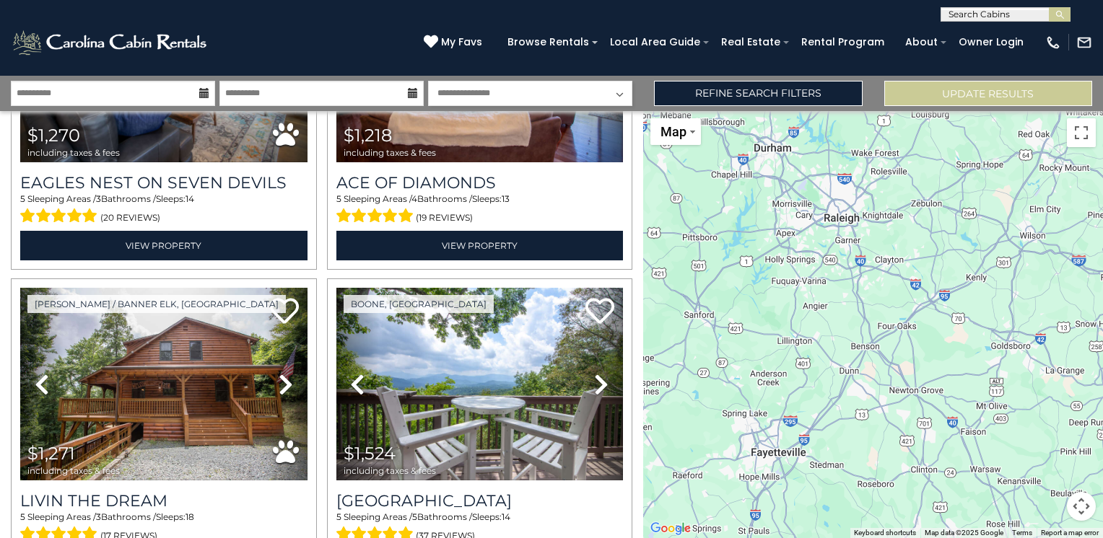
drag, startPoint x: 1076, startPoint y: 499, endPoint x: 1102, endPoint y: 448, distance: 57.5
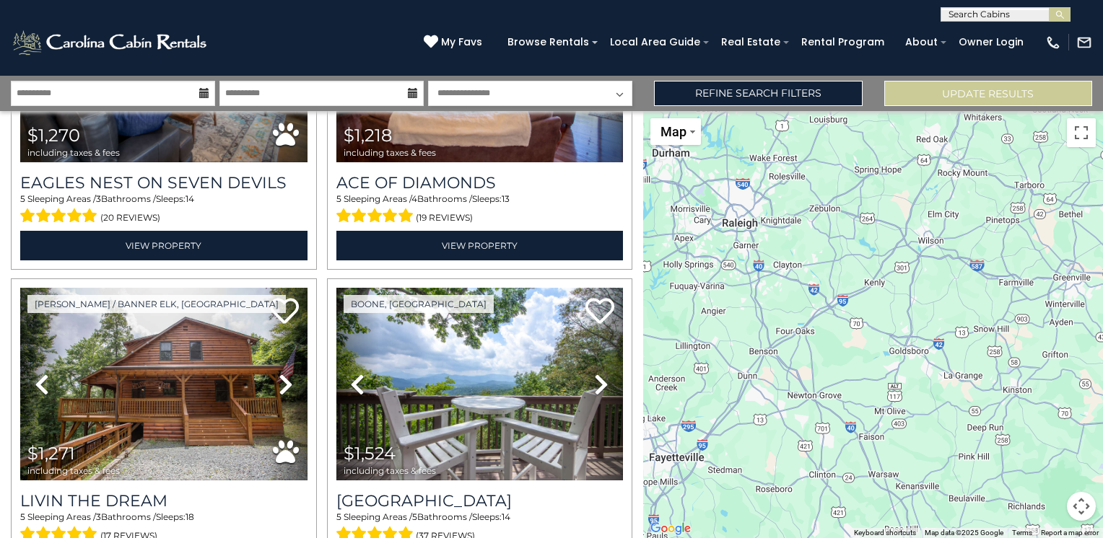
drag, startPoint x: 1102, startPoint y: 448, endPoint x: 829, endPoint y: 349, distance: 291.1
click at [829, 349] on div "$2,617 $1,529 $1,860 $1,245 $1,547 $2,827 $1,877 $1,962 $1,179 $1,501 $1,684 $1…" at bounding box center [873, 324] width 460 height 427
click at [826, 307] on div "$2,617 $1,529 $1,860 $1,245 $1,547 $2,827 $1,877 $1,962 $1,179 $1,501 $1,684 $1…" at bounding box center [873, 324] width 460 height 427
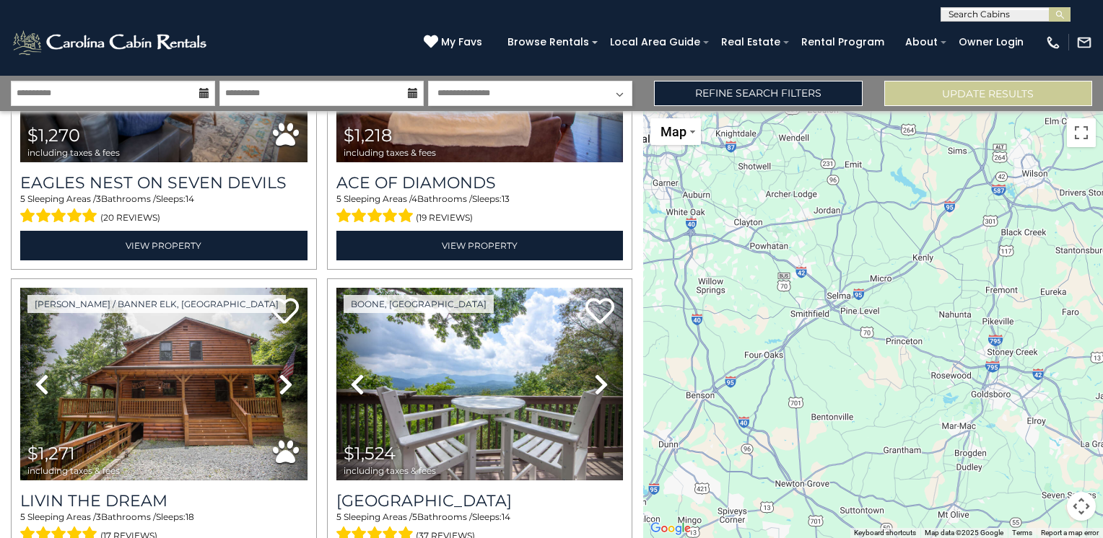
click at [826, 314] on div "$2,617 $1,529 $1,860 $1,245 $1,547 $2,827 $1,877 $1,962 $1,179 $1,501 $1,684 $1…" at bounding box center [873, 324] width 460 height 427
click at [813, 318] on div "$2,617 $1,529 $1,860 $1,245 $1,547 $2,827 $1,877 $1,962 $1,179 $1,501 $1,684 $1…" at bounding box center [873, 324] width 460 height 427
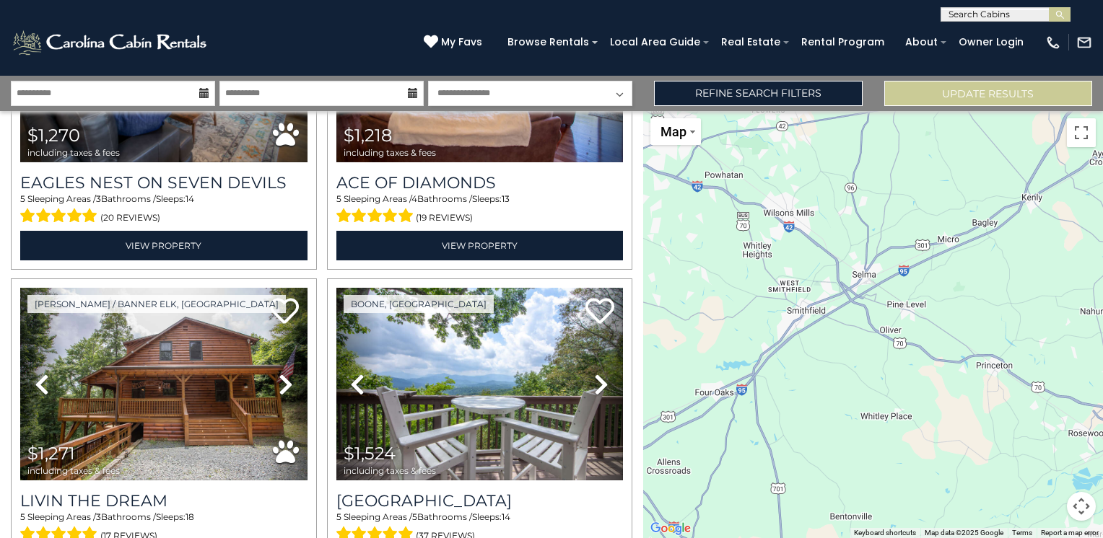
click at [814, 317] on div "$2,617 $1,529 $1,860 $1,245 $1,547 $2,827 $1,877 $1,962 $1,179 $1,501 $1,684 $1…" at bounding box center [873, 324] width 460 height 427
click at [1022, 91] on button "Update Results" at bounding box center [988, 93] width 208 height 25
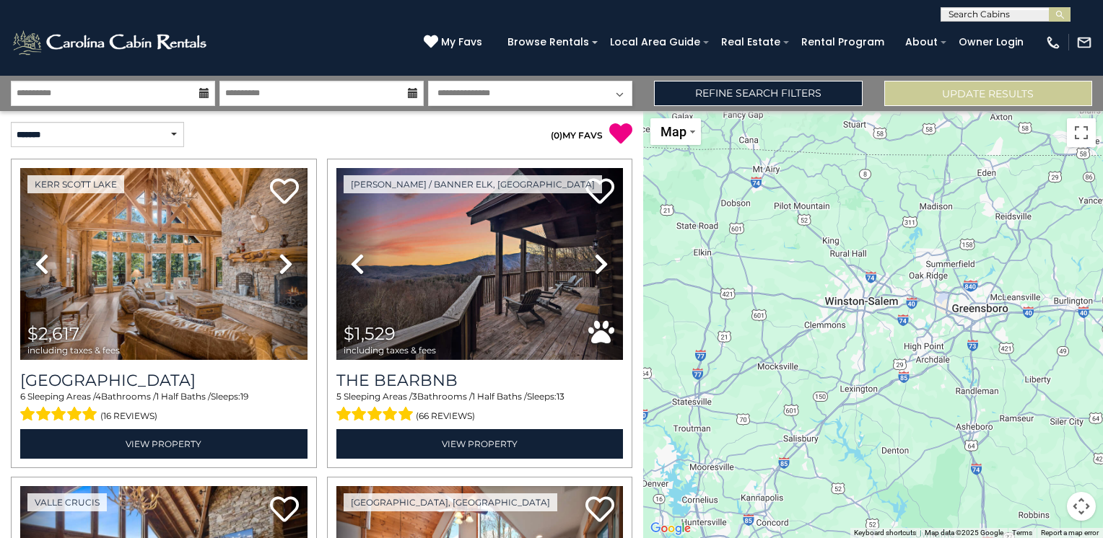
drag, startPoint x: 1036, startPoint y: 442, endPoint x: 637, endPoint y: 388, distance: 403.5
click at [637, 388] on div "**********" at bounding box center [551, 307] width 1103 height 463
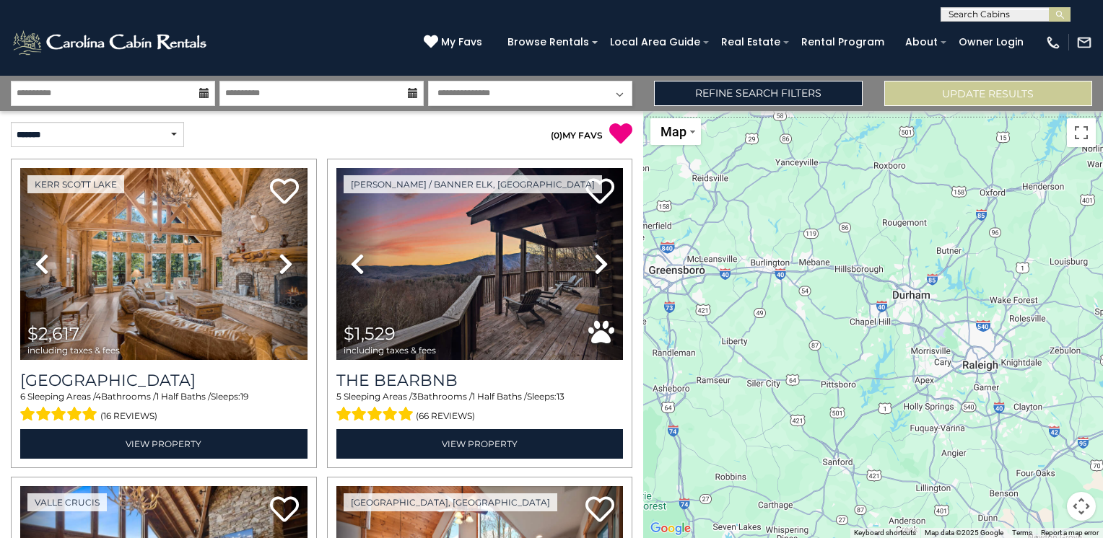
drag, startPoint x: 1036, startPoint y: 387, endPoint x: 719, endPoint y: 345, distance: 320.3
click at [719, 345] on div "$2,617 $1,529 $1,860 $1,245 $1,547 $2,827 $1,877 $1,962 $1,179 $1,501 $1,684 $1…" at bounding box center [873, 324] width 460 height 427
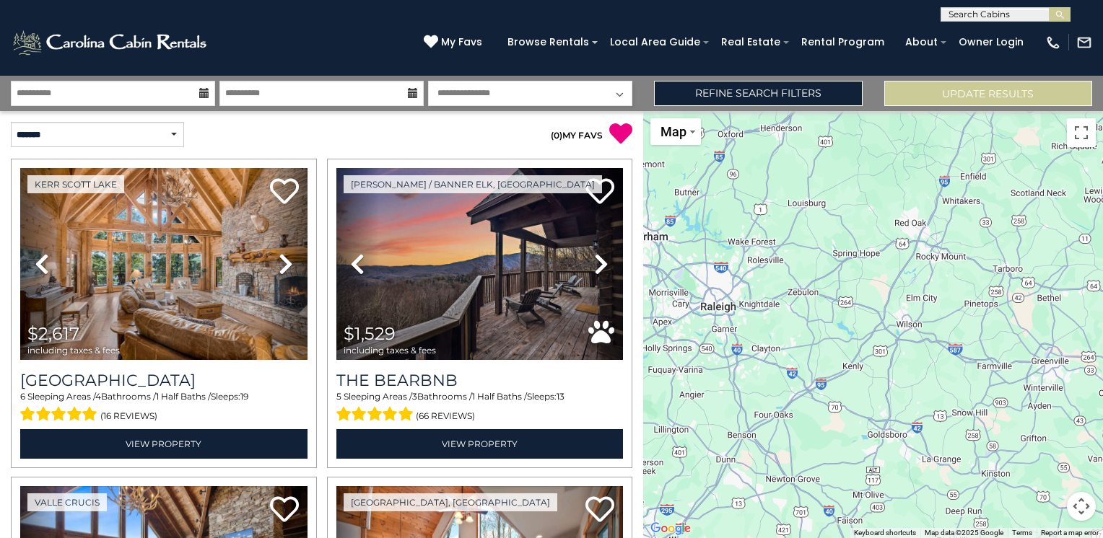
drag, startPoint x: 994, startPoint y: 390, endPoint x: 742, endPoint y: 336, distance: 257.7
click at [742, 336] on div "$2,617 $1,529 $1,860 $1,245 $1,547 $2,827 $1,877 $1,962 $1,179 $1,501 $1,684 $1…" at bounding box center [873, 324] width 460 height 427
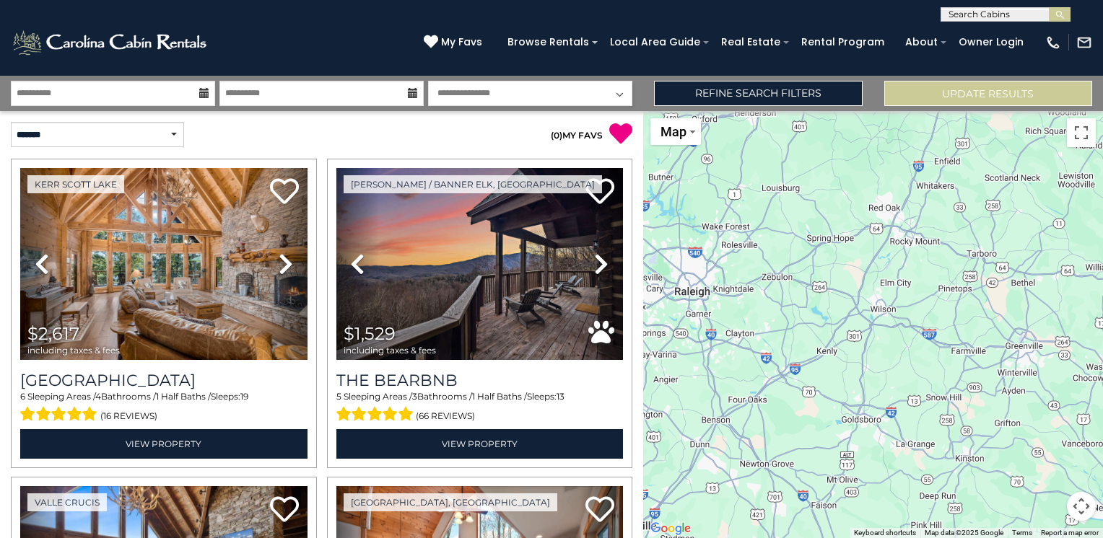
drag, startPoint x: 1031, startPoint y: 377, endPoint x: 705, endPoint y: 315, distance: 332.0
click at [705, 315] on div "$2,617 $1,529 $1,860 $1,245 $1,547 $2,827 $1,877 $1,962 $1,179 $1,501 $1,684 $1…" at bounding box center [873, 324] width 460 height 427
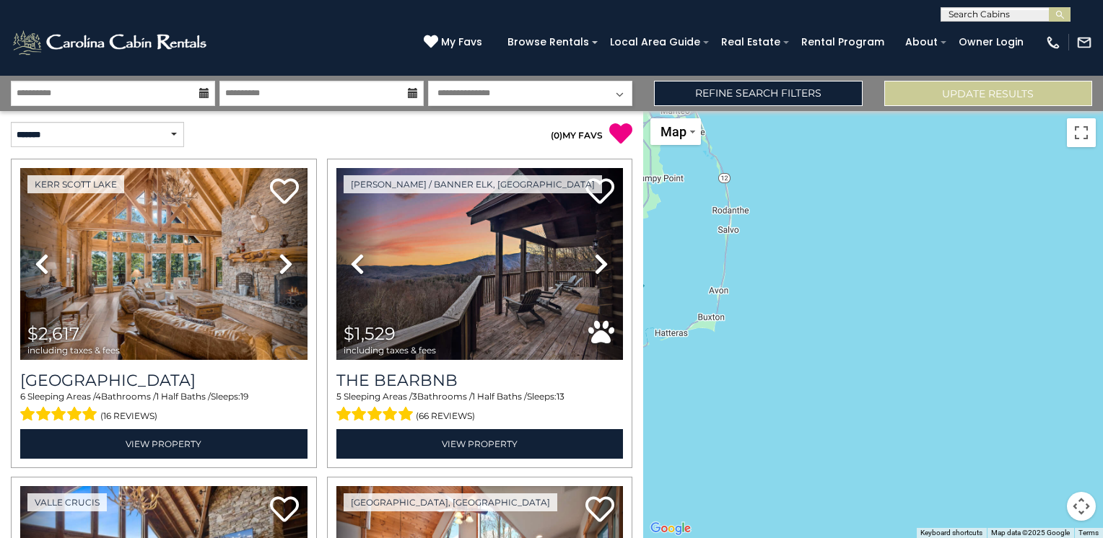
drag, startPoint x: 957, startPoint y: 331, endPoint x: 759, endPoint y: 331, distance: 197.8
click at [759, 331] on div "$2,617 $1,529 $1,860 $1,245 $1,547 $2,827 $1,877 $1,962 $1,179 $1,501 $1,684 $1…" at bounding box center [873, 324] width 460 height 427
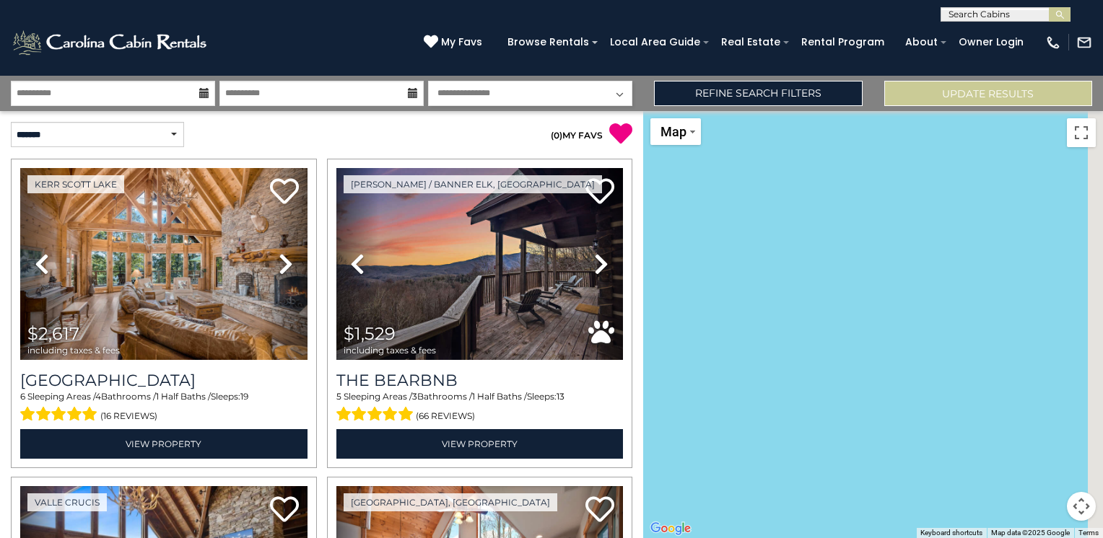
drag, startPoint x: 944, startPoint y: 348, endPoint x: 746, endPoint y: 333, distance: 199.0
click at [746, 333] on div "$2,617 $1,529 $1,860 $1,245 $1,547 $2,827 $1,877 $1,962 $1,179 $1,501 $1,684 $1…" at bounding box center [873, 324] width 460 height 427
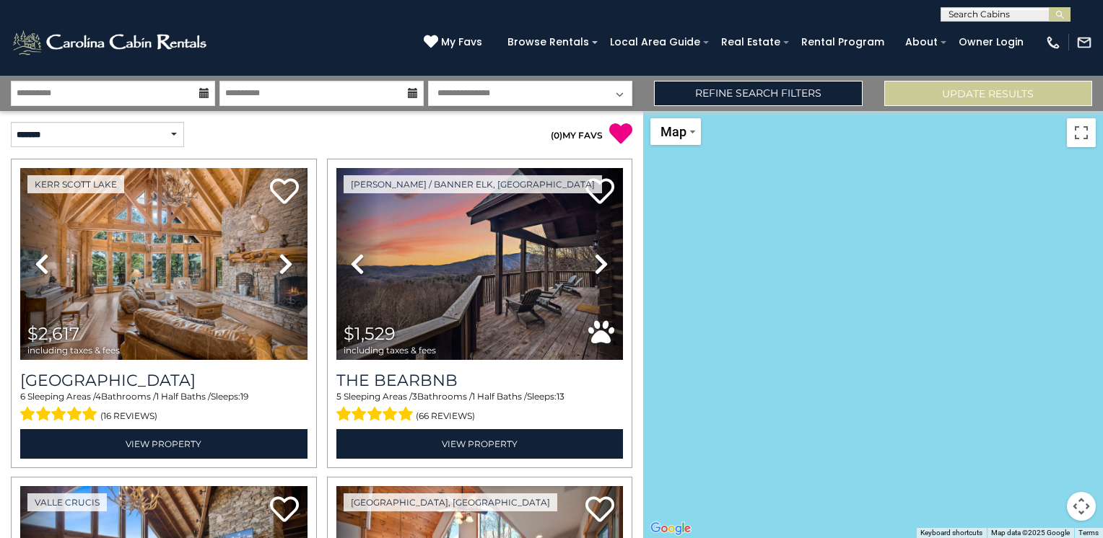
drag, startPoint x: 891, startPoint y: 341, endPoint x: 1164, endPoint y: 357, distance: 274.0
click at [1102, 357] on html "**********" at bounding box center [551, 269] width 1103 height 538
drag, startPoint x: 878, startPoint y: 323, endPoint x: 976, endPoint y: 317, distance: 98.3
click at [976, 317] on div "$2,617 $1,529 $1,860 $1,245 $1,547 $2,827 $1,877 $1,962 $1,179 $1,501 $1,684 $1…" at bounding box center [873, 324] width 460 height 427
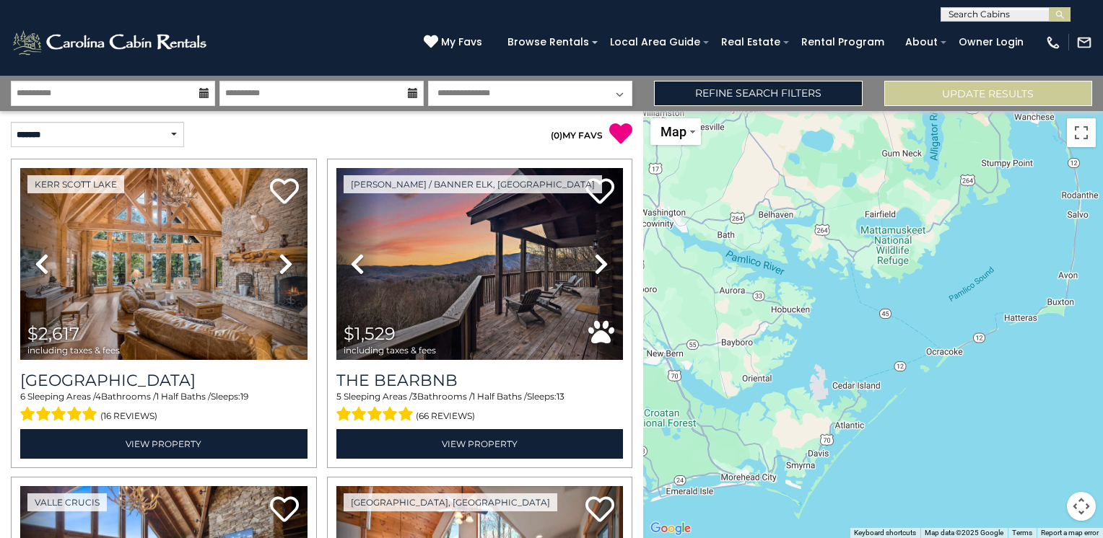
drag, startPoint x: 776, startPoint y: 316, endPoint x: 1050, endPoint y: 345, distance: 275.8
click at [1082, 342] on div "$2,617 $1,529 $1,860 $1,245 $1,547 $2,827 $1,877 $1,962 $1,179 $1,501 $1,684 $1…" at bounding box center [873, 324] width 460 height 427
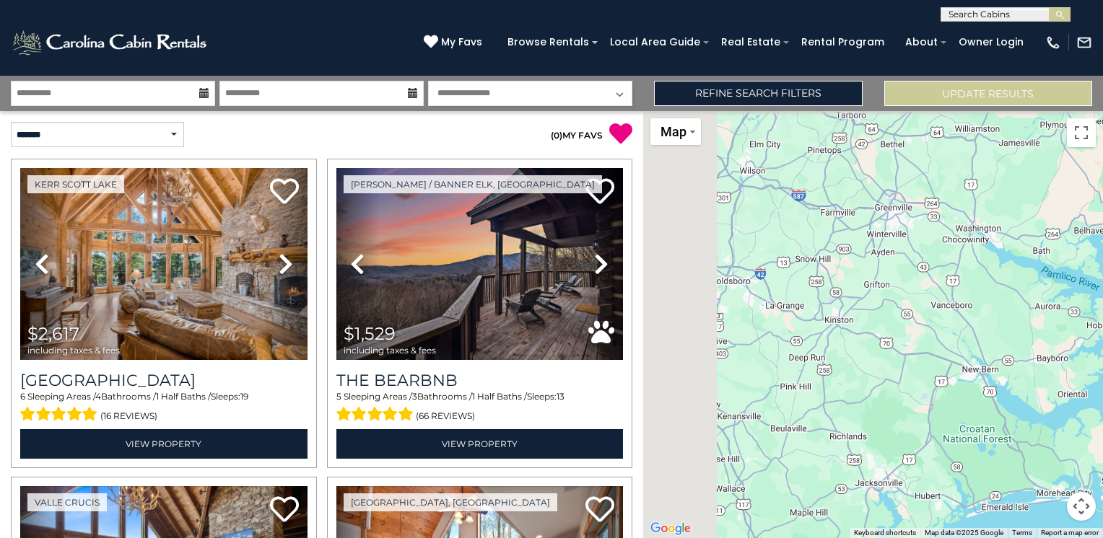
drag, startPoint x: 838, startPoint y: 333, endPoint x: 1060, endPoint y: 353, distance: 222.4
click at [1071, 350] on div "$2,617 $1,529 $1,860 $1,245 $1,547 $2,827 $1,877 $1,962 $1,179 $1,501 $1,684 $1…" at bounding box center [873, 324] width 460 height 427
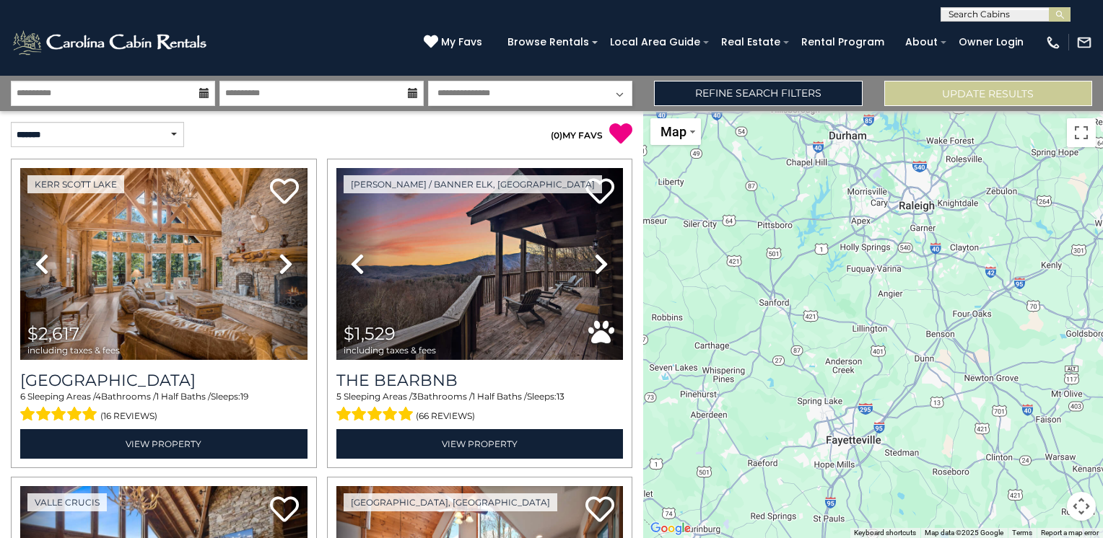
drag, startPoint x: 764, startPoint y: 328, endPoint x: 1055, endPoint y: 383, distance: 296.0
click at [1055, 383] on div "$2,617 $1,529 $1,860 $1,245 $1,547 $2,827 $1,877 $1,962 $1,179 $1,501 $1,684 $1…" at bounding box center [873, 324] width 460 height 427
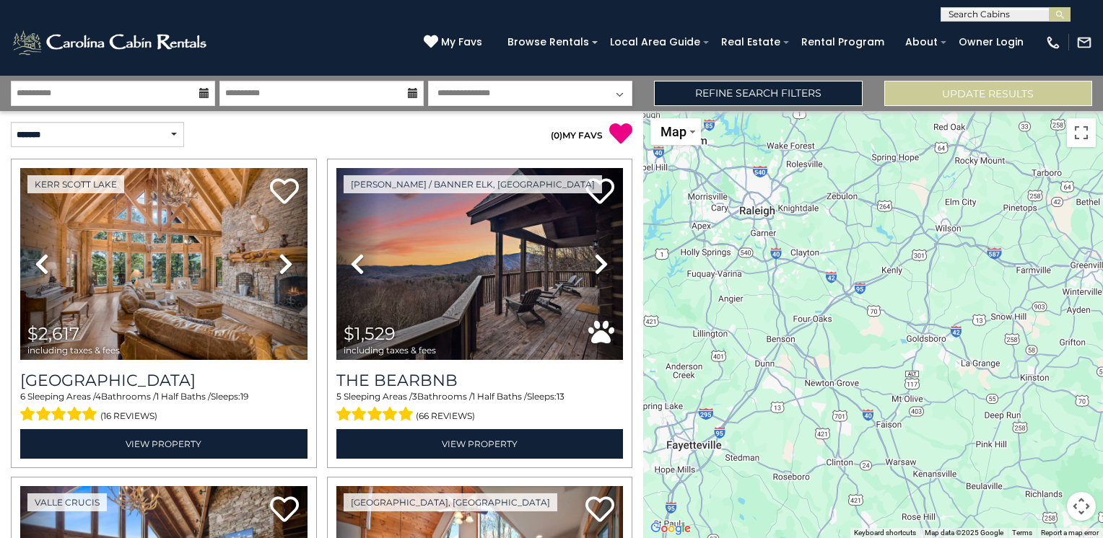
drag, startPoint x: 1008, startPoint y: 311, endPoint x: 795, endPoint y: 303, distance: 213.8
click at [795, 303] on div "$2,617 $1,529 $1,860 $1,245 $1,547 $2,827 $1,877 $1,962 $1,179 $1,501 $1,684 $1…" at bounding box center [873, 324] width 460 height 427
click at [800, 291] on div "$2,617 $1,529 $1,860 $1,245 $1,547 $2,827 $1,877 $1,962 $1,179 $1,501 $1,684 $1…" at bounding box center [873, 324] width 460 height 427
click at [837, 284] on div "$2,617 $1,529 $1,860 $1,245 $1,547 $2,827 $1,877 $1,962 $1,179 $1,501 $1,684 $1…" at bounding box center [873, 324] width 460 height 427
click at [837, 285] on div "$2,617 $1,529 $1,860 $1,245 $1,547 $2,827 $1,877 $1,962 $1,179 $1,501 $1,684 $1…" at bounding box center [873, 324] width 460 height 427
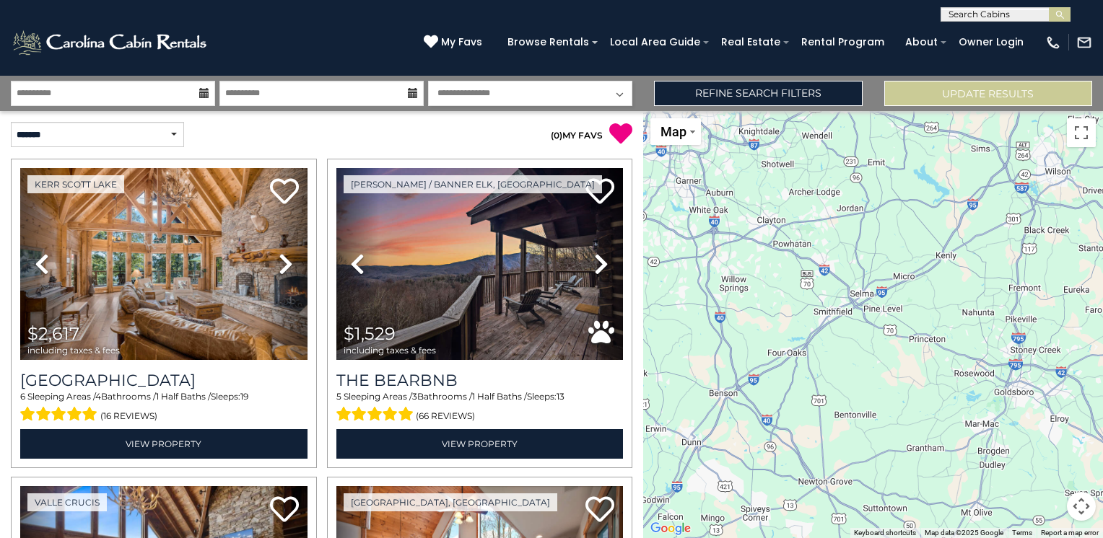
click at [838, 289] on div "$2,617 $1,529 $1,860 $1,245 $1,547 $2,827 $1,877 $1,962 $1,179 $1,501 $1,684 $1…" at bounding box center [873, 324] width 460 height 427
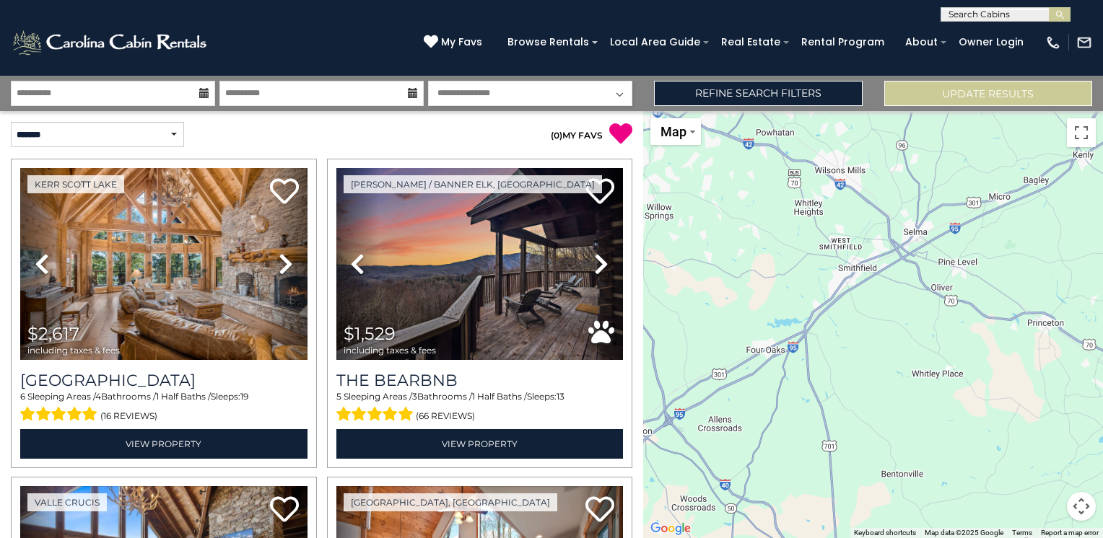
drag, startPoint x: 1034, startPoint y: 406, endPoint x: 1064, endPoint y: 336, distance: 75.3
click at [1064, 336] on div "$2,617 $1,529 $1,860 $1,245 $1,547 $2,827 $1,877 $1,962 $1,179 $1,501 $1,684 $1…" at bounding box center [873, 324] width 460 height 427
click at [850, 274] on div "$2,617 $1,529 $1,860 $1,245 $1,547 $2,827 $1,877 $1,962 $1,179 $1,501 $1,684 $1…" at bounding box center [873, 324] width 460 height 427
click at [694, 131] on img "Change map style" at bounding box center [692, 132] width 5 height 3
click at [691, 131] on img "Change map style" at bounding box center [692, 132] width 5 height 3
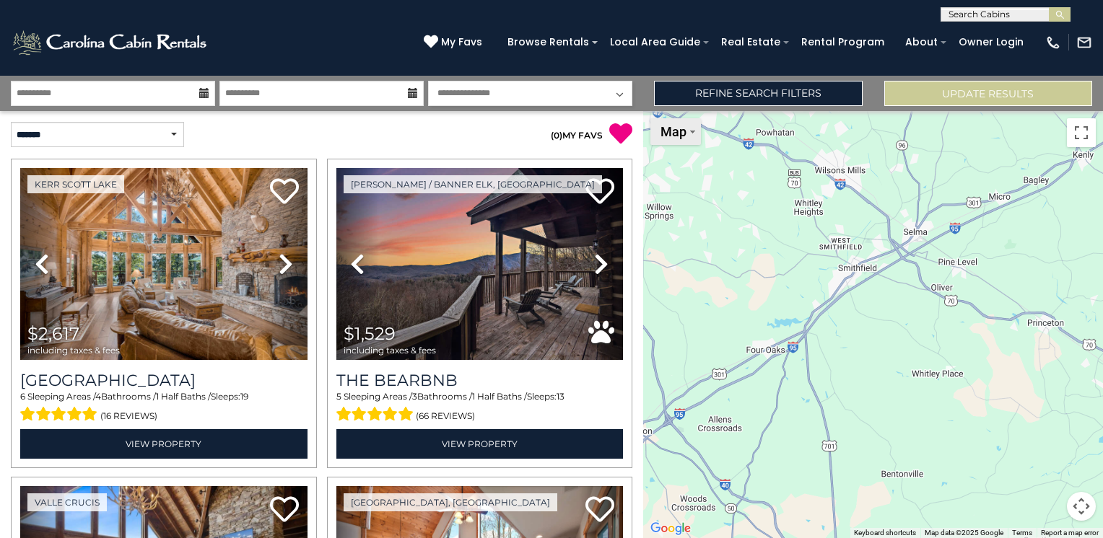
click at [684, 136] on span "Map" at bounding box center [673, 131] width 26 height 15
click at [173, 40] on img at bounding box center [111, 42] width 200 height 29
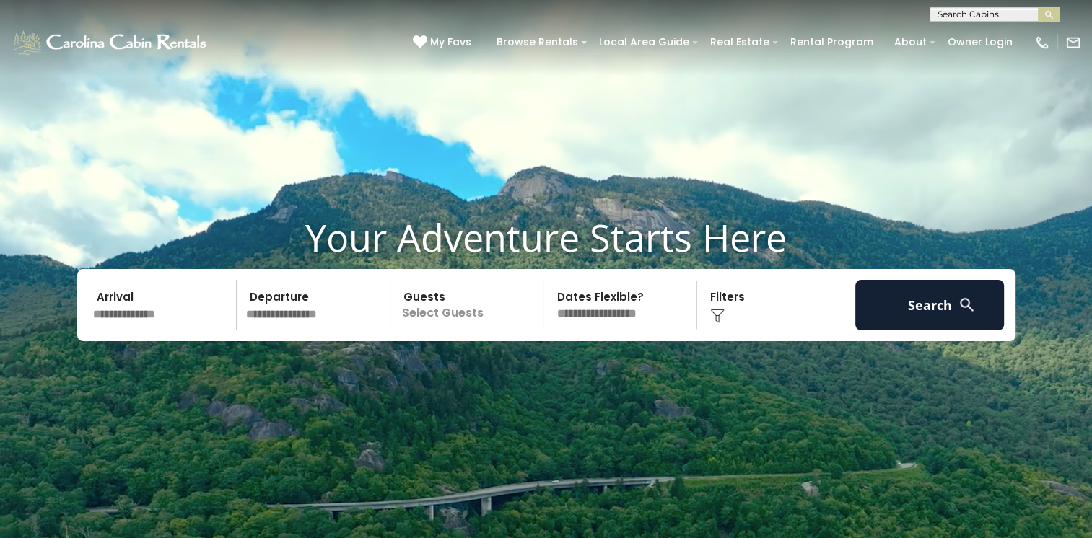
click at [972, 14] on input "text" at bounding box center [993, 17] width 126 height 14
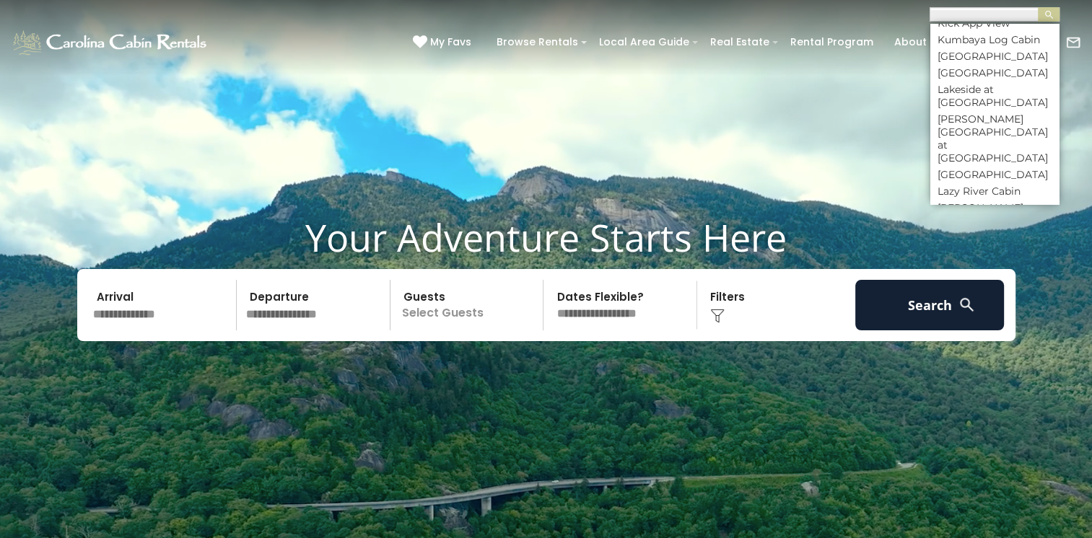
scroll to position [4042, 0]
click at [965, 16] on input "text" at bounding box center [993, 17] width 126 height 14
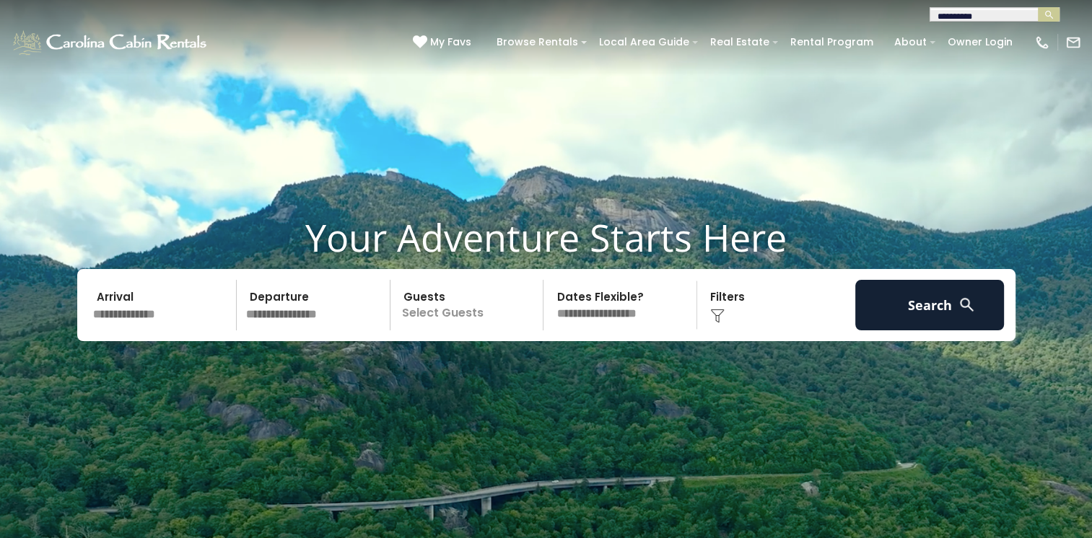
scroll to position [0, 0]
drag, startPoint x: 977, startPoint y: 16, endPoint x: 958, endPoint y: 17, distance: 19.5
click at [958, 17] on input "**********" at bounding box center [993, 17] width 126 height 14
type input "**********"
click at [1051, 13] on img "submit" at bounding box center [1049, 14] width 11 height 11
